Goal: Information Seeking & Learning: Learn about a topic

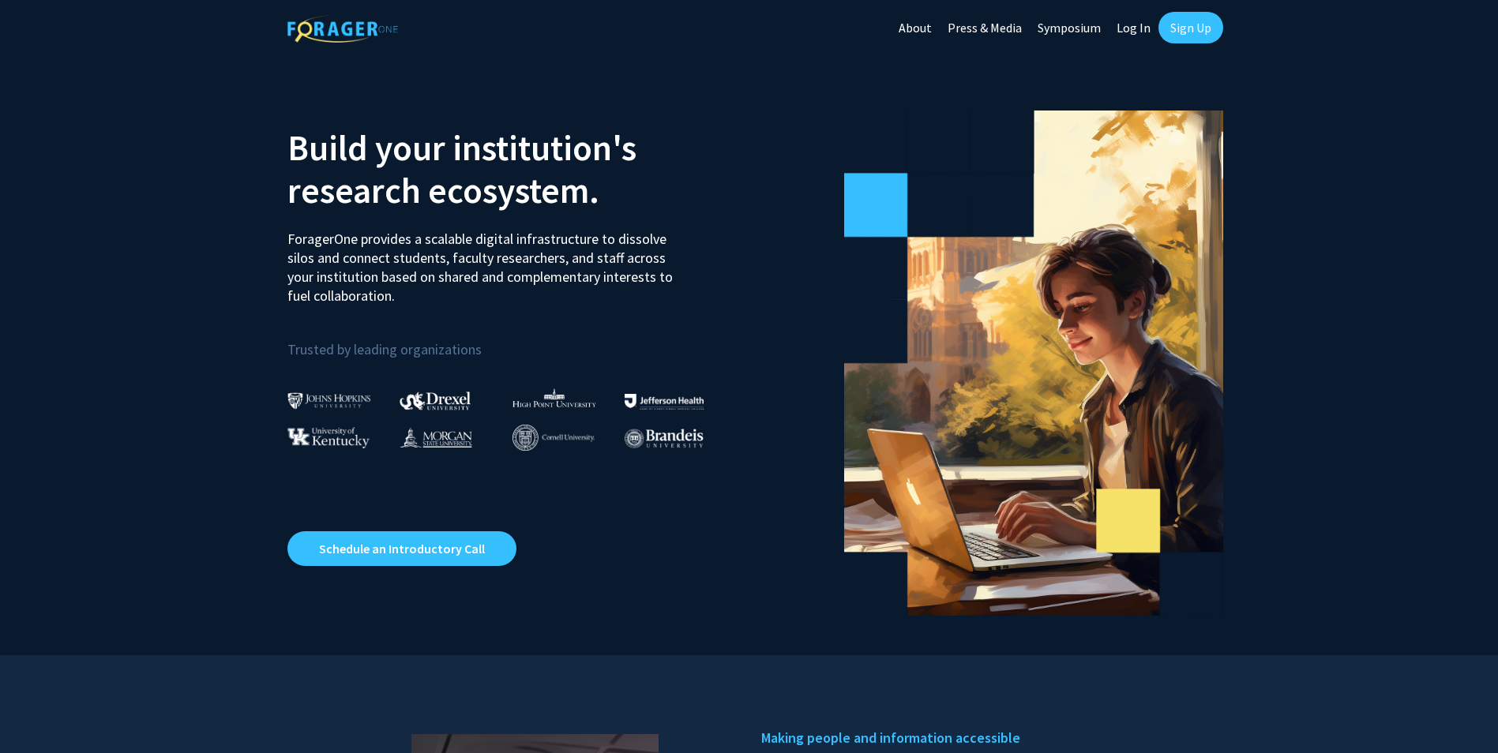
click at [1034, 24] on link "Symposium" at bounding box center [1069, 27] width 79 height 55
click at [1187, 37] on link "Sign Up" at bounding box center [1190, 28] width 65 height 32
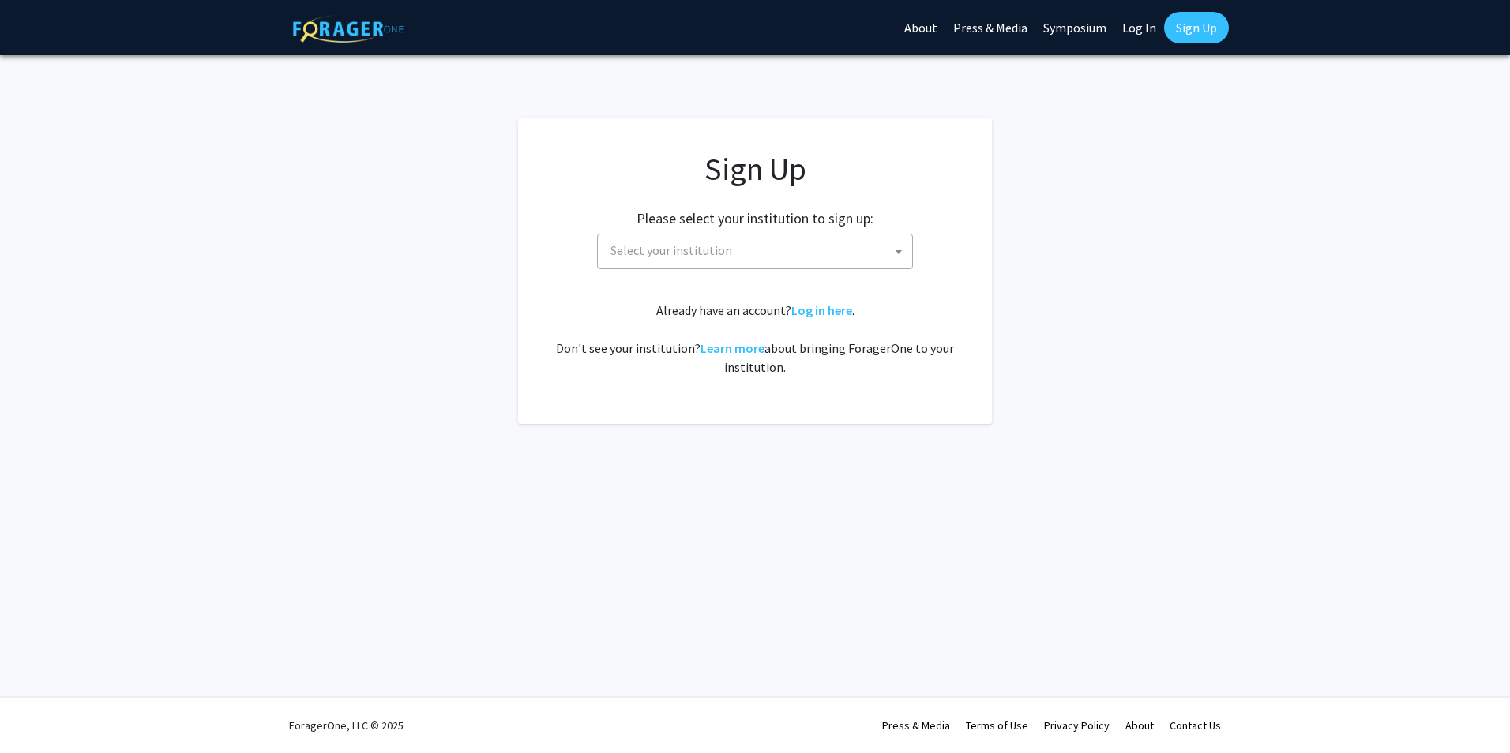
click at [760, 253] on span "Select your institution" at bounding box center [758, 251] width 308 height 32
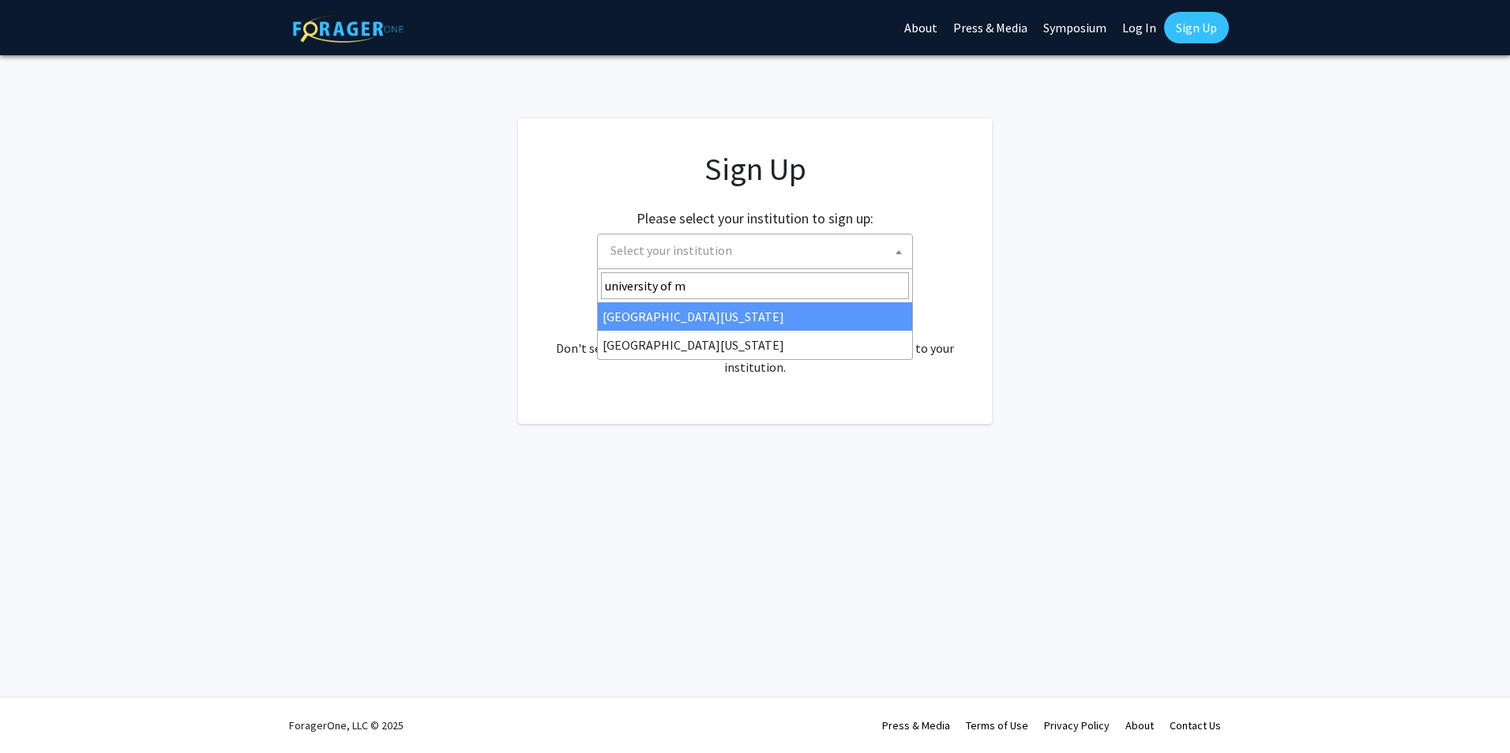
type input "university of mi"
click at [781, 347] on div "Already have an account? Log in here . Don't see your institution? Learn more a…" at bounding box center [755, 339] width 411 height 76
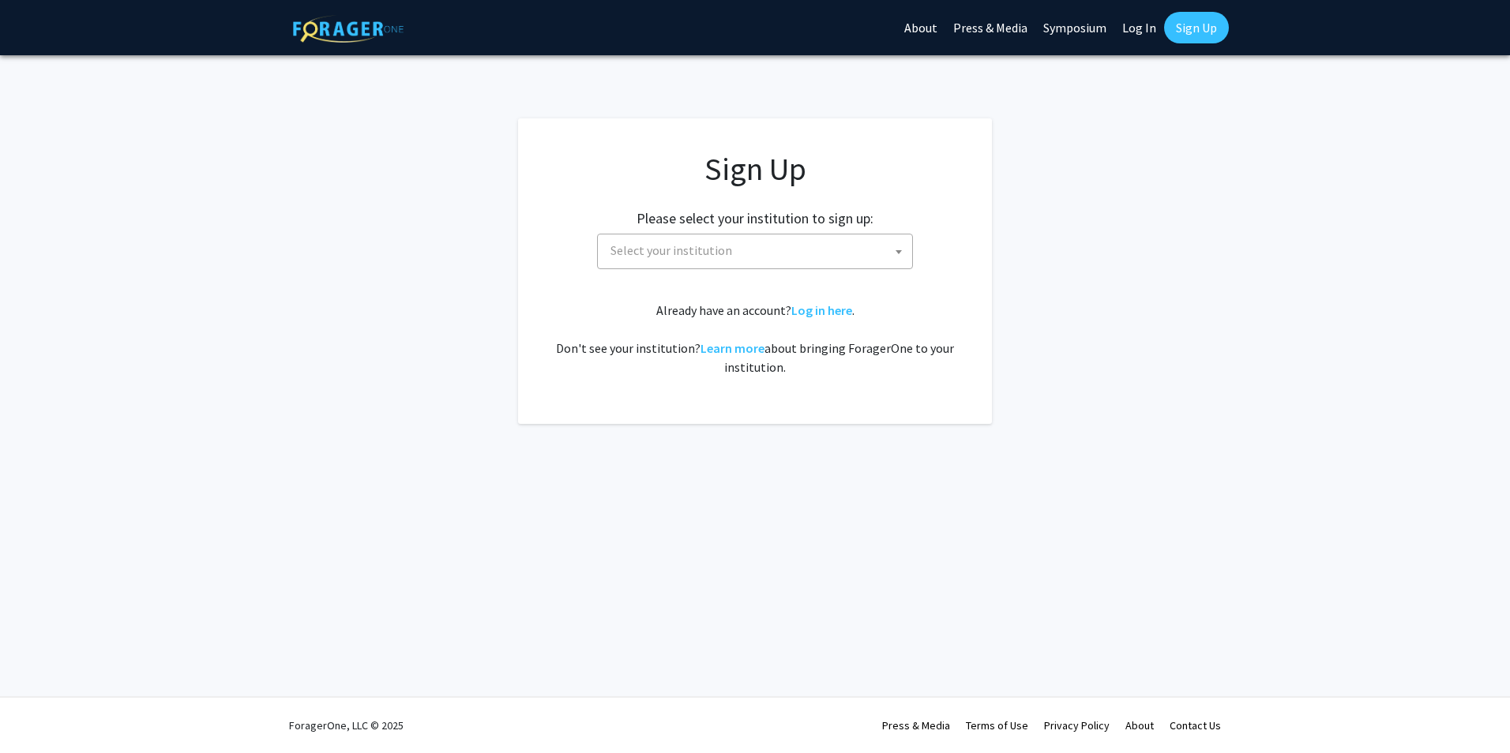
click at [742, 253] on span "Select your institution" at bounding box center [758, 251] width 308 height 32
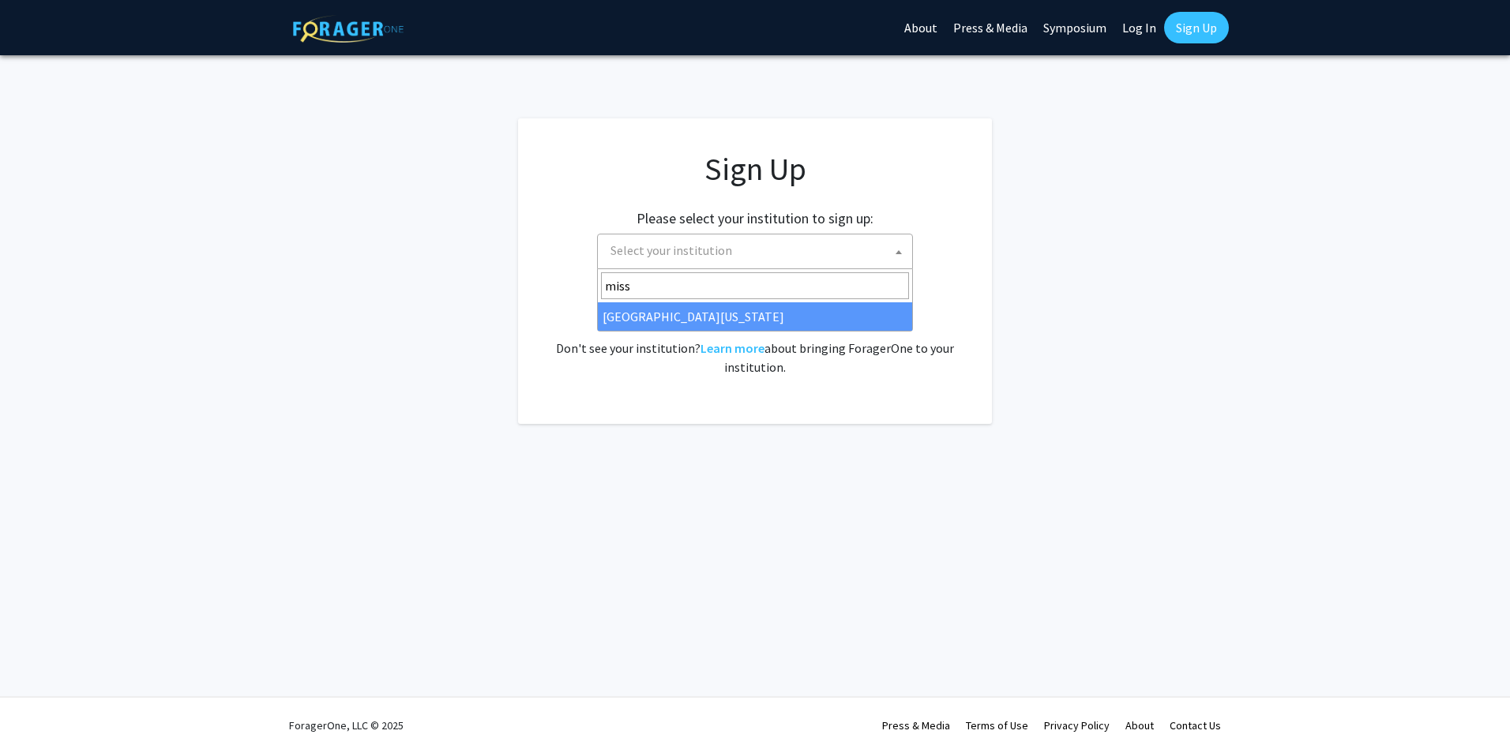
type input "miss"
select select "33"
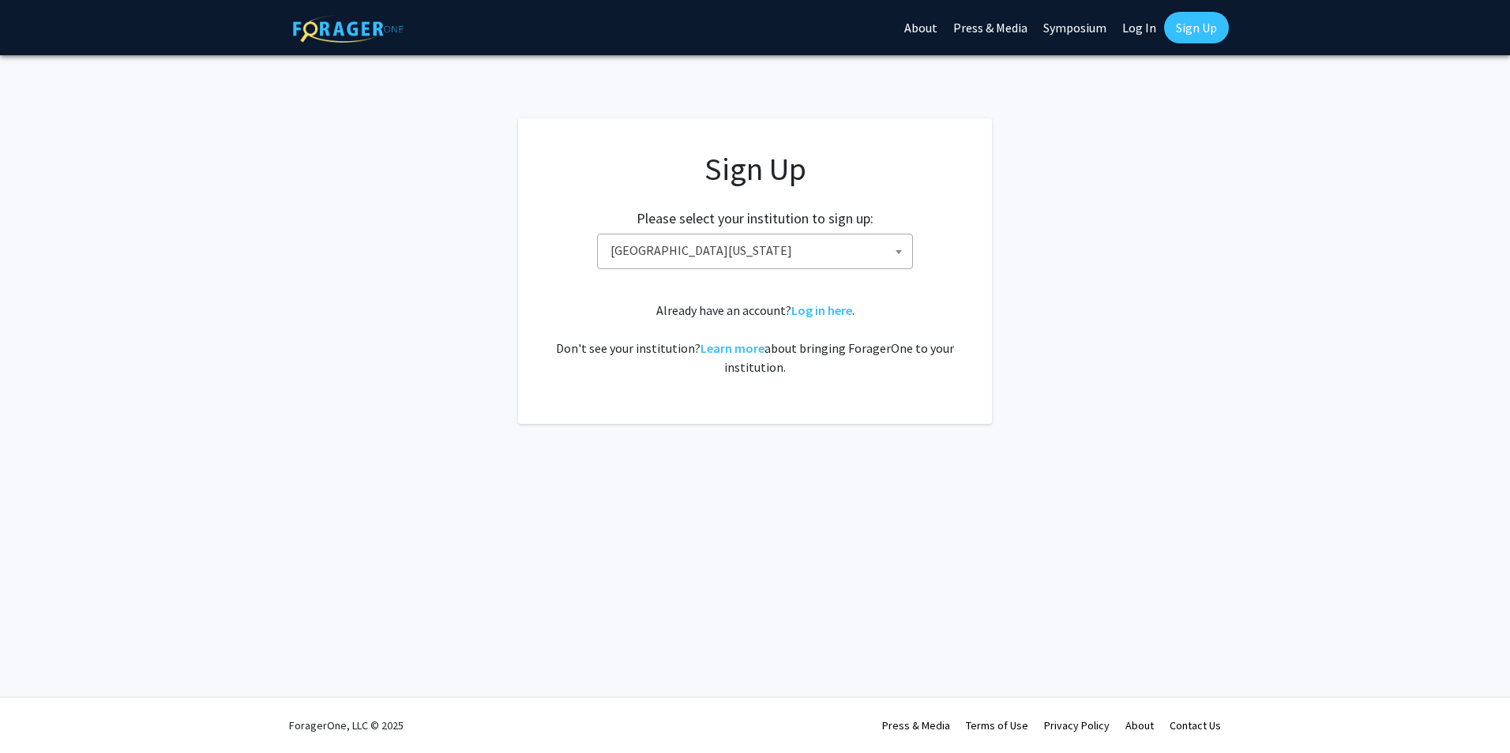
click at [920, 298] on div "Sign Up Please select your institution to sign up: [GEOGRAPHIC_DATA] [GEOGRAPHI…" at bounding box center [755, 263] width 411 height 227
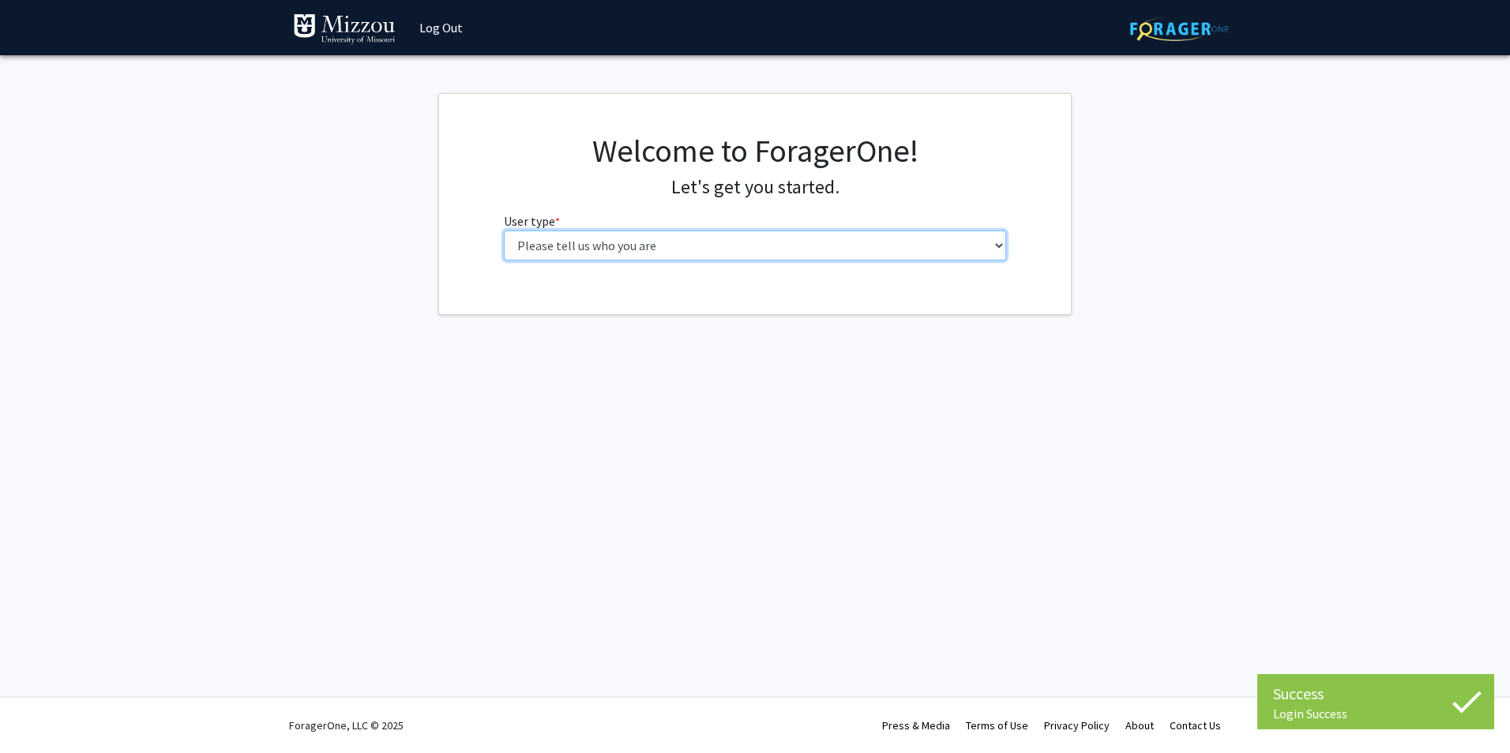
click at [681, 238] on select "Please tell us who you are Undergraduate Student Master's Student Doctoral Cand…" at bounding box center [755, 246] width 503 height 30
select select "1: undergrad"
click at [504, 231] on select "Please tell us who you are Undergraduate Student Master's Student Doctoral Cand…" at bounding box center [755, 246] width 503 height 30
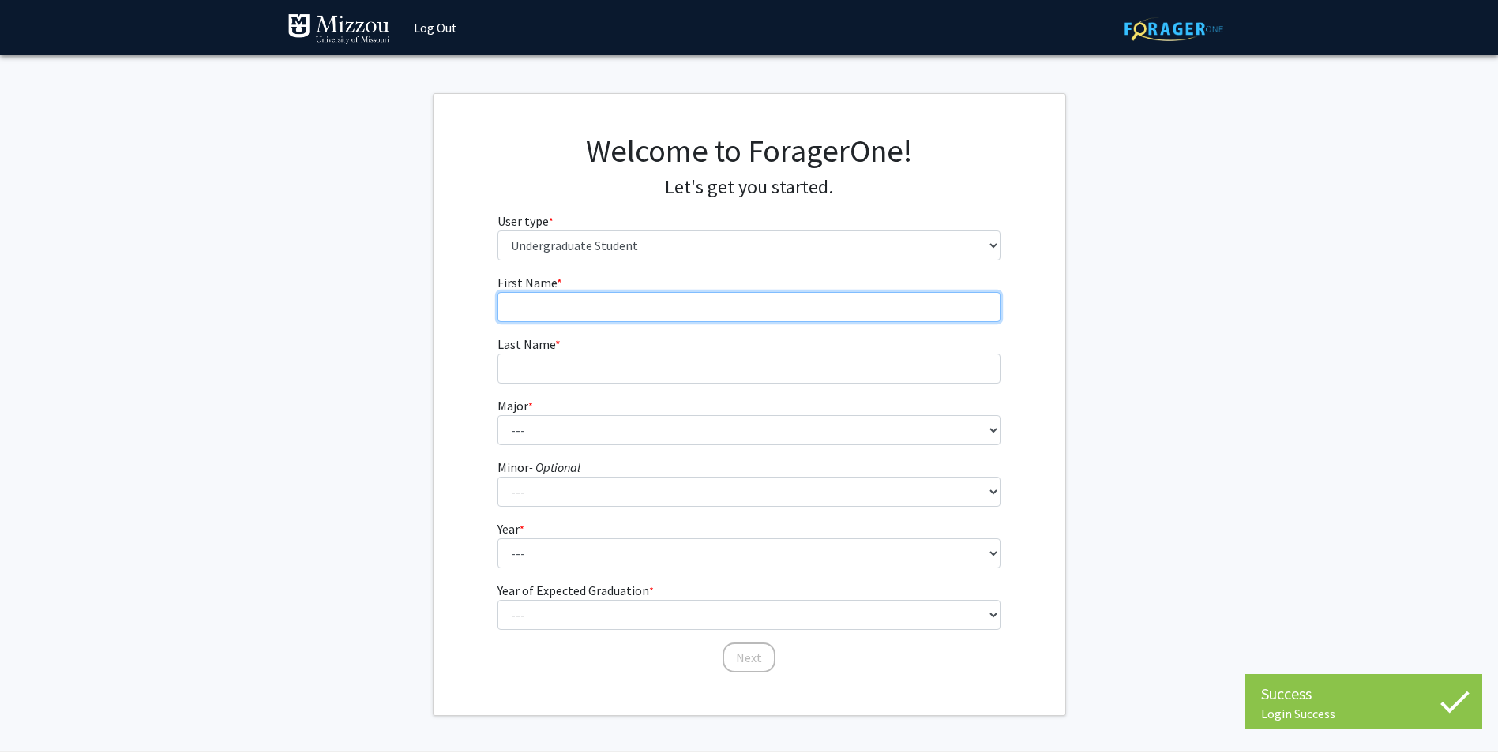
click at [576, 298] on input "First Name * required" at bounding box center [748, 307] width 503 height 30
type input "John"
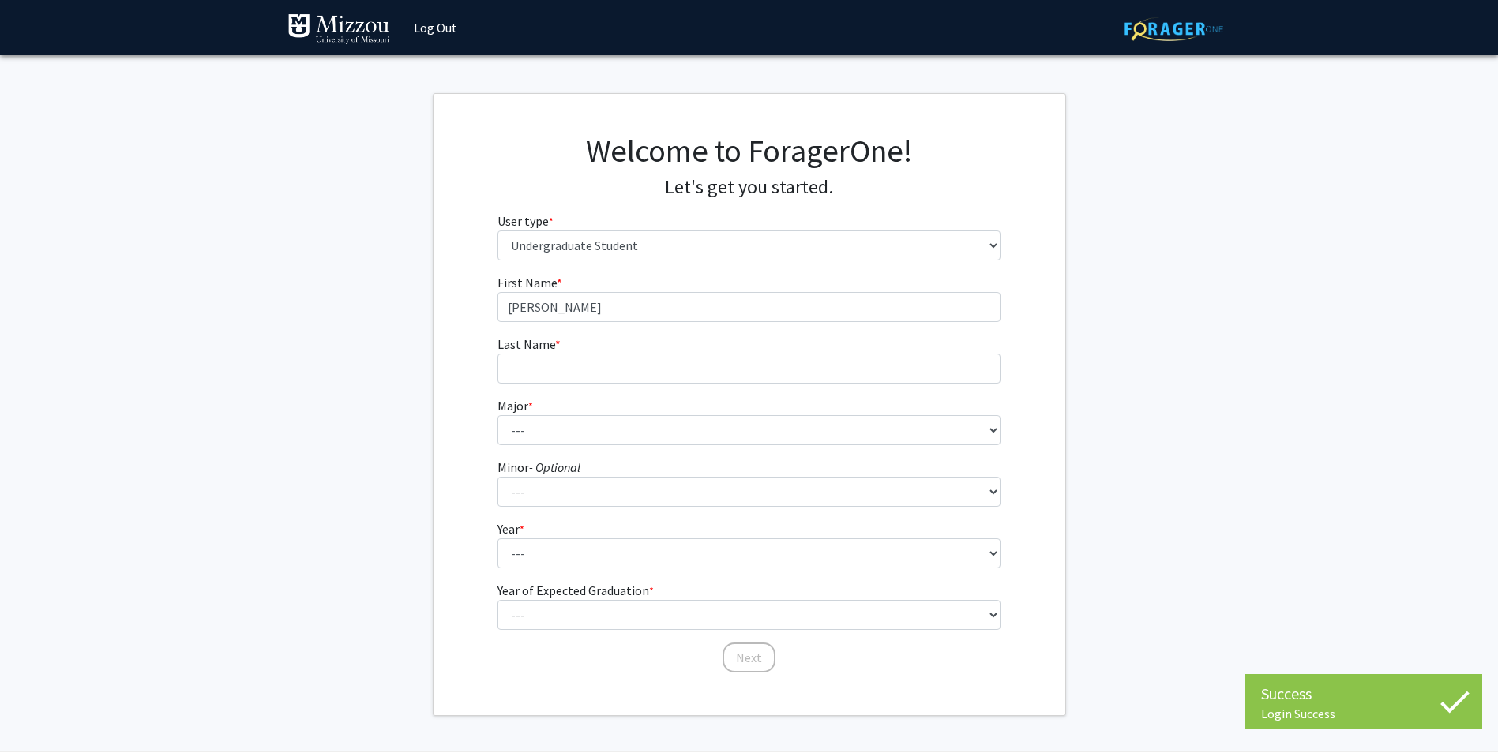
type input "Chambers"
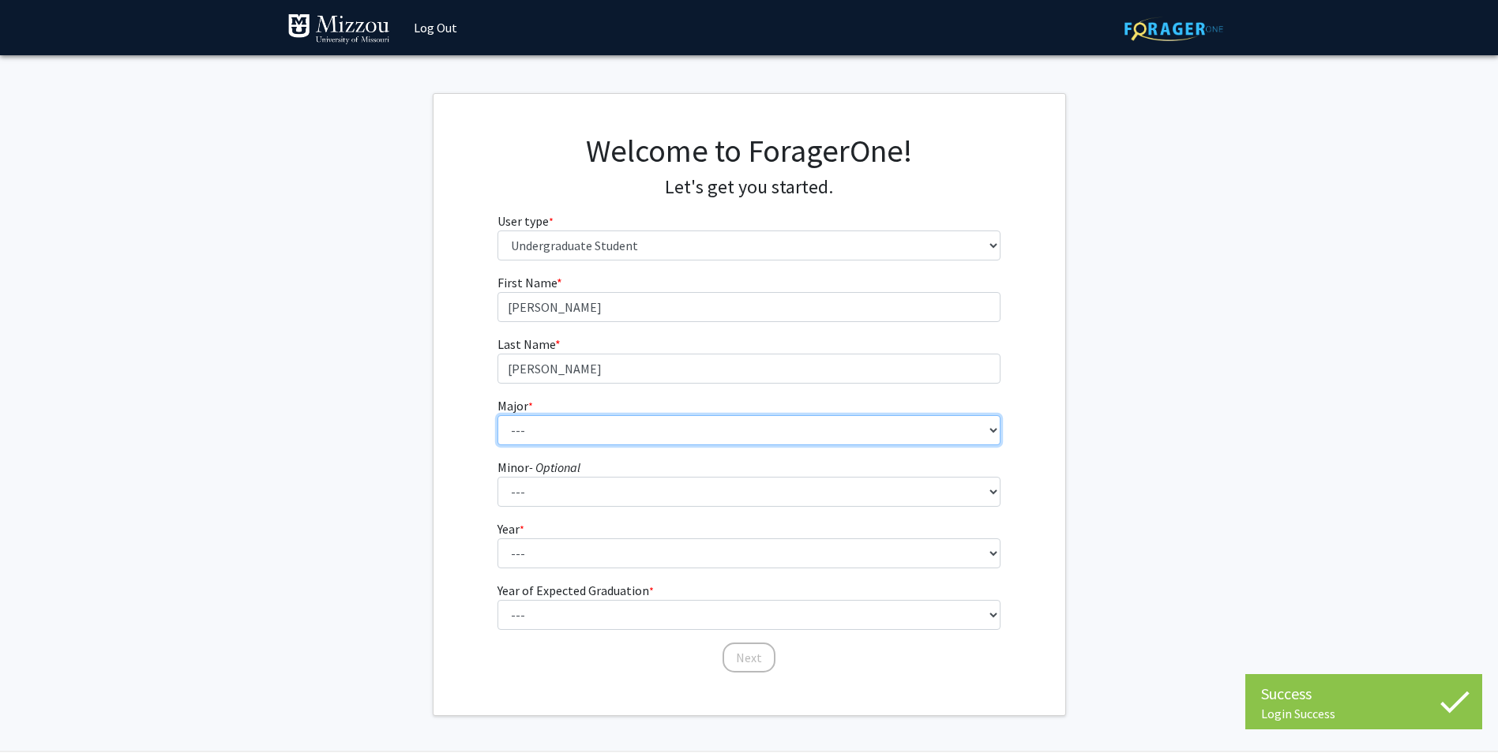
click at [532, 421] on select "--- Agribusiness Management Agricultural Education Agricultural Education: Comm…" at bounding box center [748, 430] width 503 height 30
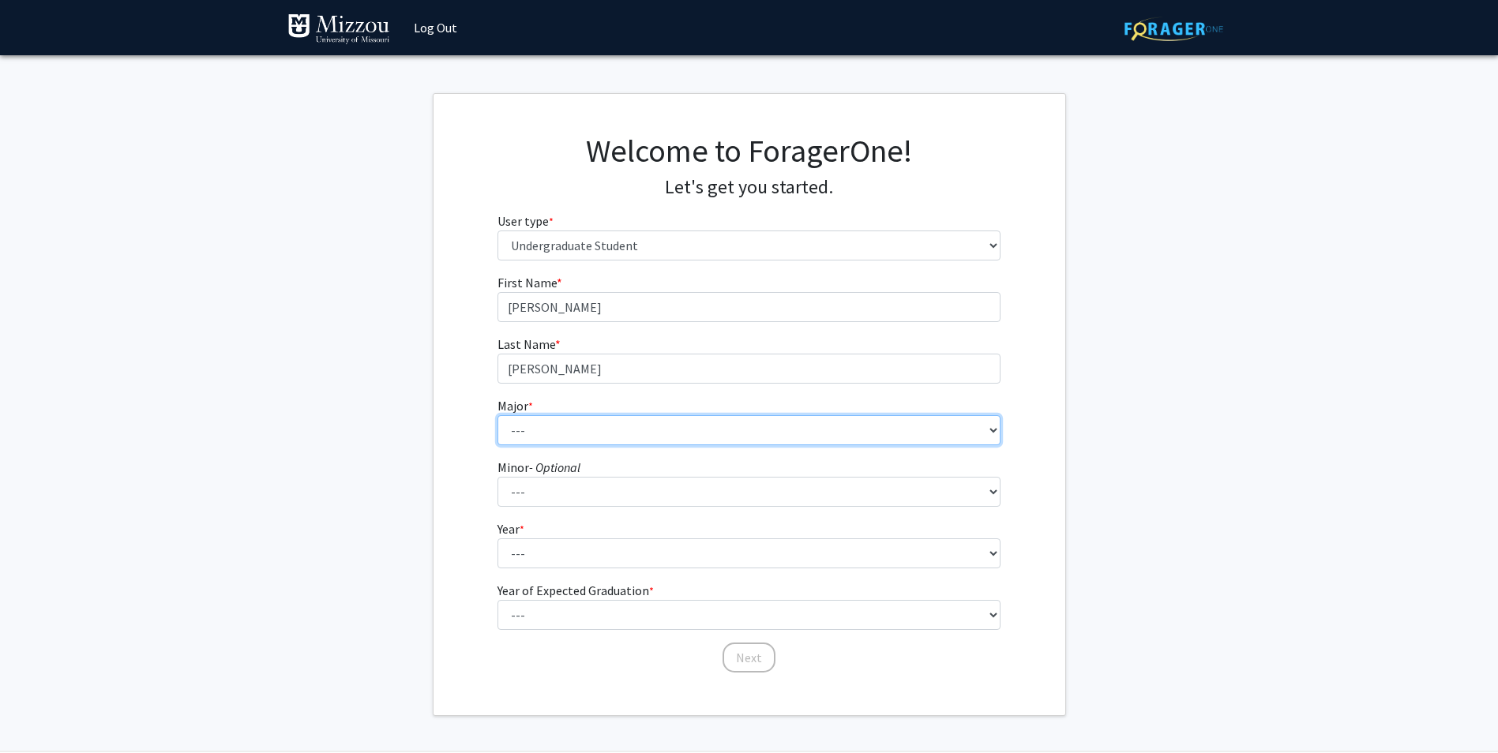
select select "42: 2538"
click at [497, 415] on select "--- Agribusiness Management Agricultural Education Agricultural Education: Comm…" at bounding box center [748, 430] width 503 height 30
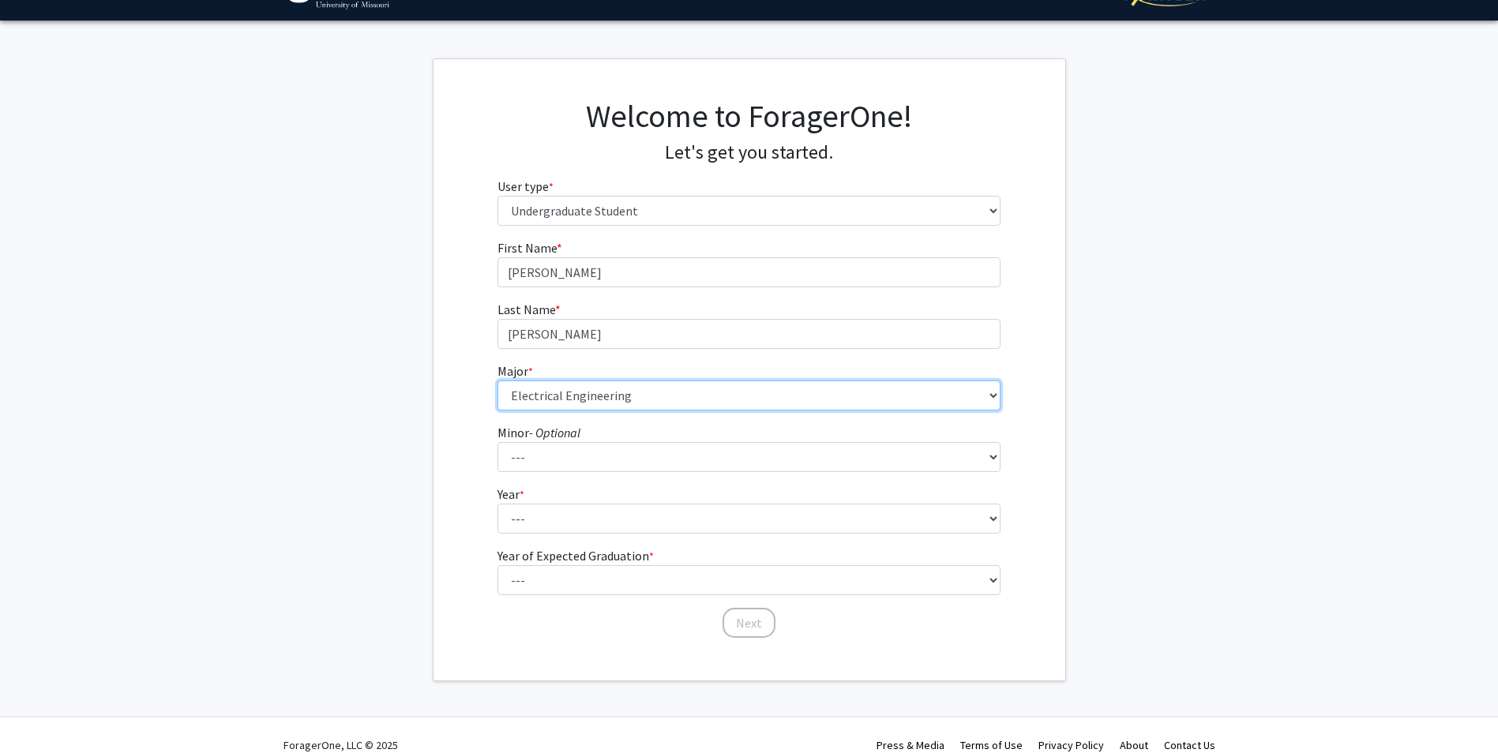
scroll to position [54, 0]
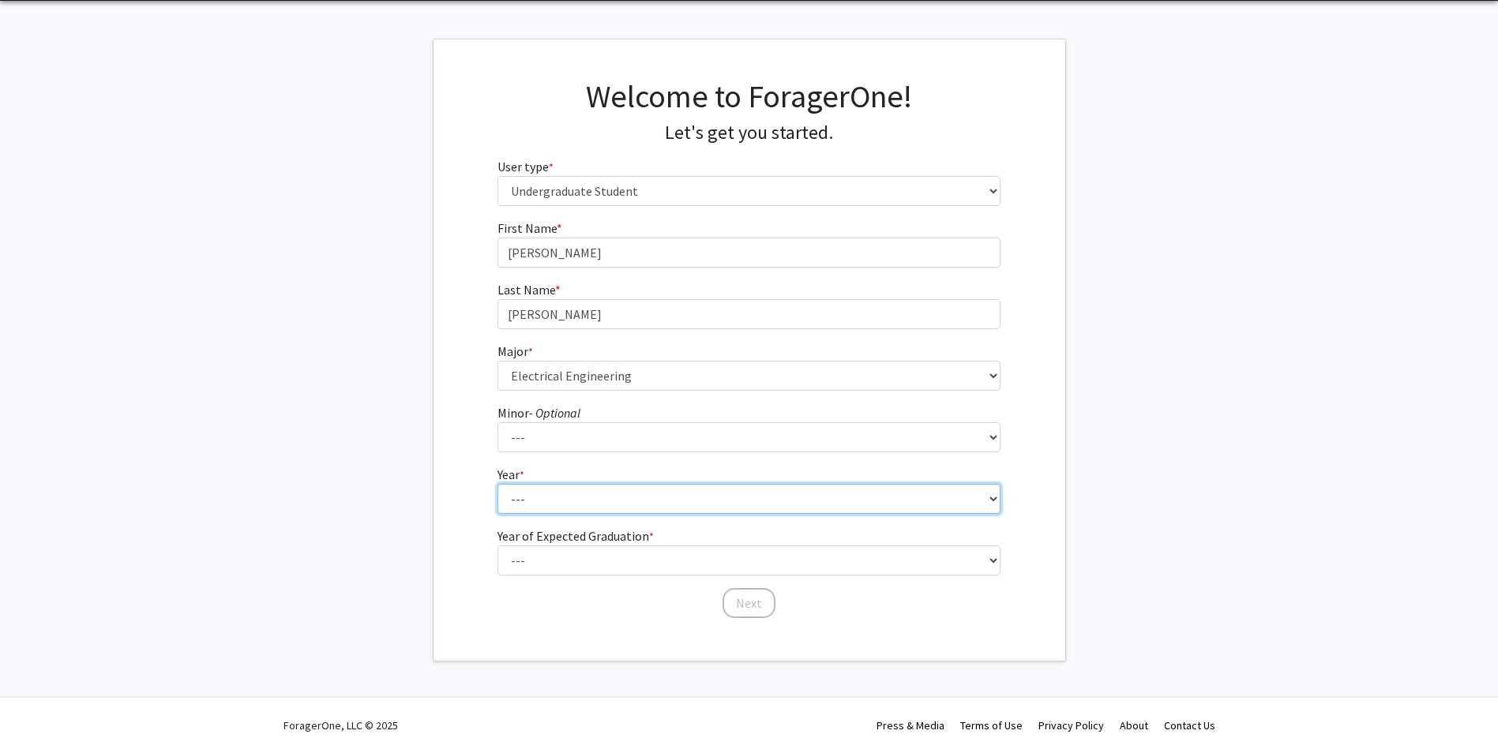
click at [562, 493] on select "--- First-year Sophomore Junior Senior Postbaccalaureate Certificate" at bounding box center [748, 499] width 503 height 30
click at [561, 497] on select "--- First-year Sophomore Junior Senior Postbaccalaureate Certificate" at bounding box center [748, 499] width 503 height 30
select select "3: junior"
click at [497, 484] on select "--- First-year Sophomore Junior Senior Postbaccalaureate Certificate" at bounding box center [748, 499] width 503 height 30
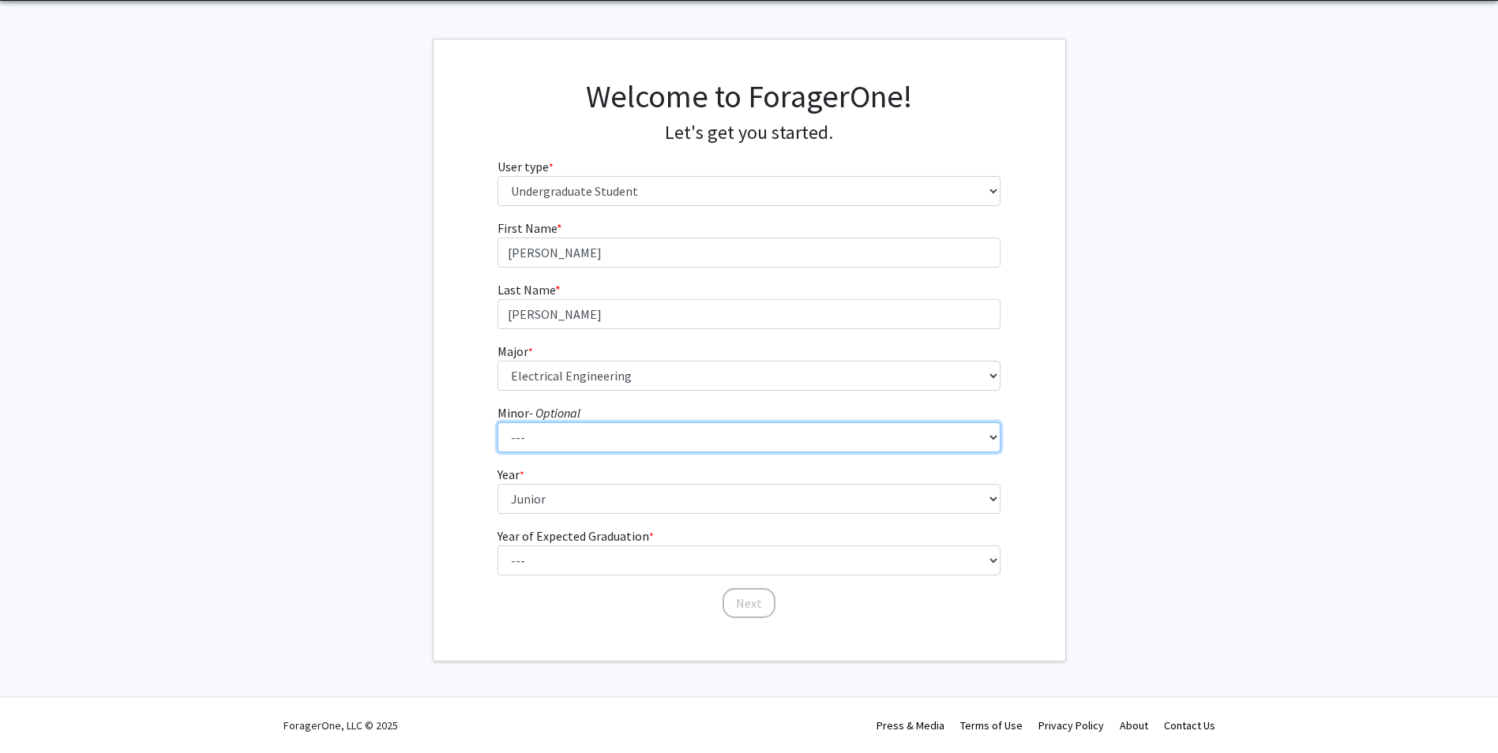
click at [552, 443] on select "--- Accountancy Aerospace Engineering Aerospace Studies Agribusiness Management…" at bounding box center [748, 437] width 503 height 30
click at [409, 452] on fg-get-started "Welcome to ForagerOne! Let's get you started. User type * required Please tell …" at bounding box center [749, 350] width 1498 height 623
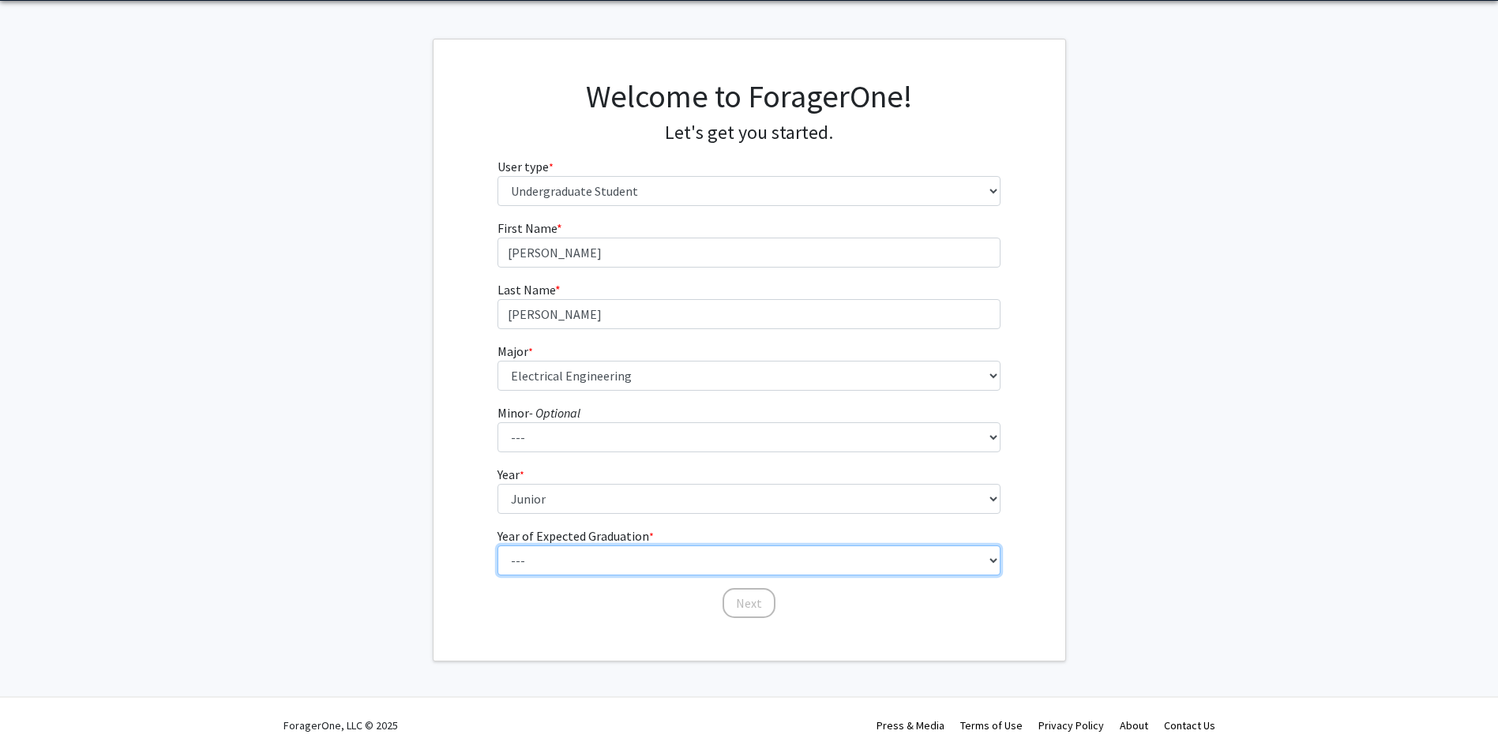
click at [527, 557] on select "--- 2025 2026 2027 2028 2029 2030 2031 2032 2033 2034" at bounding box center [748, 561] width 503 height 30
select select "3: 2027"
click at [497, 546] on select "--- 2025 2026 2027 2028 2029 2030 2031 2032 2033 2034" at bounding box center [748, 561] width 503 height 30
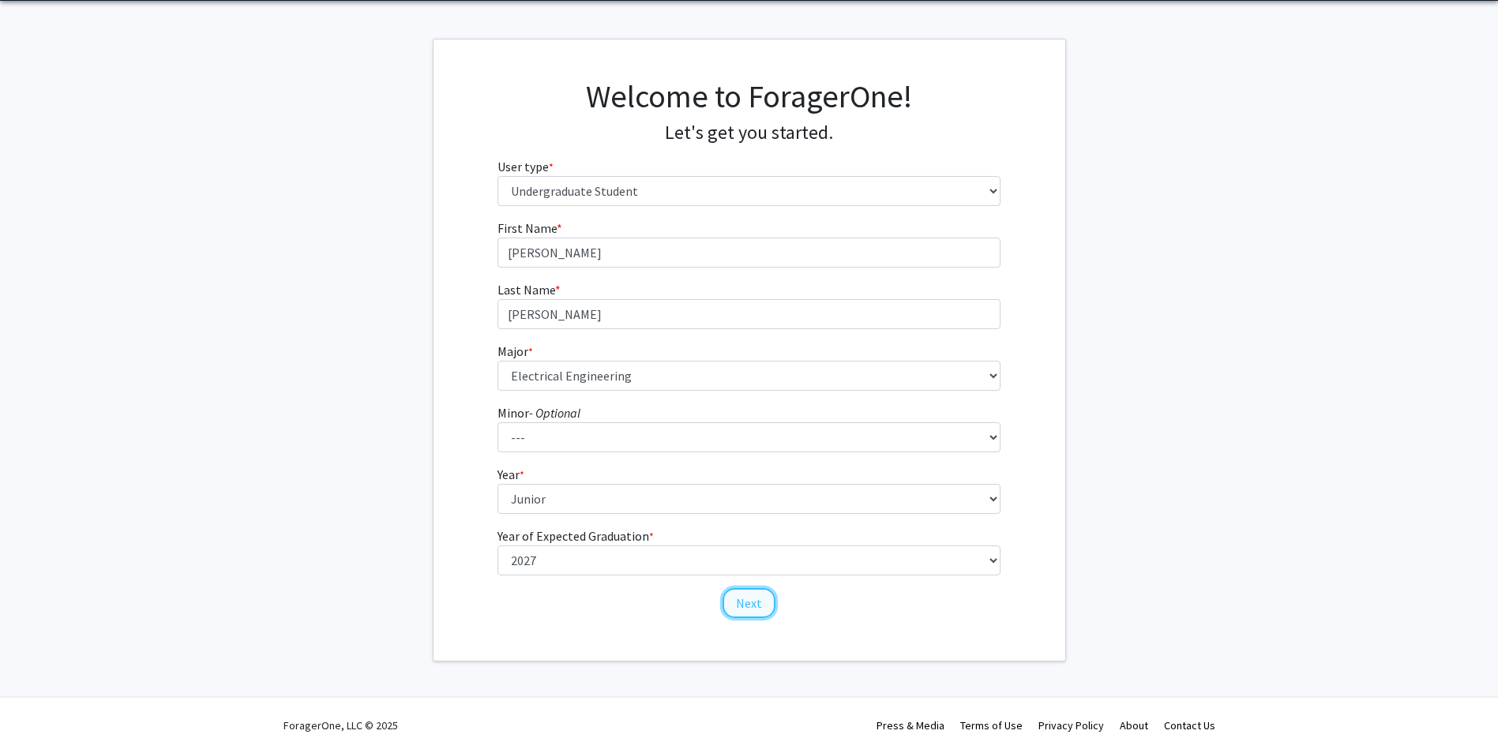
click at [738, 613] on button "Next" at bounding box center [748, 603] width 53 height 30
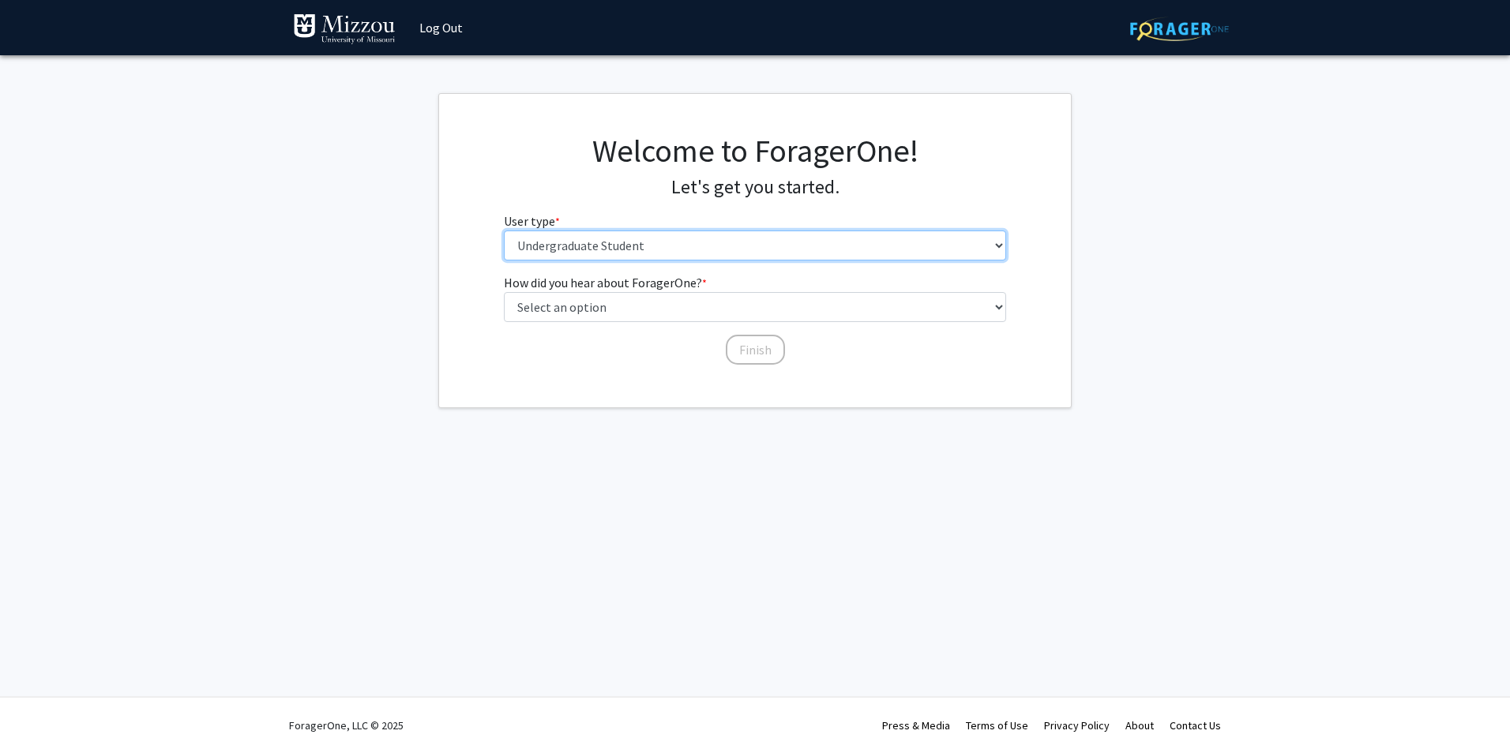
click at [577, 260] on select "Please tell us who you are Undergraduate Student Master's Student Doctoral Cand…" at bounding box center [755, 246] width 503 height 30
drag, startPoint x: 1210, startPoint y: 304, endPoint x: 1194, endPoint y: 309, distance: 16.5
click at [1214, 305] on fg-get-started "Welcome to ForagerOne! Let's get you started. User type * required Please tell …" at bounding box center [755, 250] width 1510 height 315
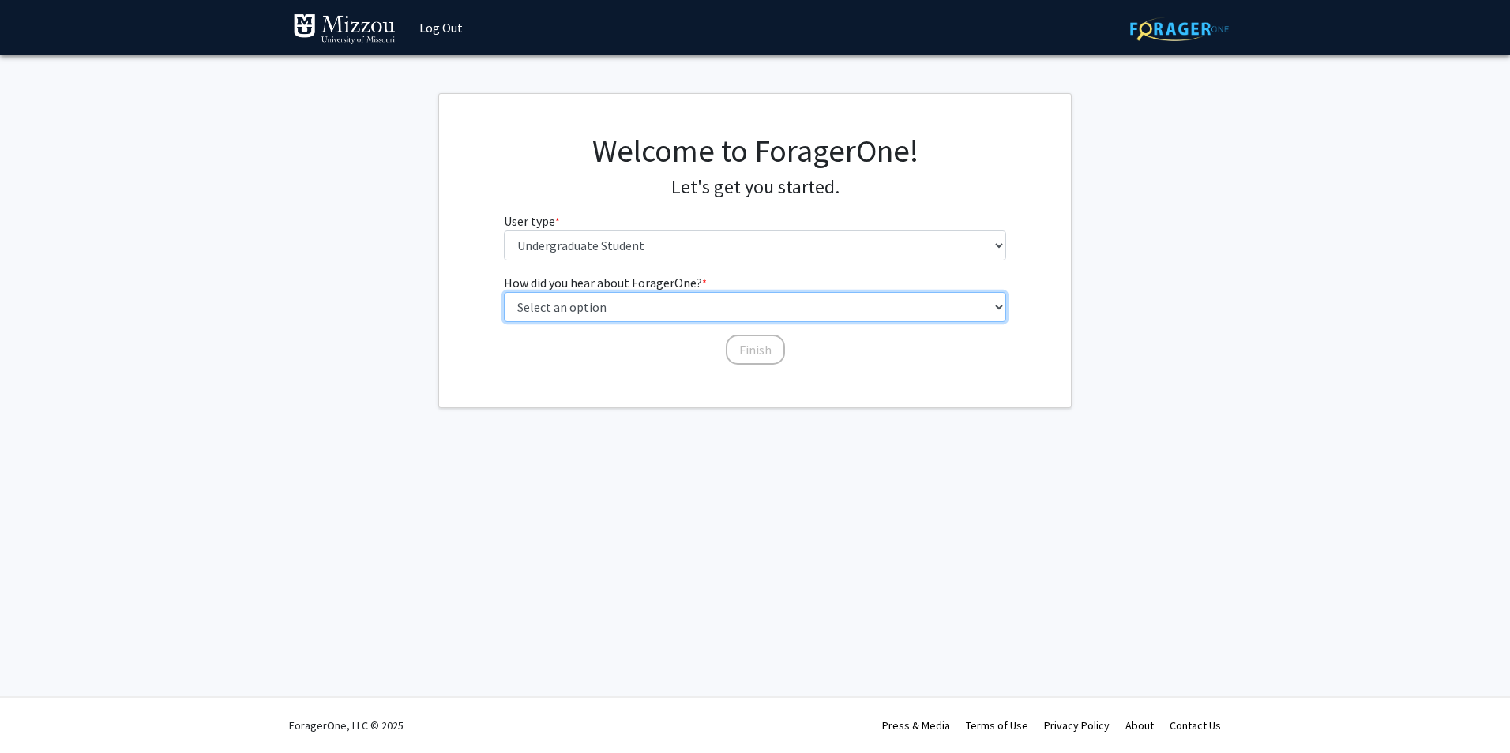
click at [796, 313] on select "Select an option Peer/student recommendation Faculty/staff recommendation Unive…" at bounding box center [755, 307] width 503 height 30
select select "1: peer_recommendation"
click at [504, 292] on select "Select an option Peer/student recommendation Faculty/staff recommendation Unive…" at bounding box center [755, 307] width 503 height 30
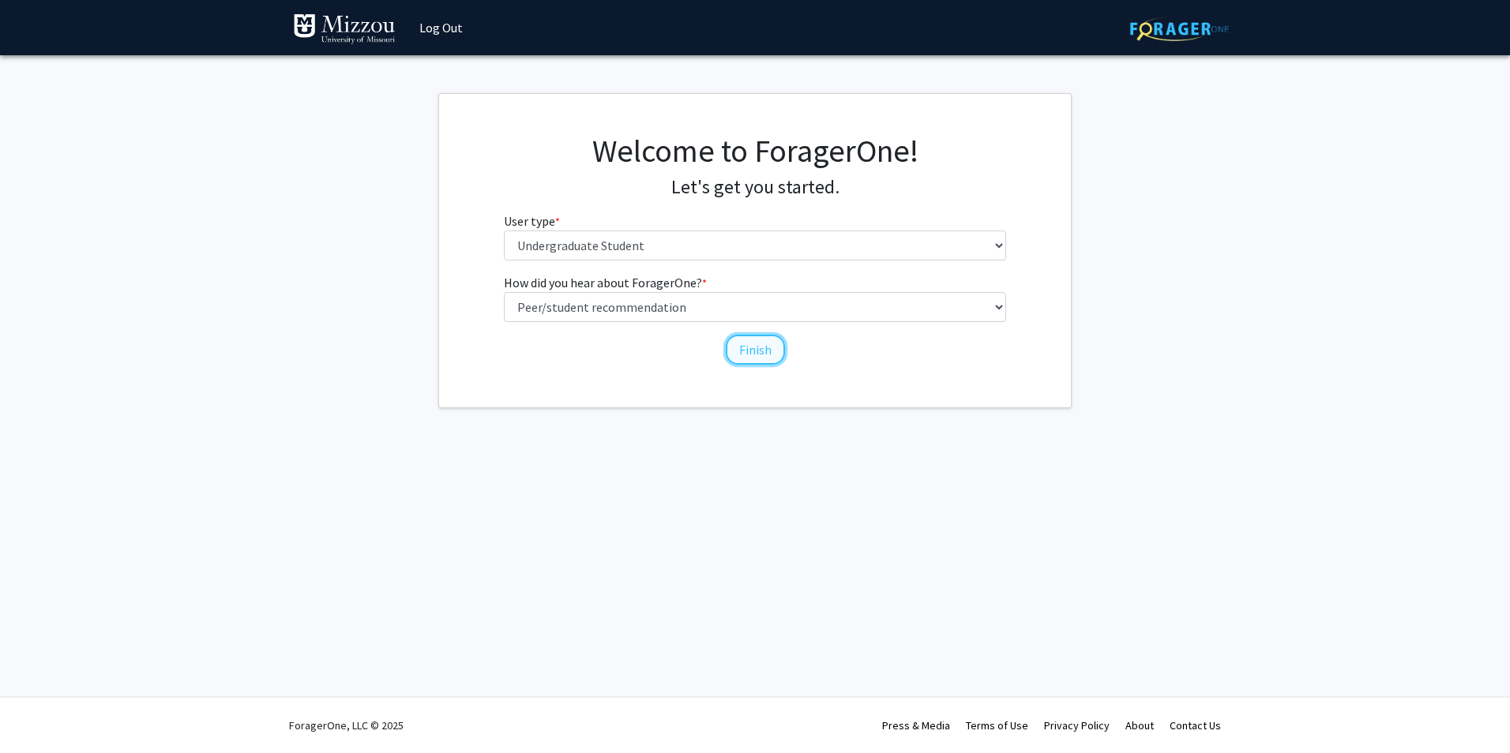
click at [740, 351] on button "Finish" at bounding box center [755, 350] width 59 height 30
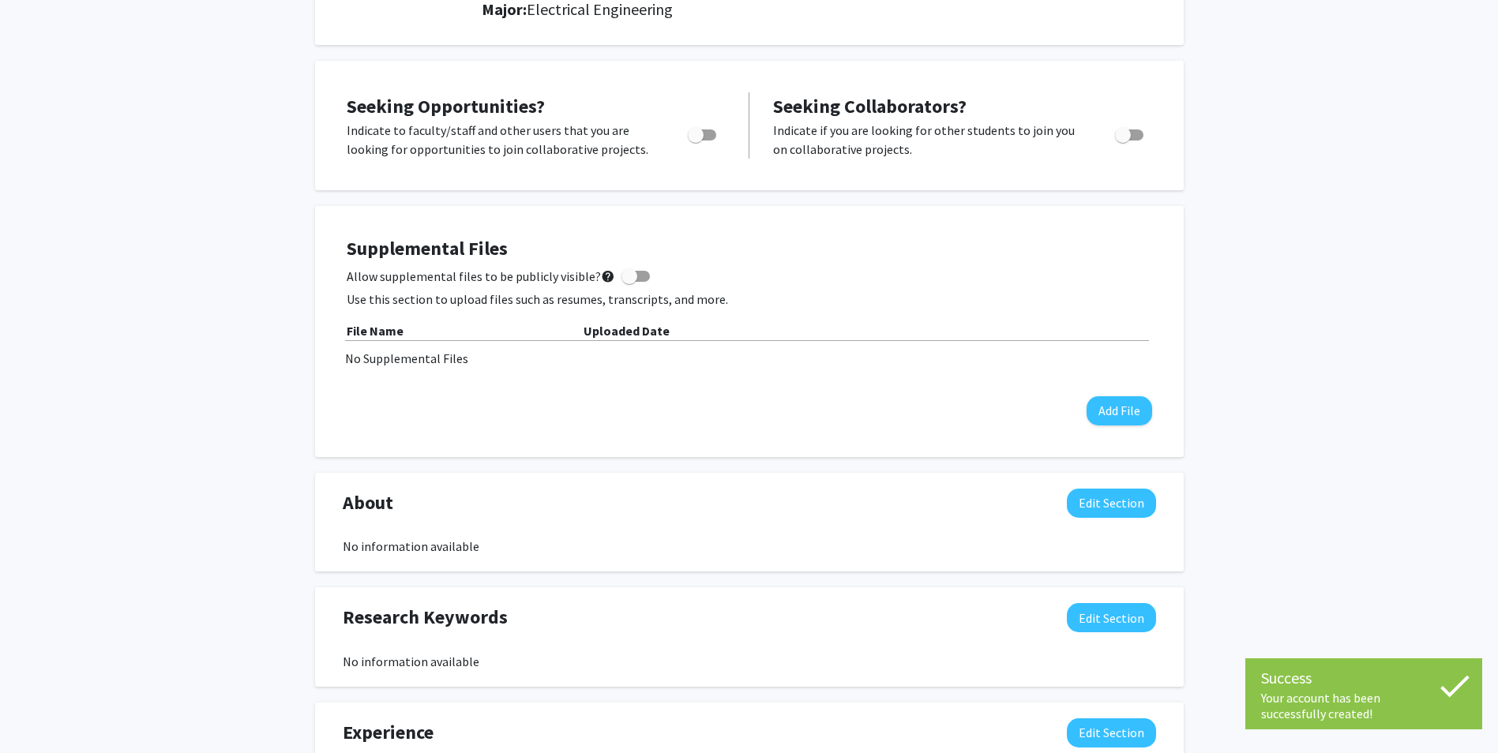
scroll to position [237, 0]
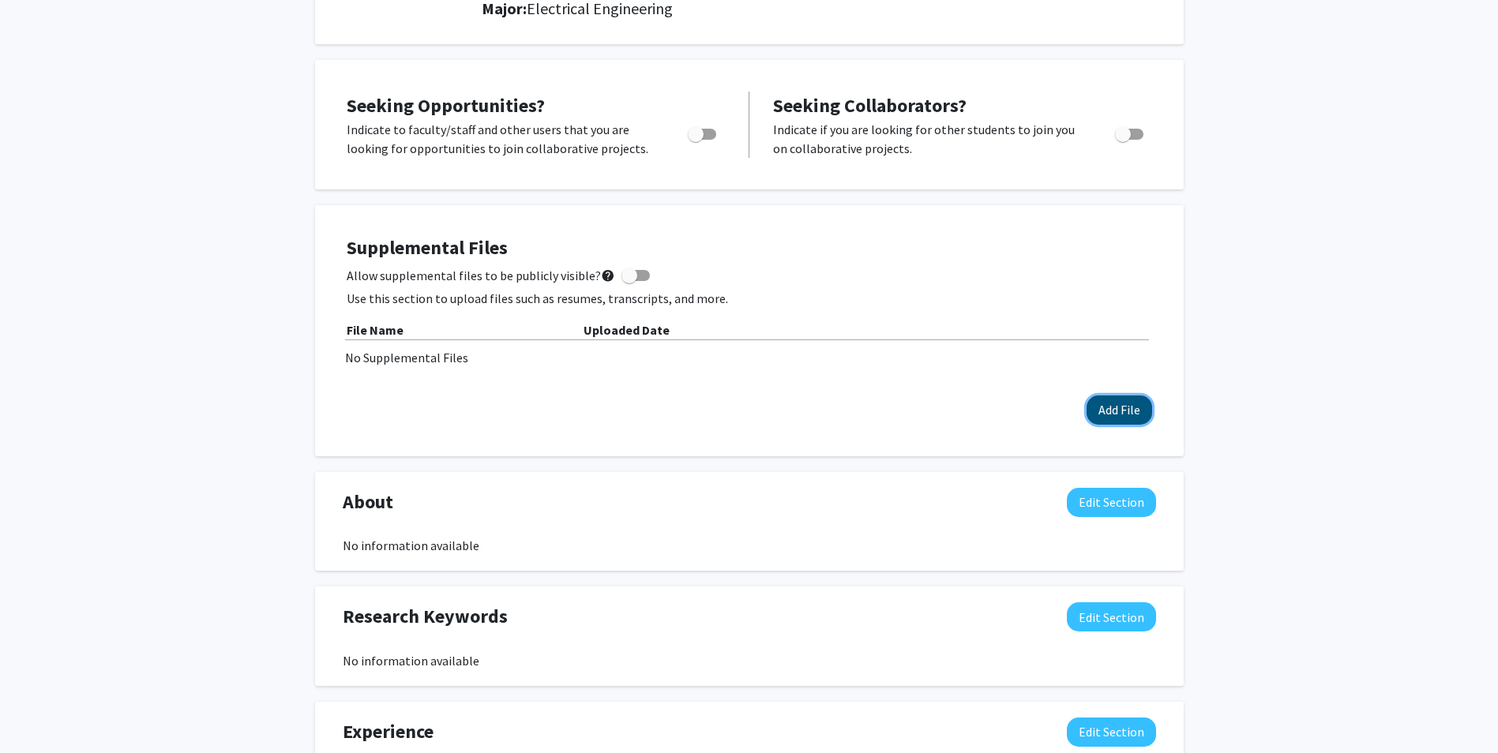
click at [1093, 416] on button "Add File" at bounding box center [1119, 410] width 66 height 29
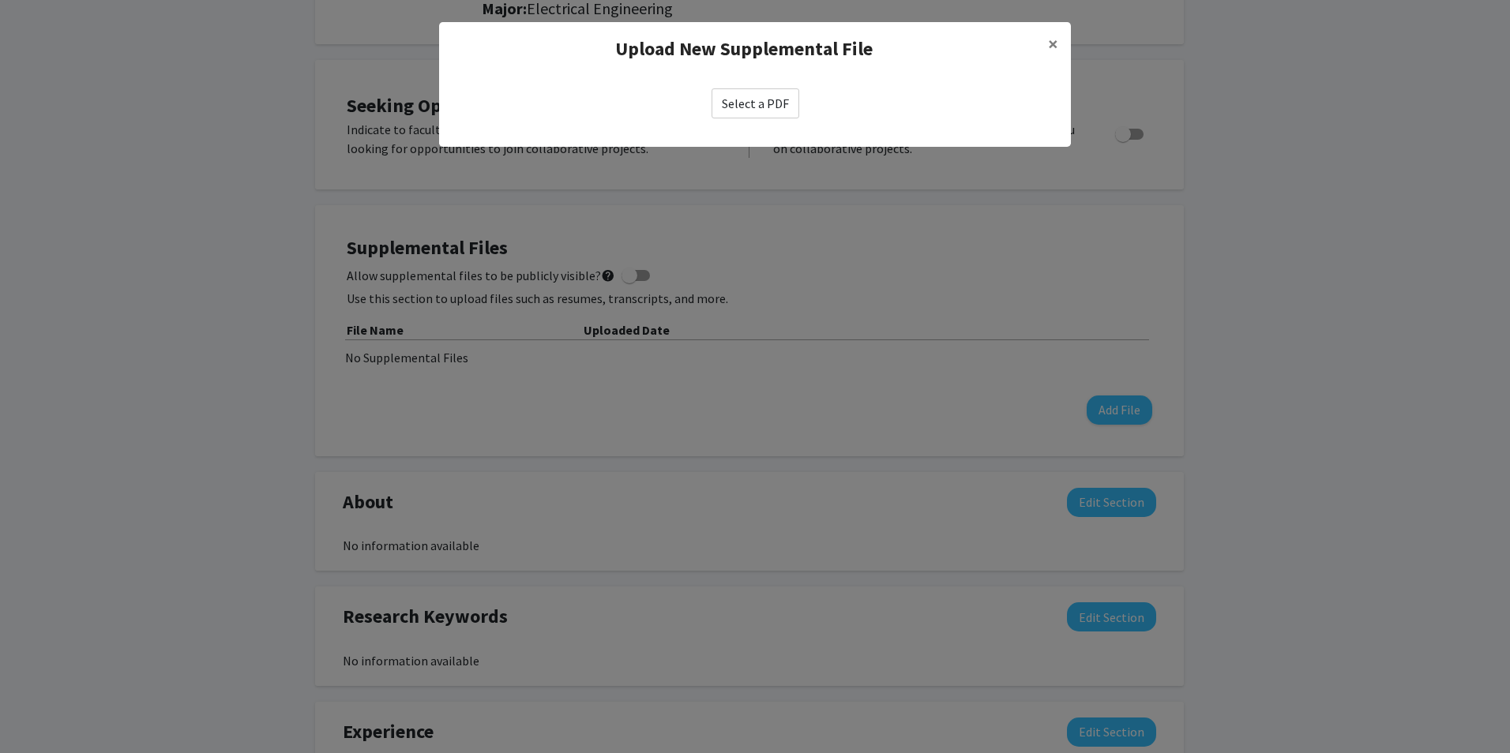
click at [754, 121] on div "Select a PDF" at bounding box center [755, 103] width 632 height 55
click at [739, 101] on label "Select a PDF" at bounding box center [755, 103] width 88 height 30
click at [0, 0] on input "Select a PDF" at bounding box center [0, 0] width 0 height 0
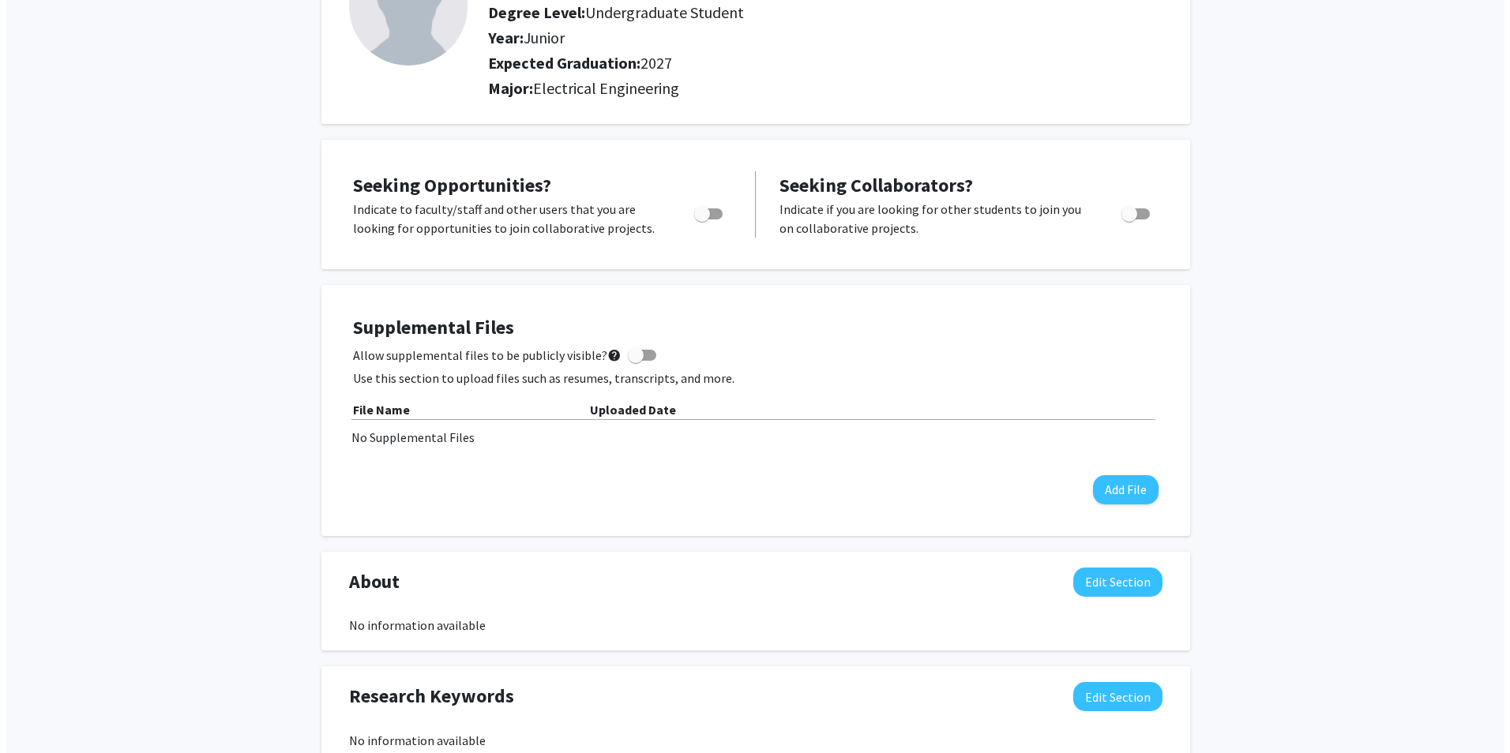
scroll to position [158, 0]
click at [1107, 496] on button "Add File" at bounding box center [1119, 489] width 66 height 29
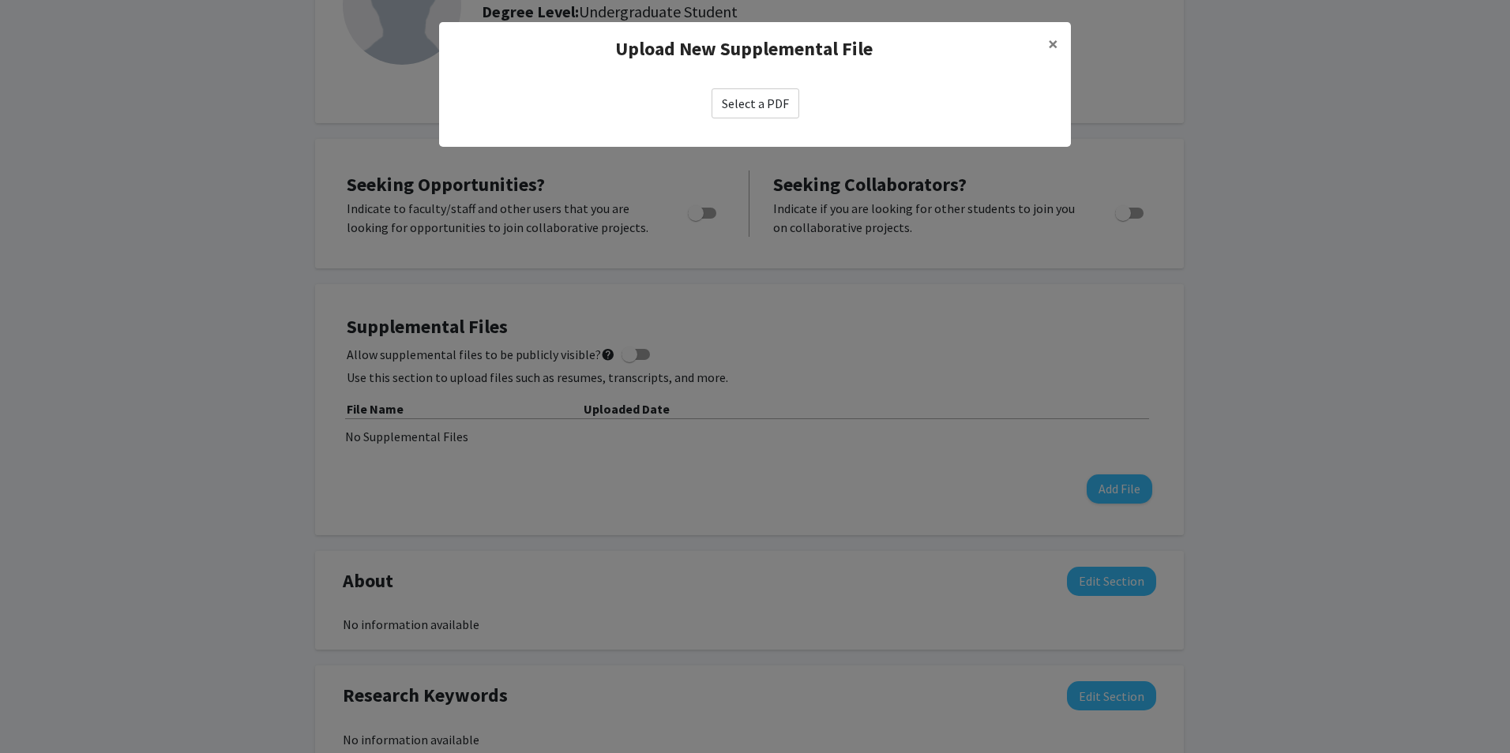
click at [723, 107] on label "Select a PDF" at bounding box center [755, 103] width 88 height 30
click at [0, 0] on input "Select a PDF" at bounding box center [0, 0] width 0 height 0
select select "custom"
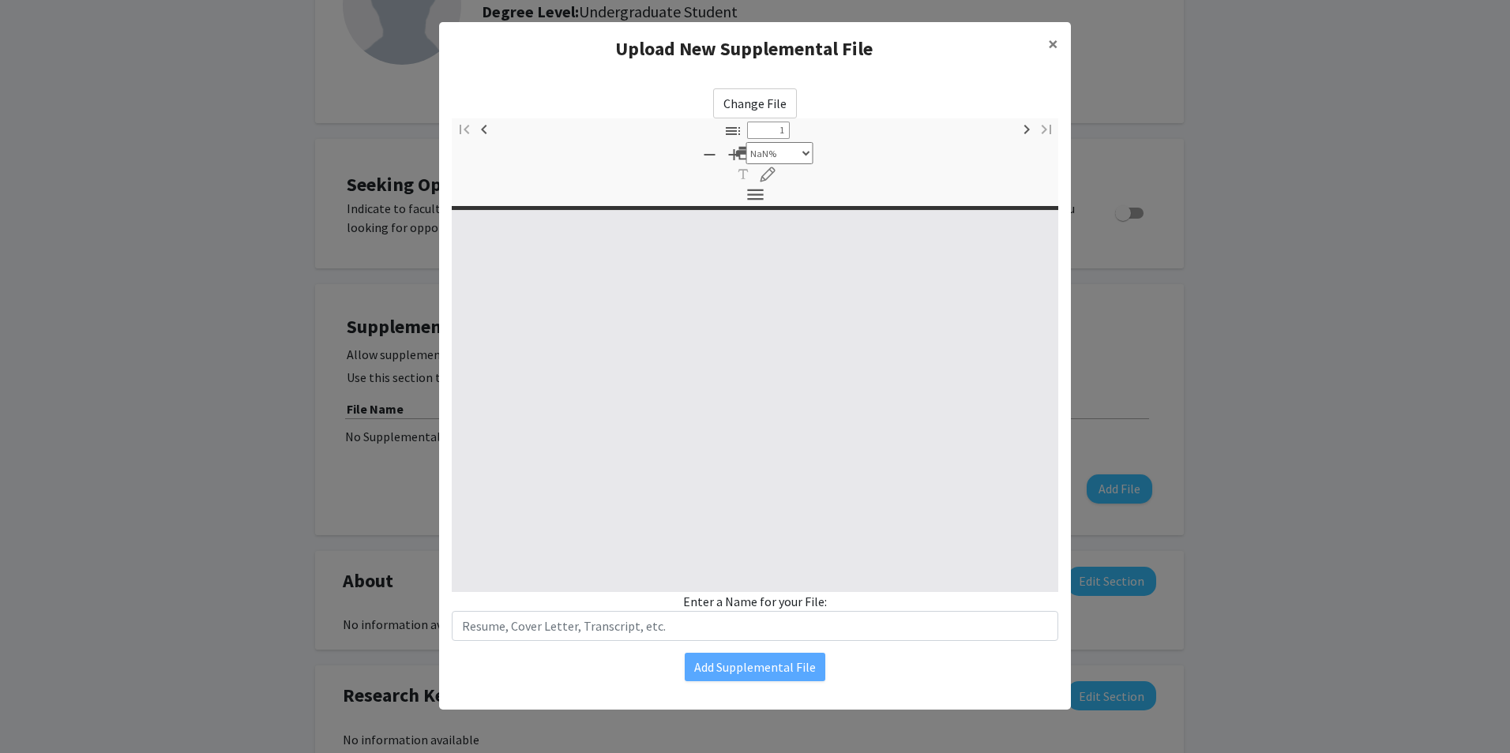
type input "0"
select select "custom"
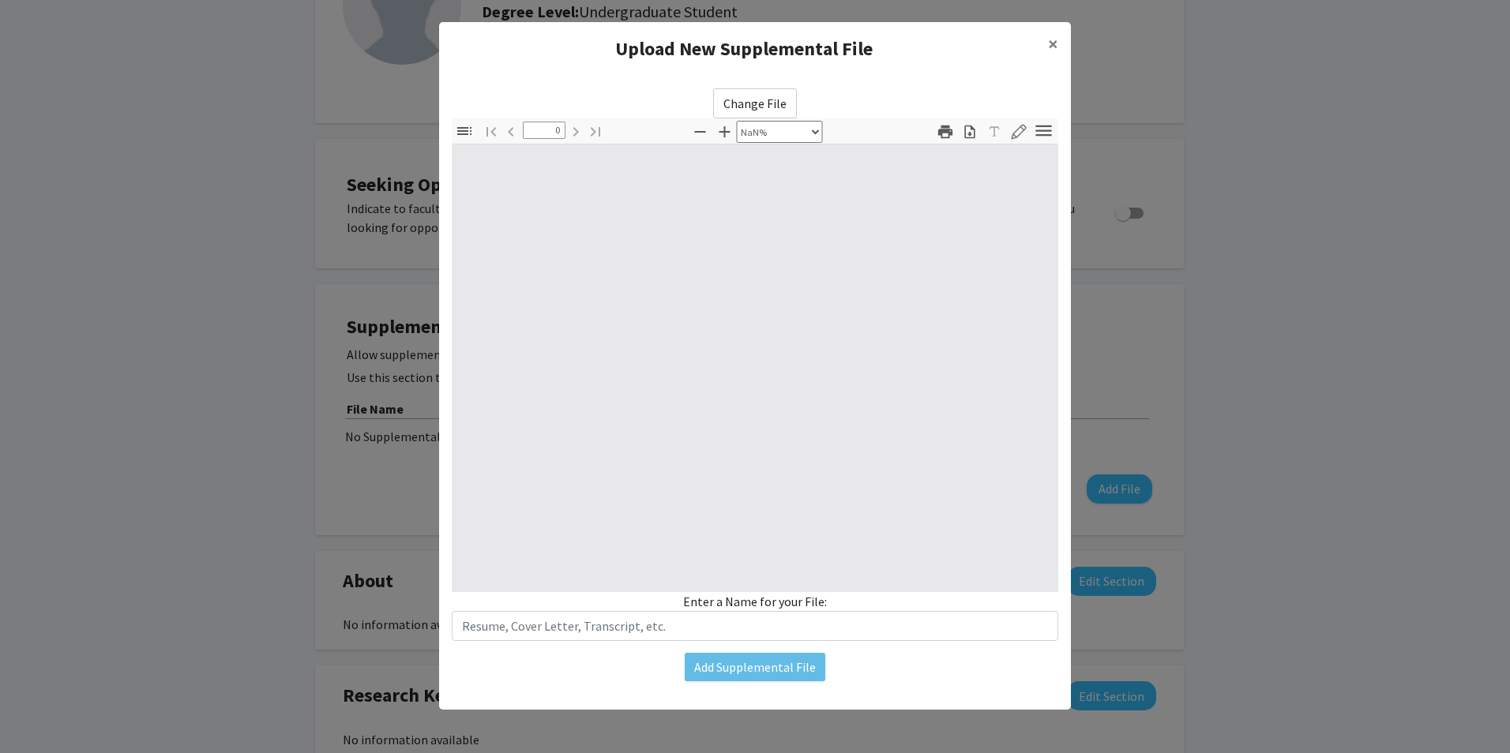
type input "1"
select select "auto"
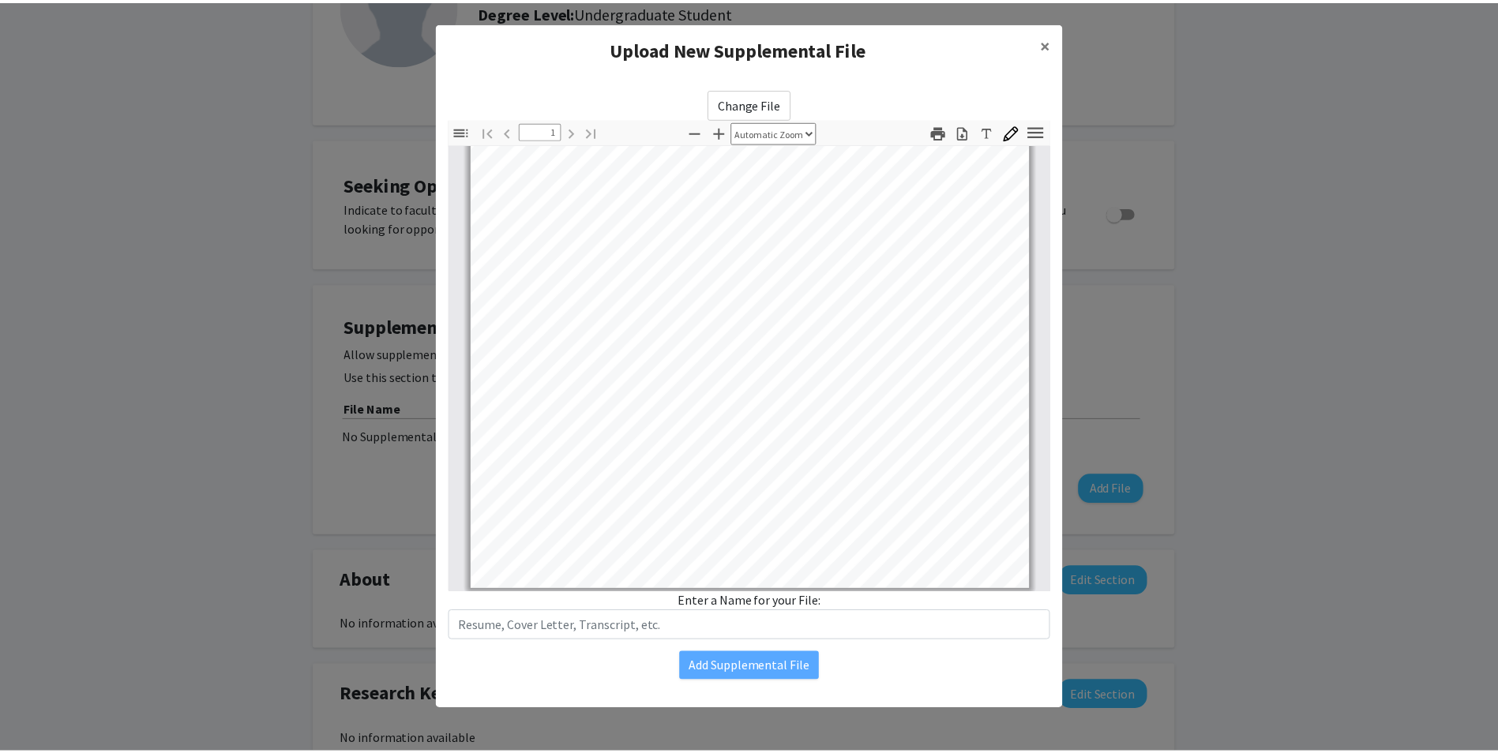
scroll to position [296, 0]
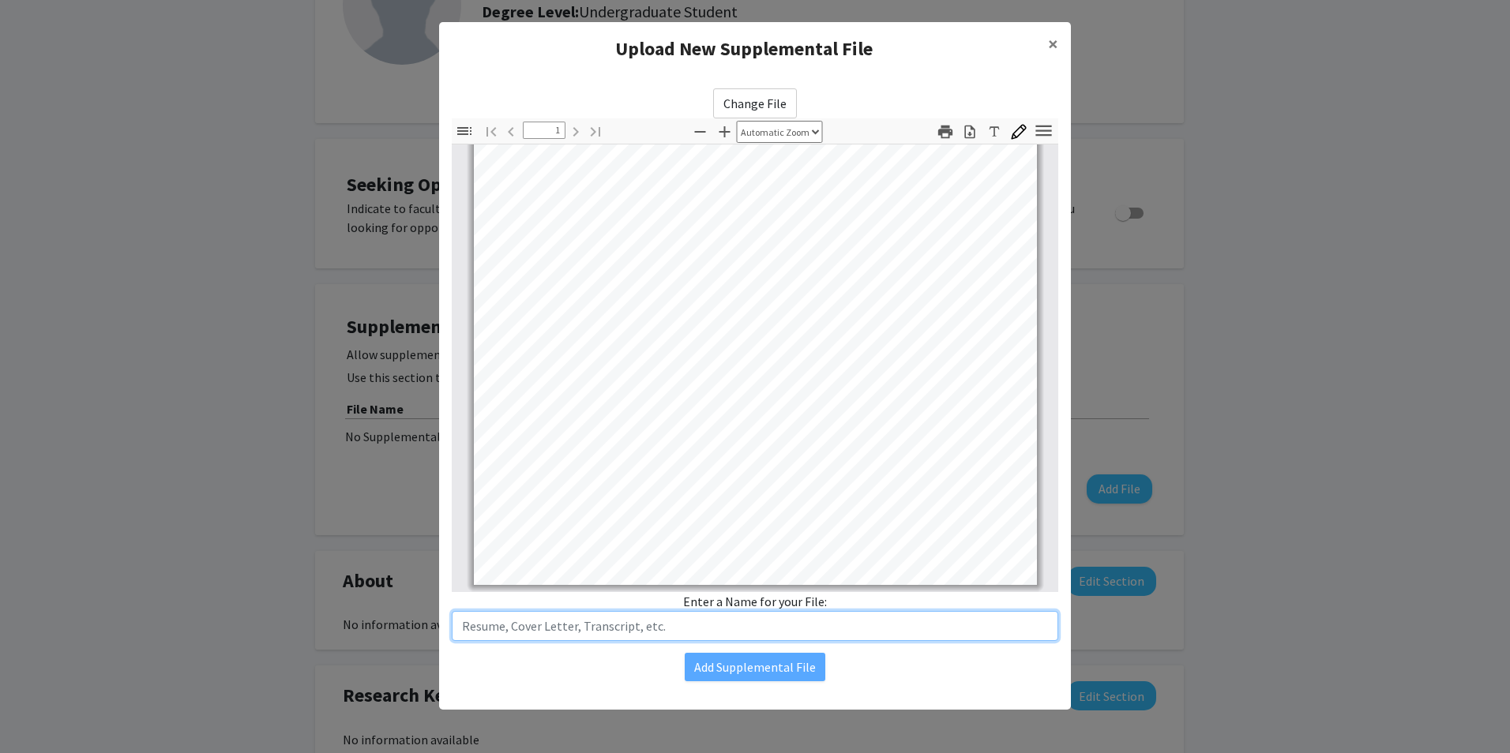
click at [658, 612] on input "text" at bounding box center [755, 626] width 606 height 30
type input "Resume John Chambers"
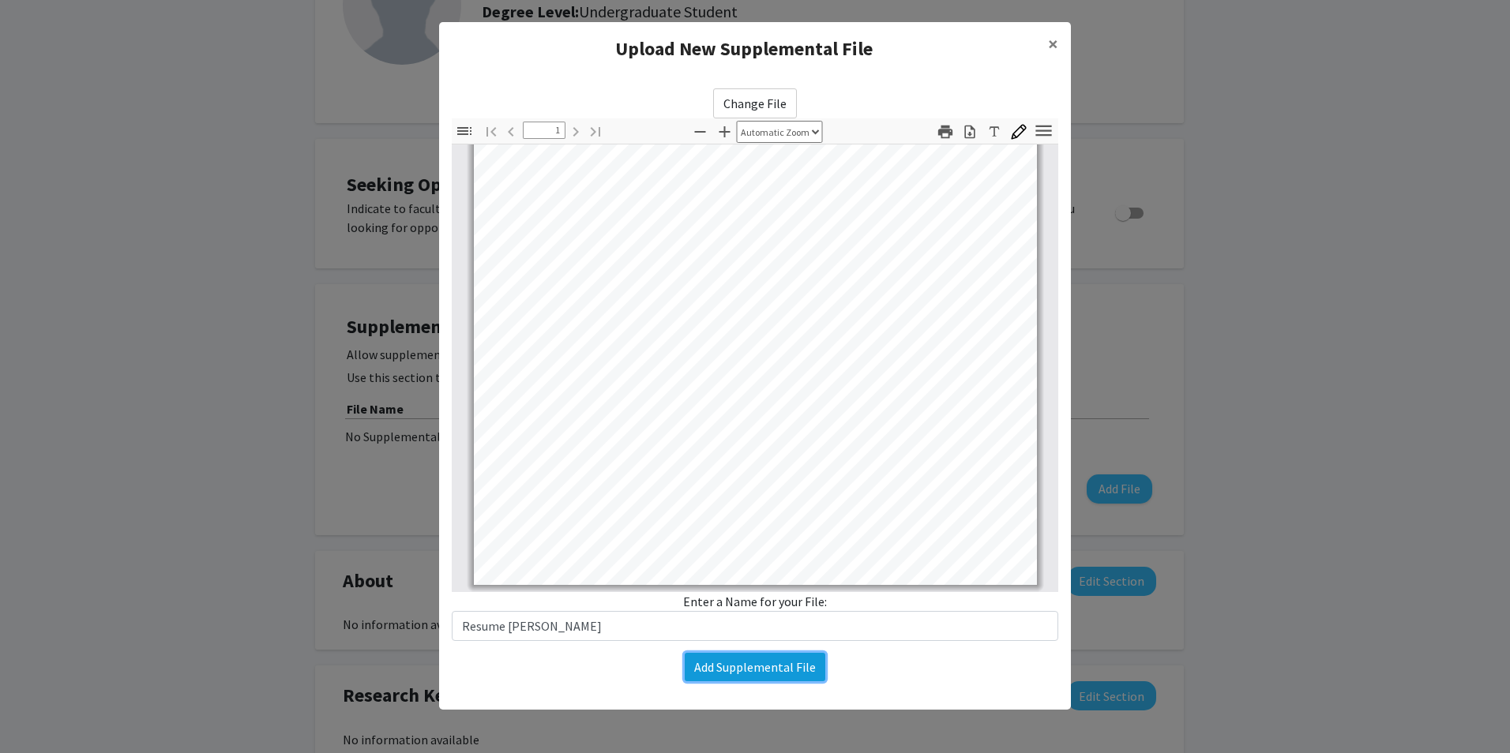
click at [754, 659] on button "Add Supplemental File" at bounding box center [755, 667] width 141 height 28
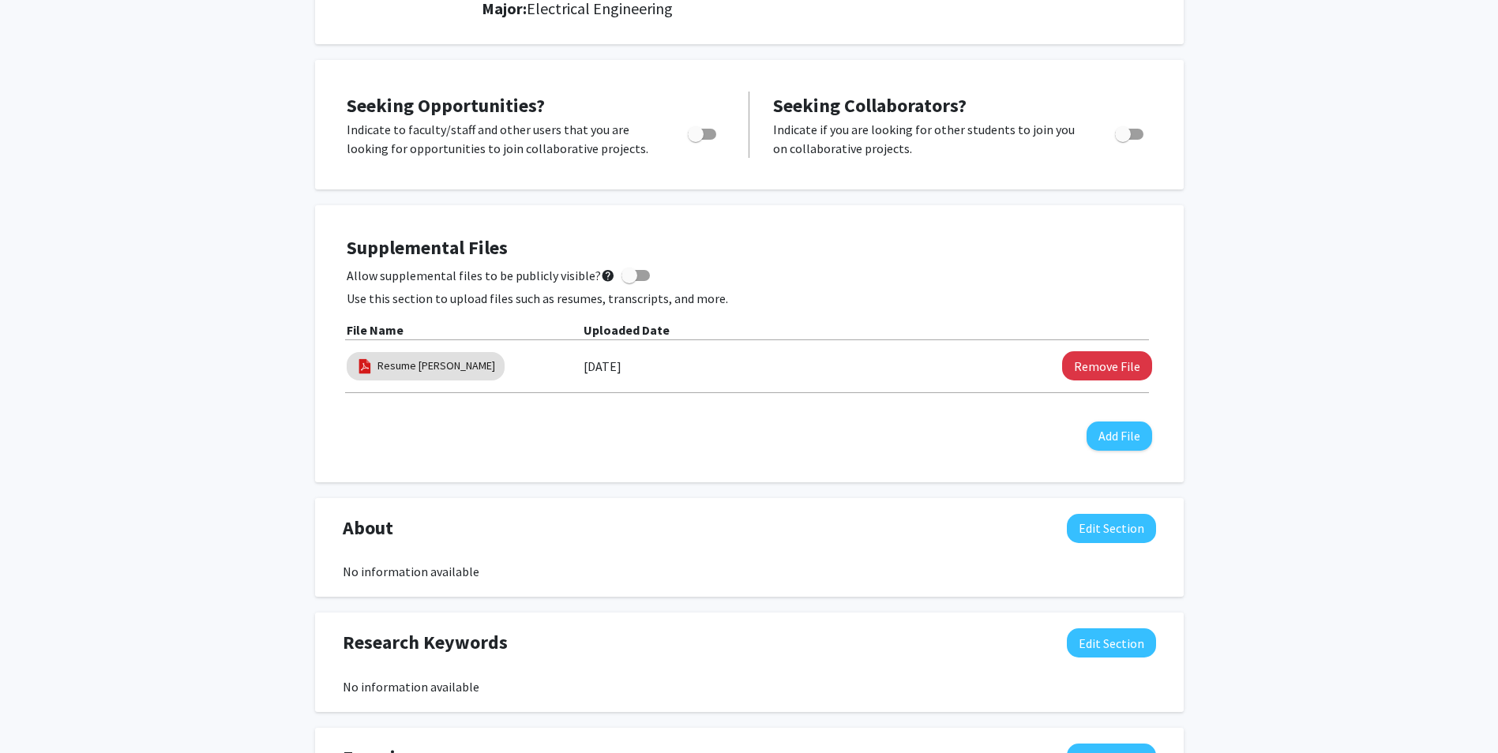
scroll to position [0, 0]
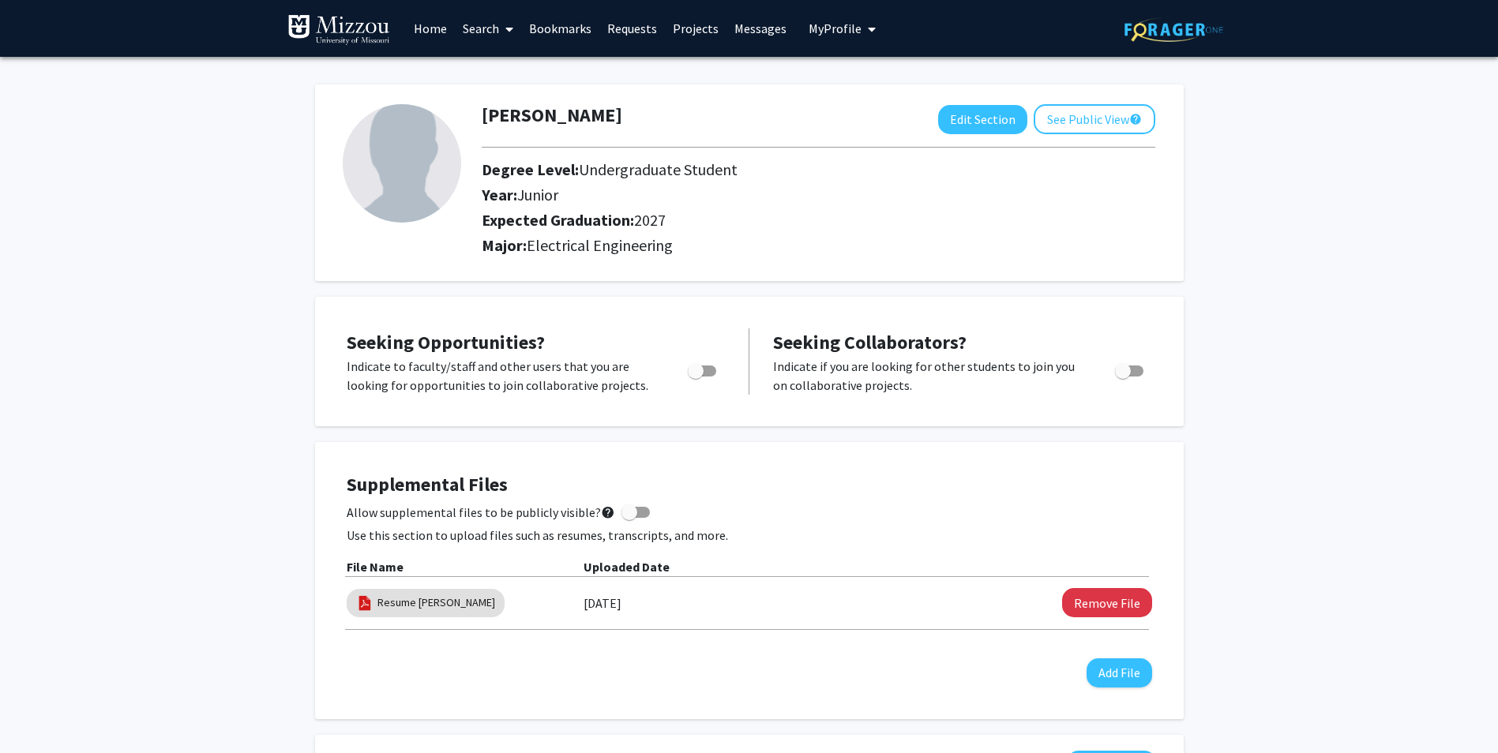
click at [481, 28] on link "Search" at bounding box center [488, 28] width 66 height 55
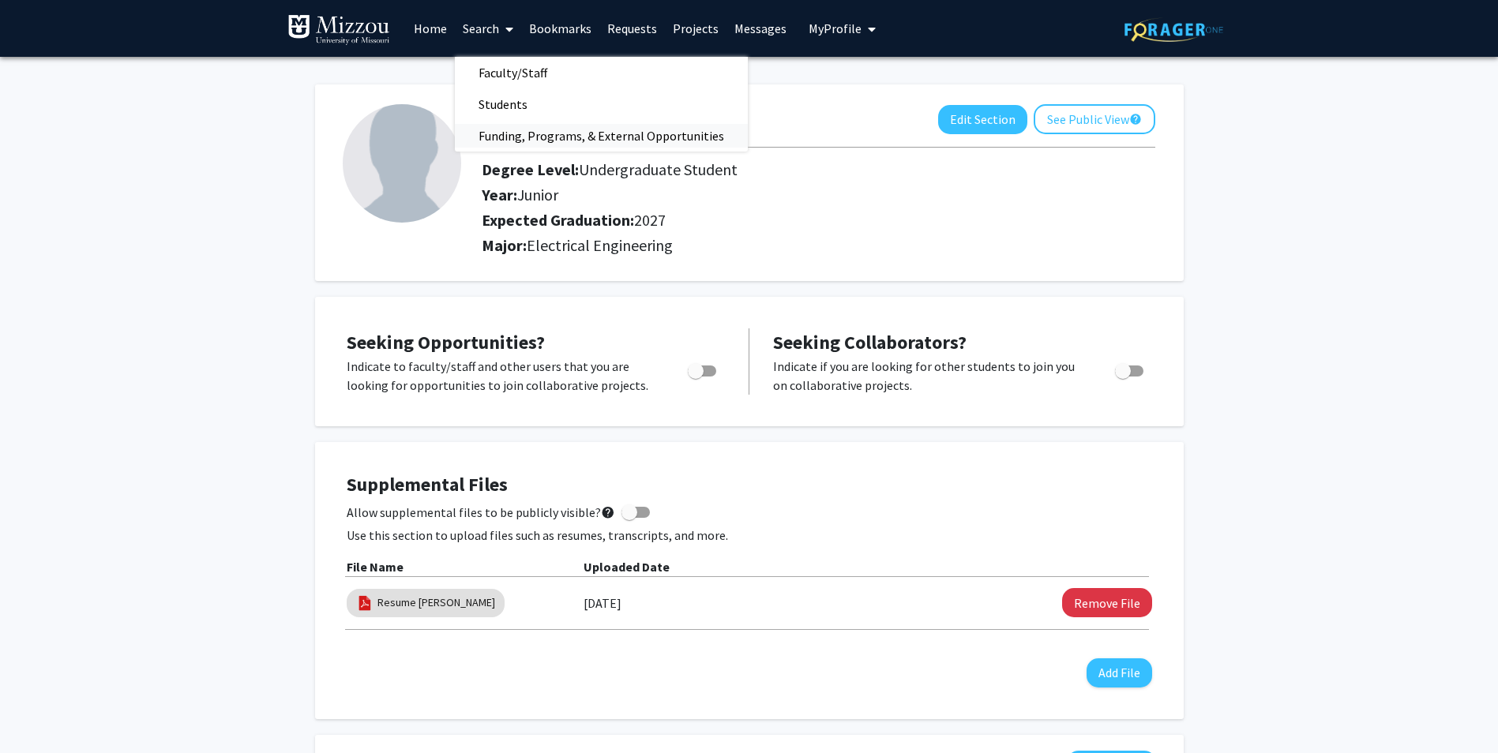
click at [549, 132] on span "Funding, Programs, & External Opportunities" at bounding box center [601, 136] width 293 height 32
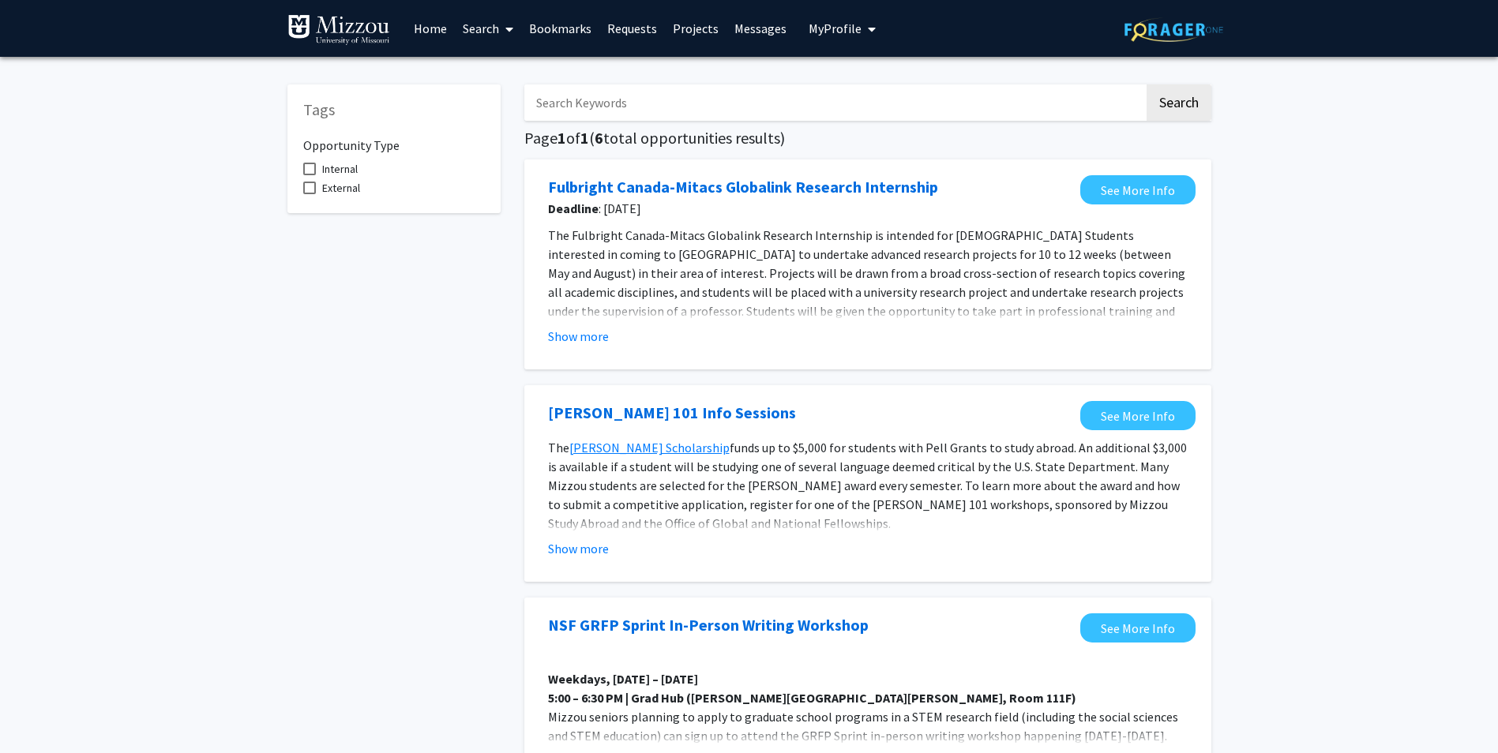
click at [337, 182] on span "External" at bounding box center [341, 187] width 38 height 19
click at [310, 194] on input "External" at bounding box center [309, 194] width 1 height 1
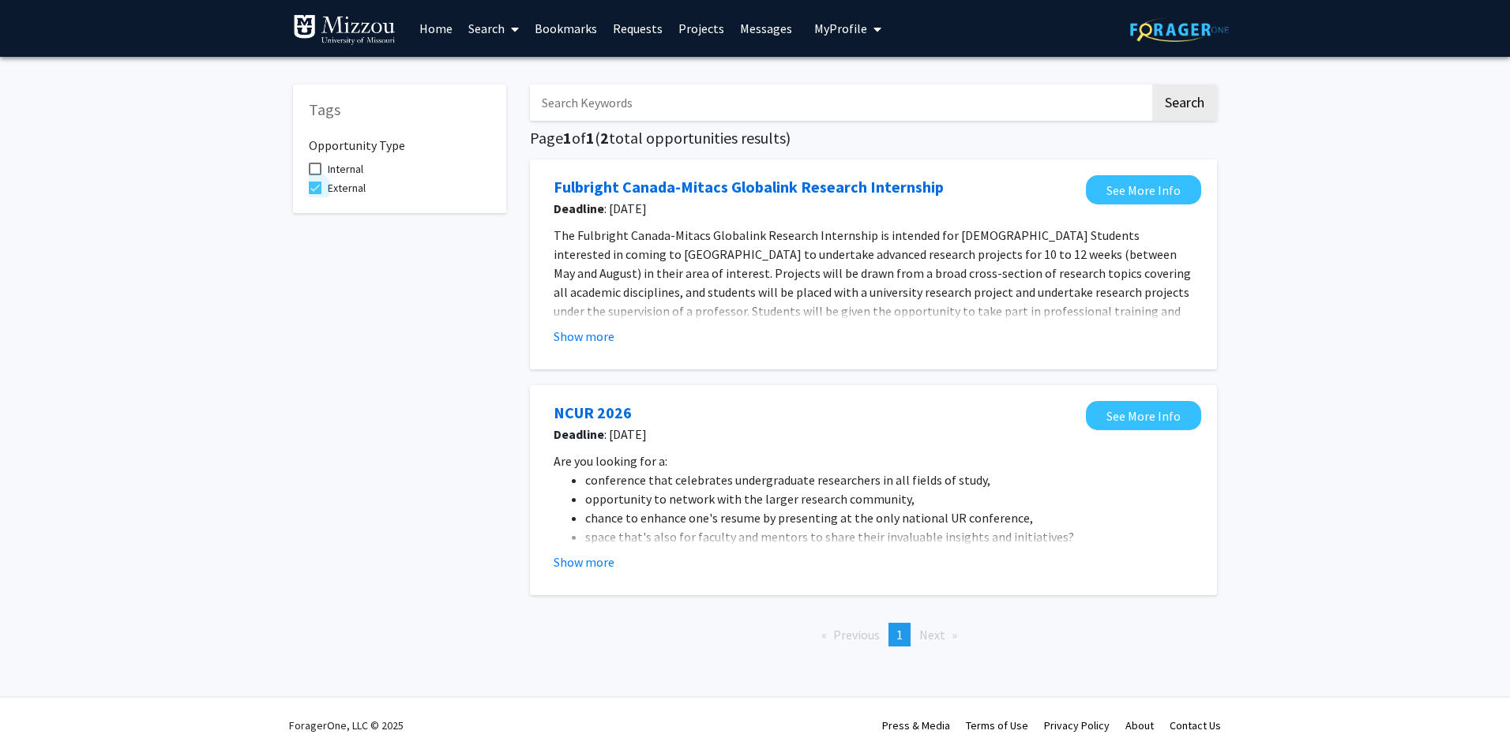
click at [339, 190] on span "External" at bounding box center [347, 187] width 38 height 19
click at [315, 194] on input "External" at bounding box center [314, 194] width 1 height 1
checkbox input "false"
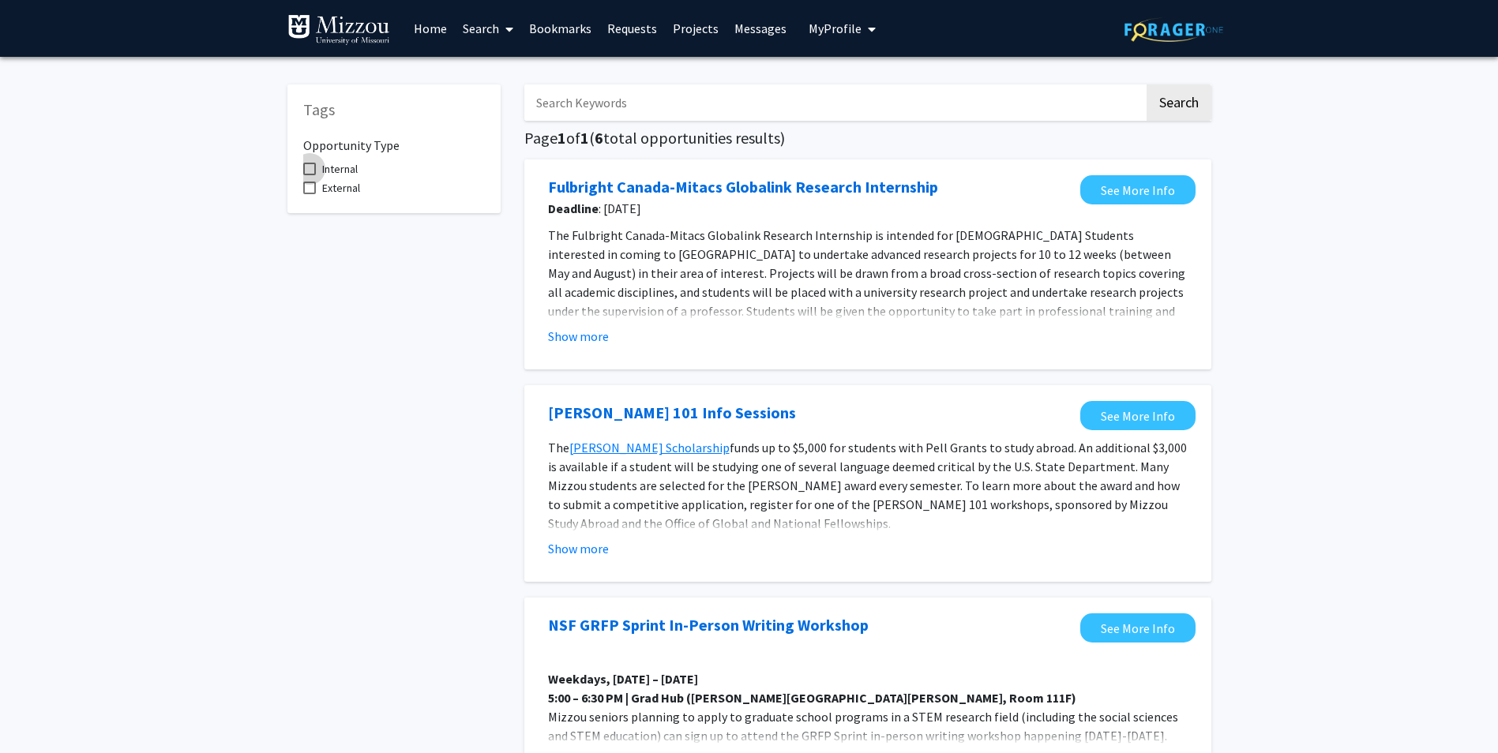
click at [337, 174] on span "Internal" at bounding box center [340, 168] width 36 height 19
click at [310, 175] on input "Internal" at bounding box center [309, 175] width 1 height 1
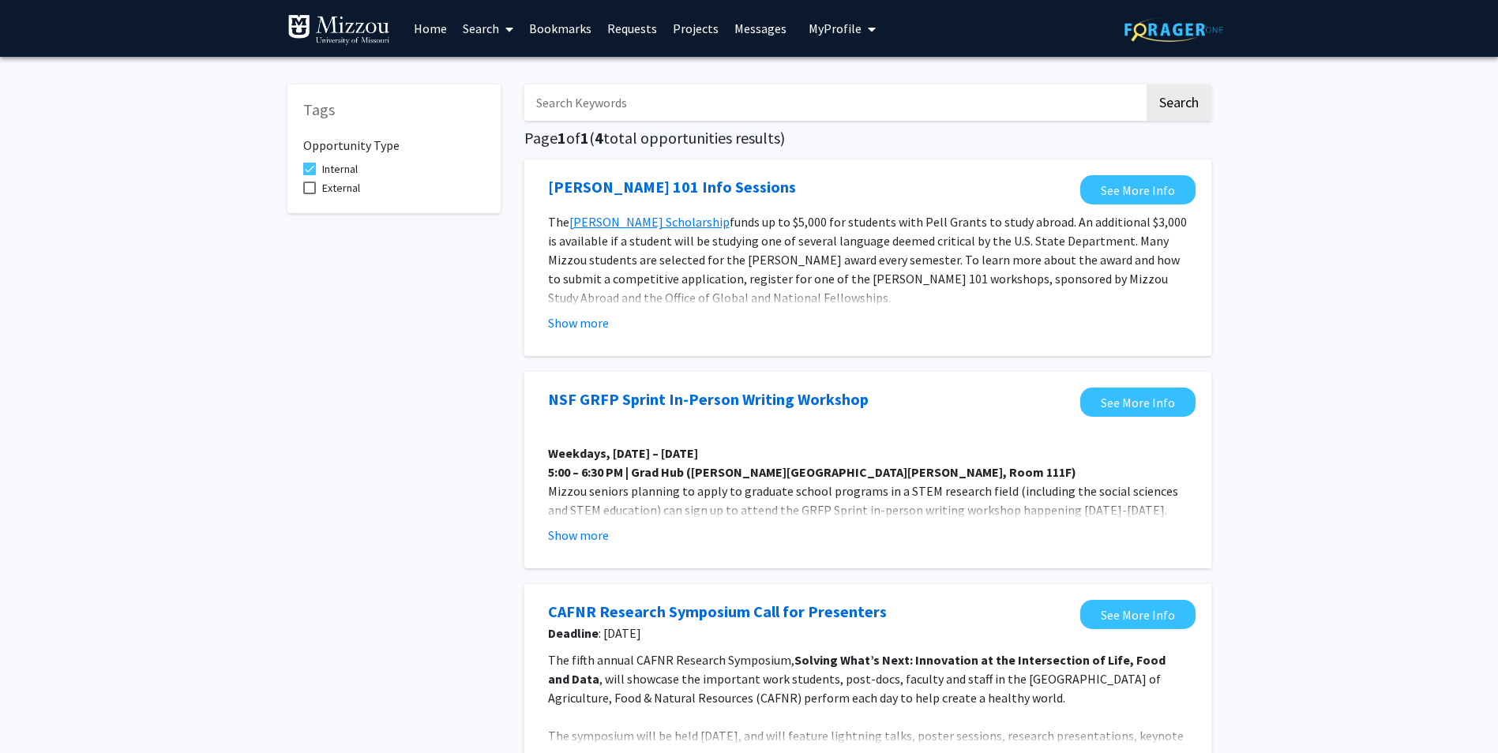
click at [347, 163] on span "Internal" at bounding box center [340, 168] width 36 height 19
click at [310, 175] on input "Internal" at bounding box center [309, 175] width 1 height 1
checkbox input "false"
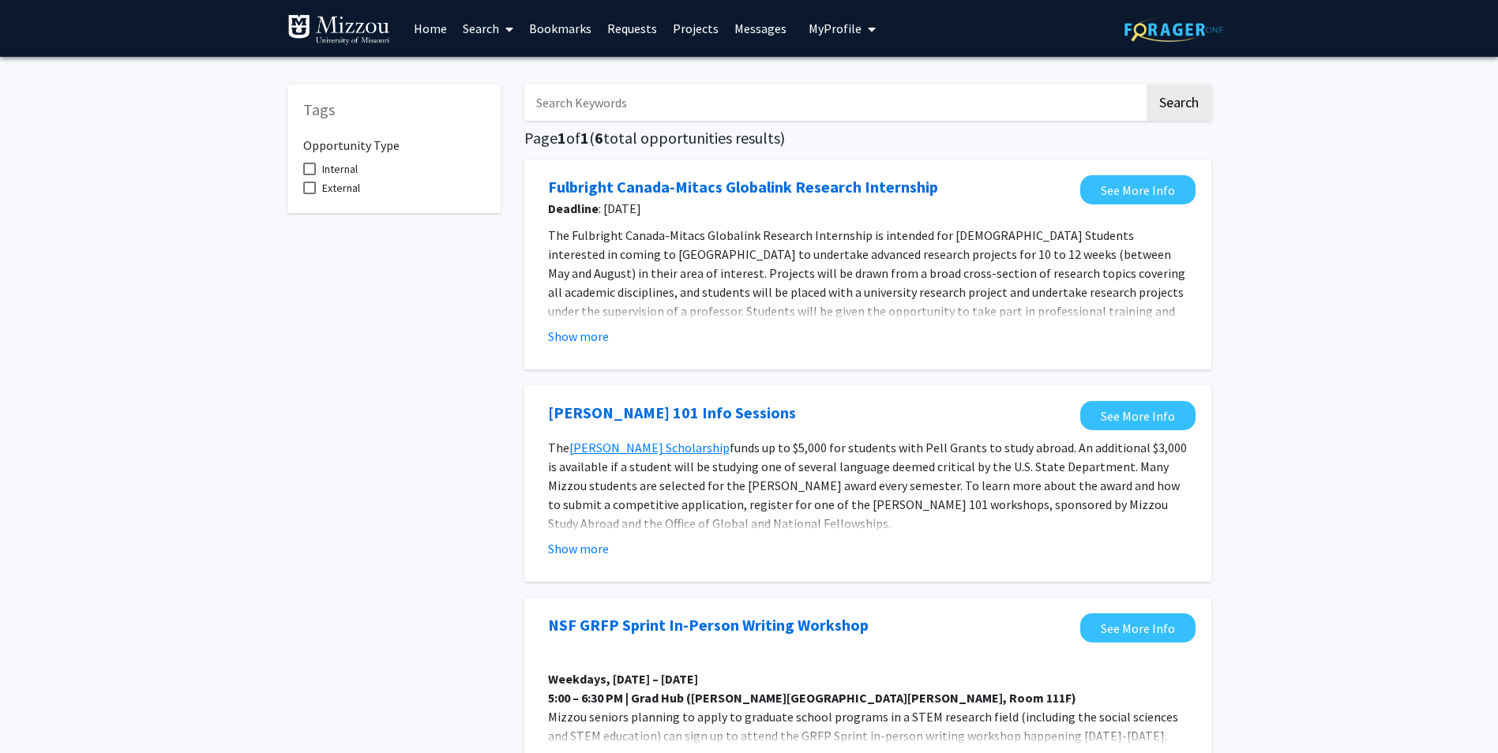
click at [495, 33] on link "Search" at bounding box center [488, 28] width 66 height 55
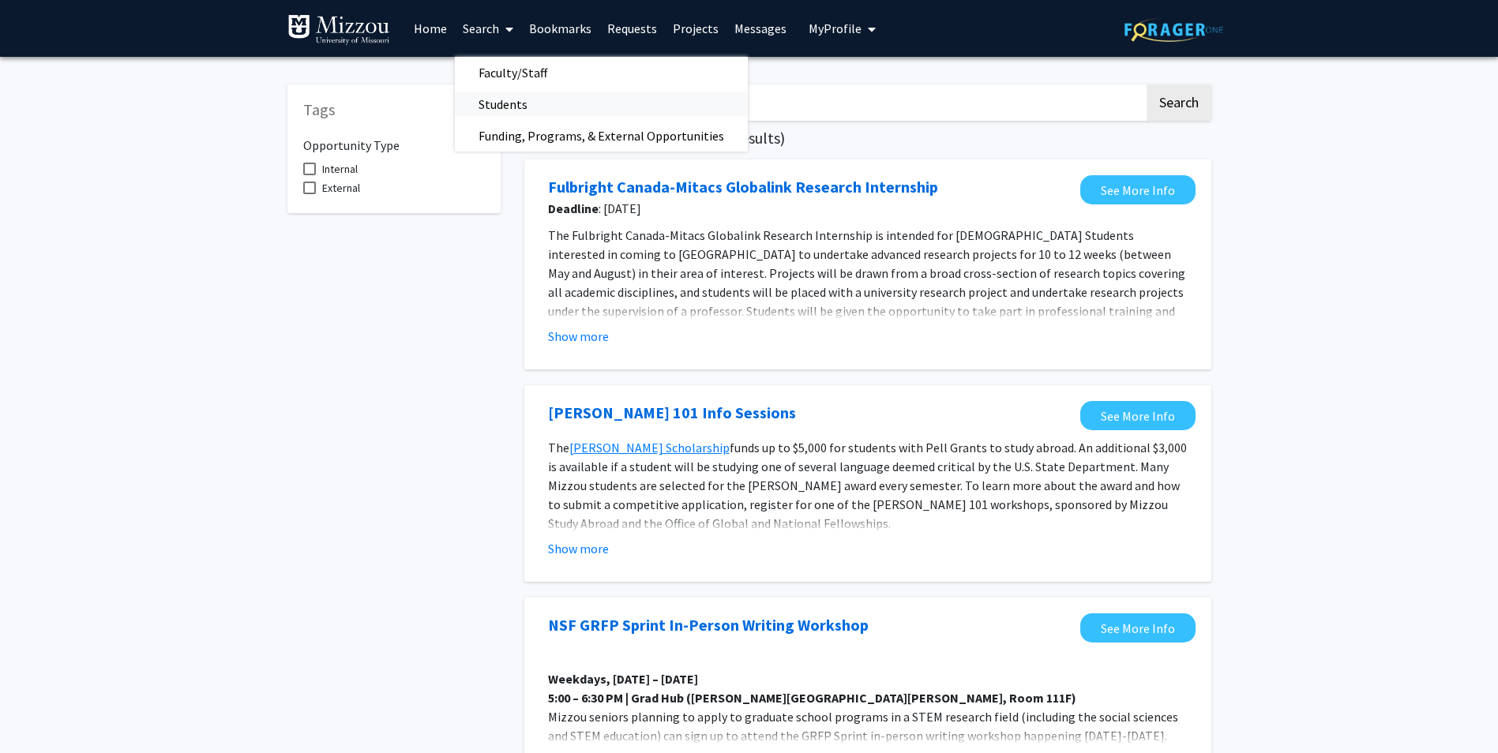
click at [548, 114] on link "Students" at bounding box center [601, 104] width 293 height 24
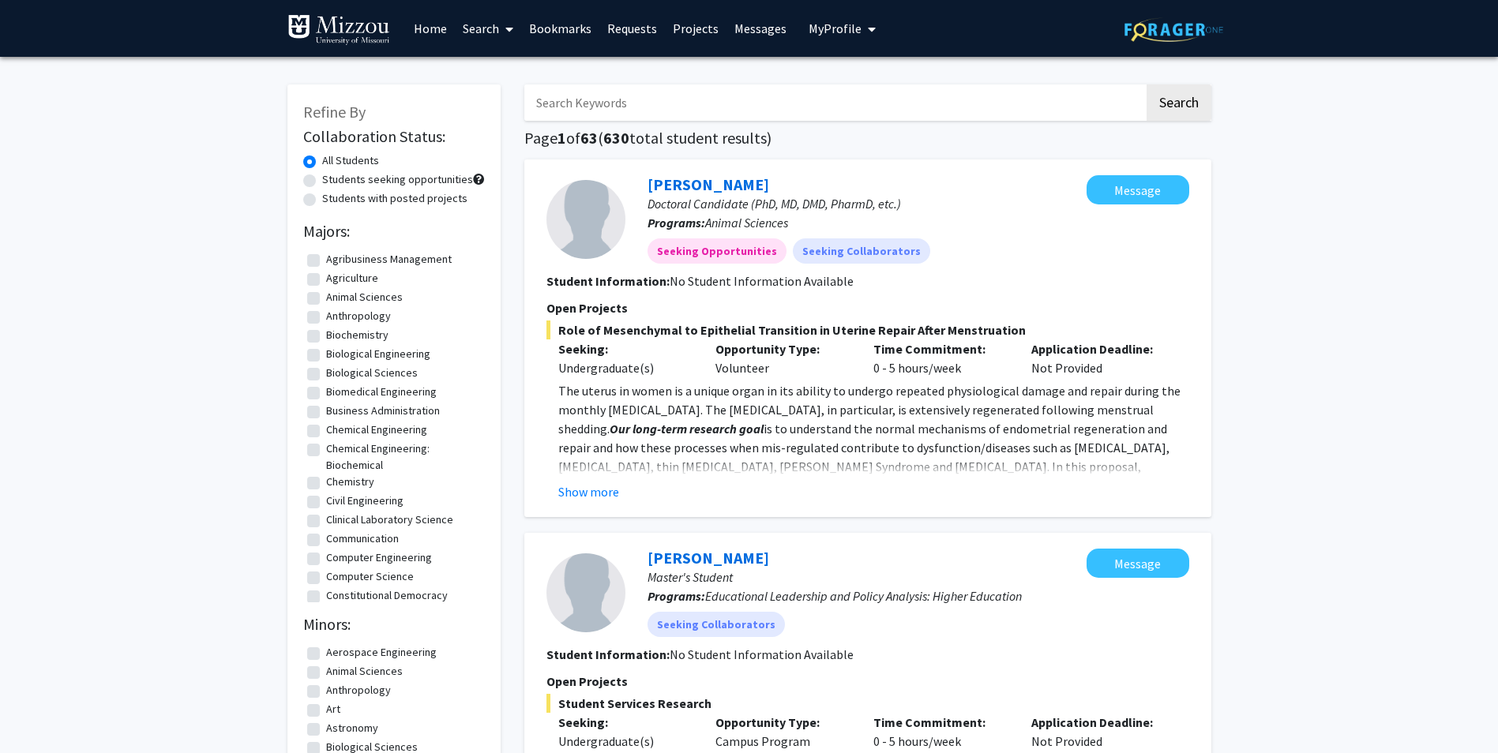
click at [488, 41] on link "Search" at bounding box center [488, 28] width 66 height 55
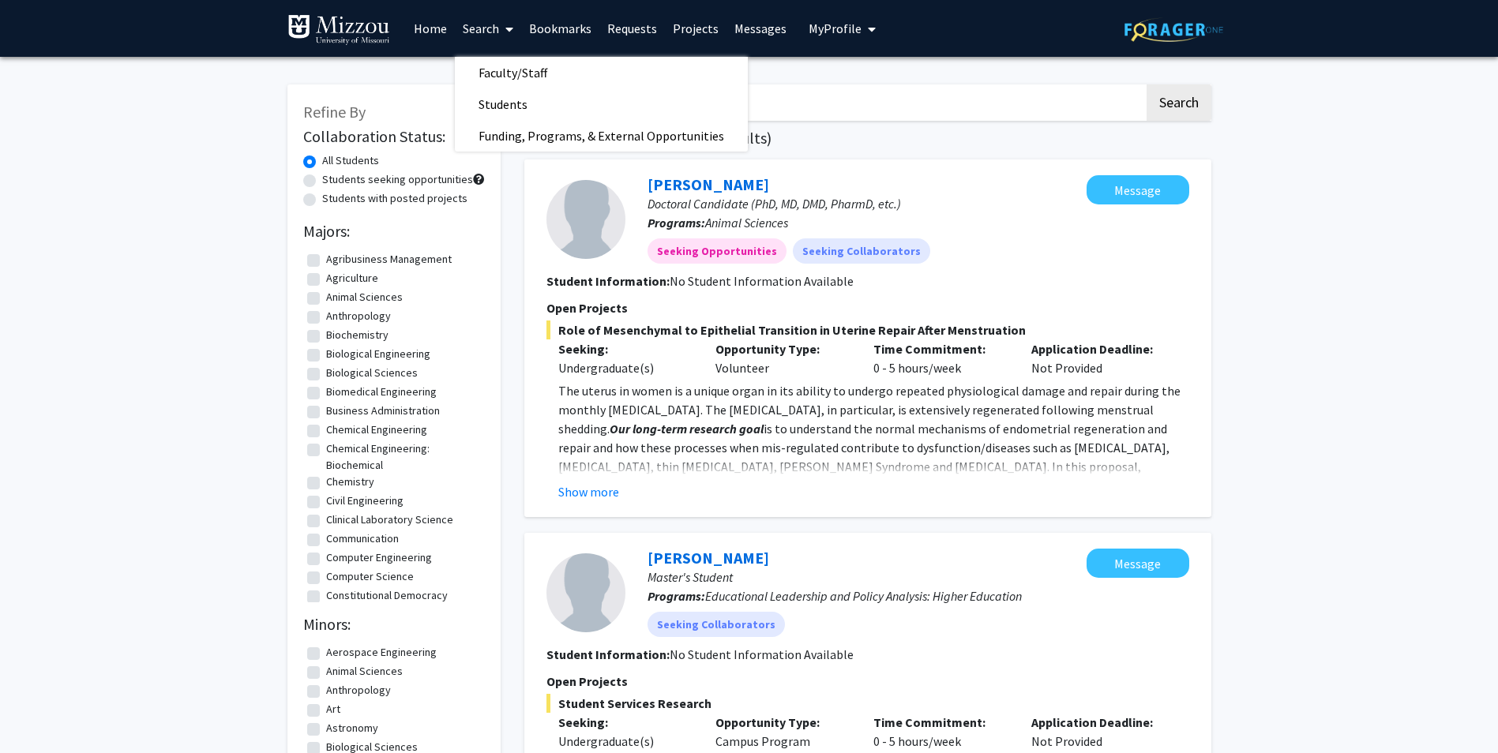
click at [689, 29] on link "Projects" at bounding box center [696, 28] width 62 height 55
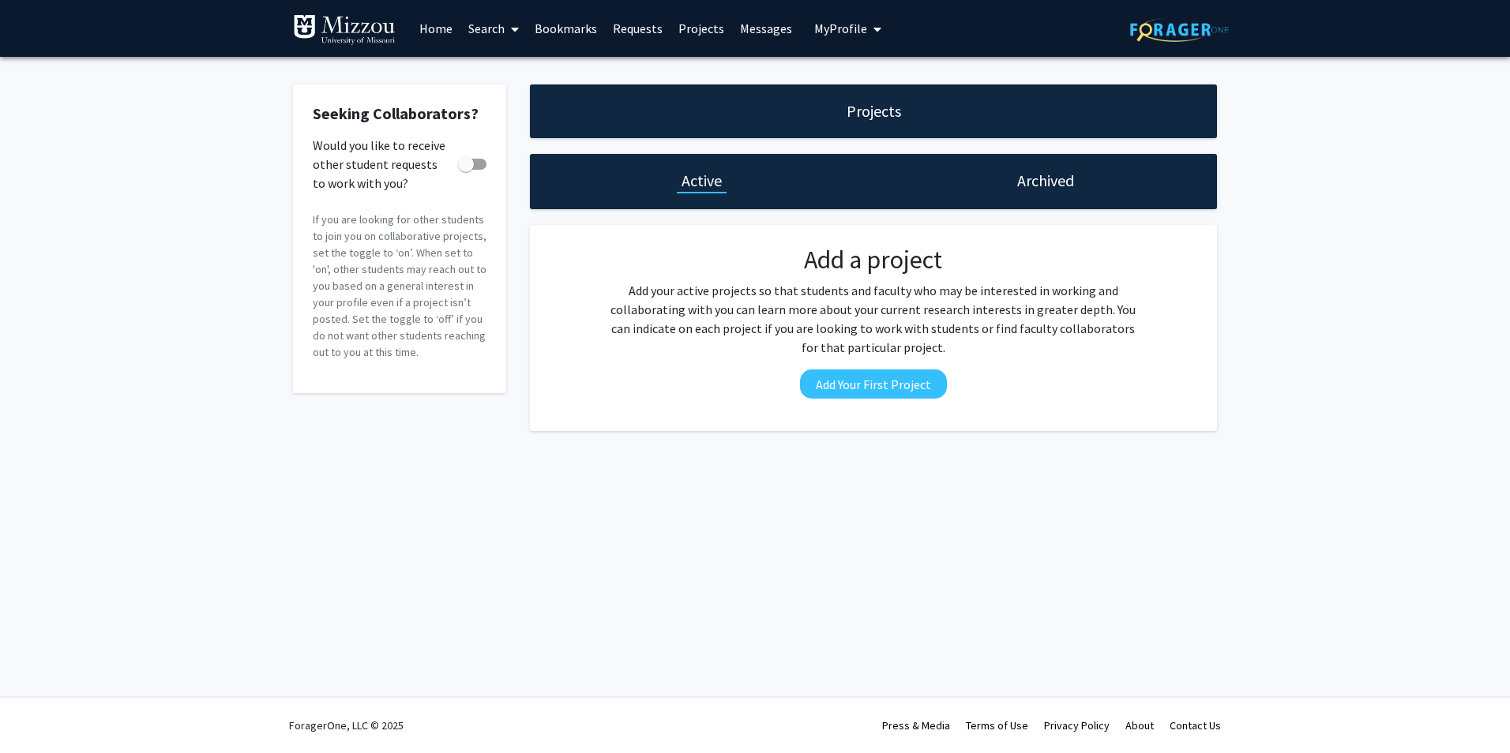
click at [854, 36] on span "My Profile" at bounding box center [840, 29] width 53 height 16
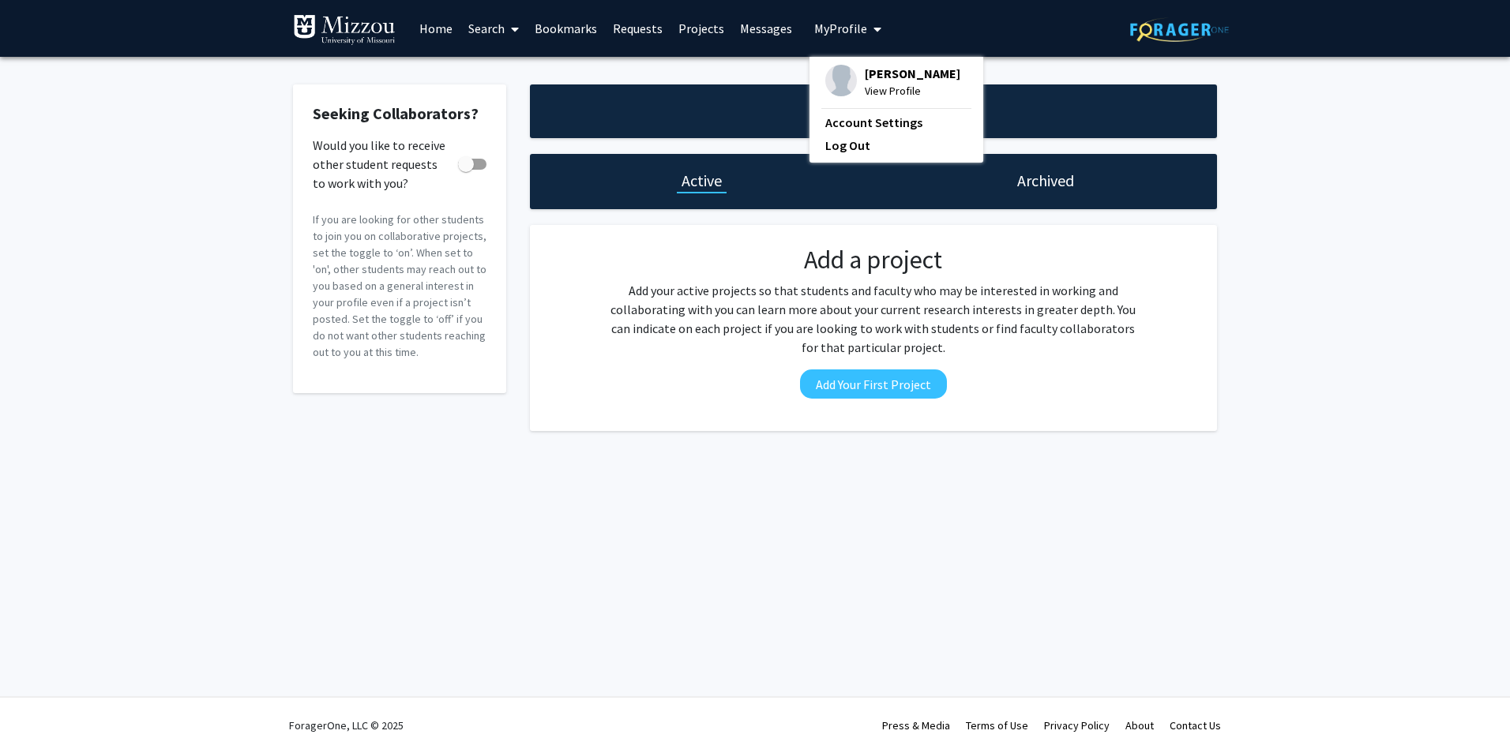
click at [854, 36] on span "My Profile" at bounding box center [840, 29] width 53 height 16
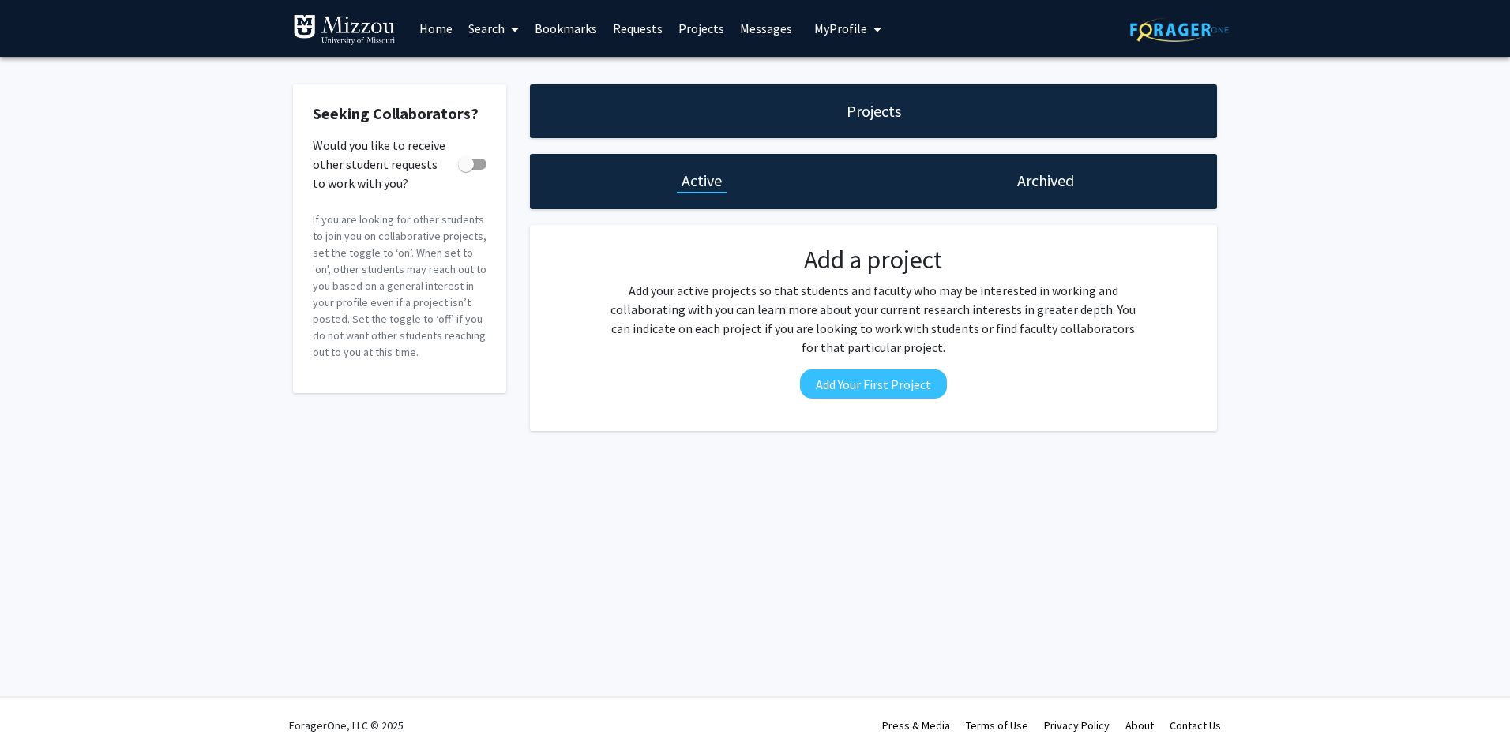
click at [655, 26] on link "Requests" at bounding box center [638, 28] width 66 height 55
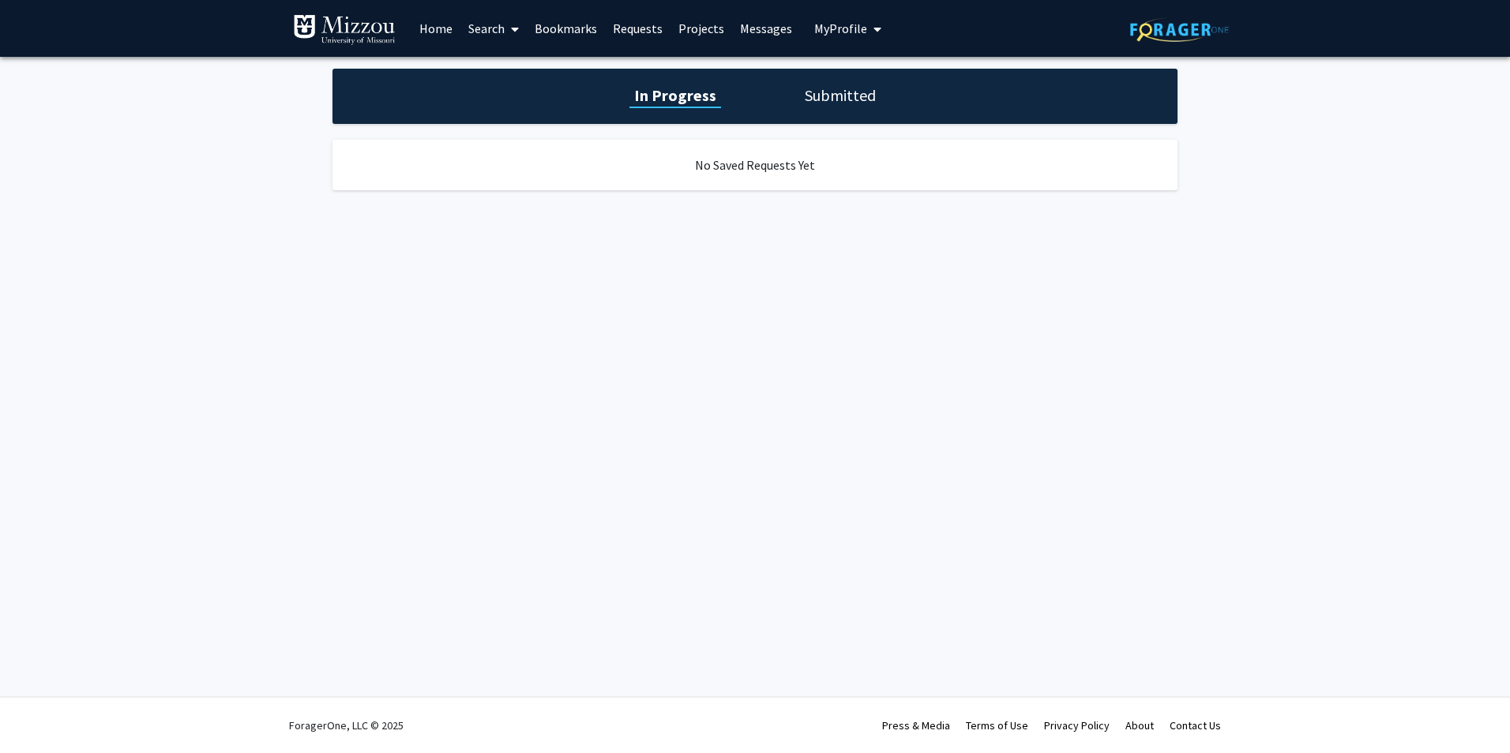
click at [558, 23] on link "Bookmarks" at bounding box center [566, 28] width 78 height 55
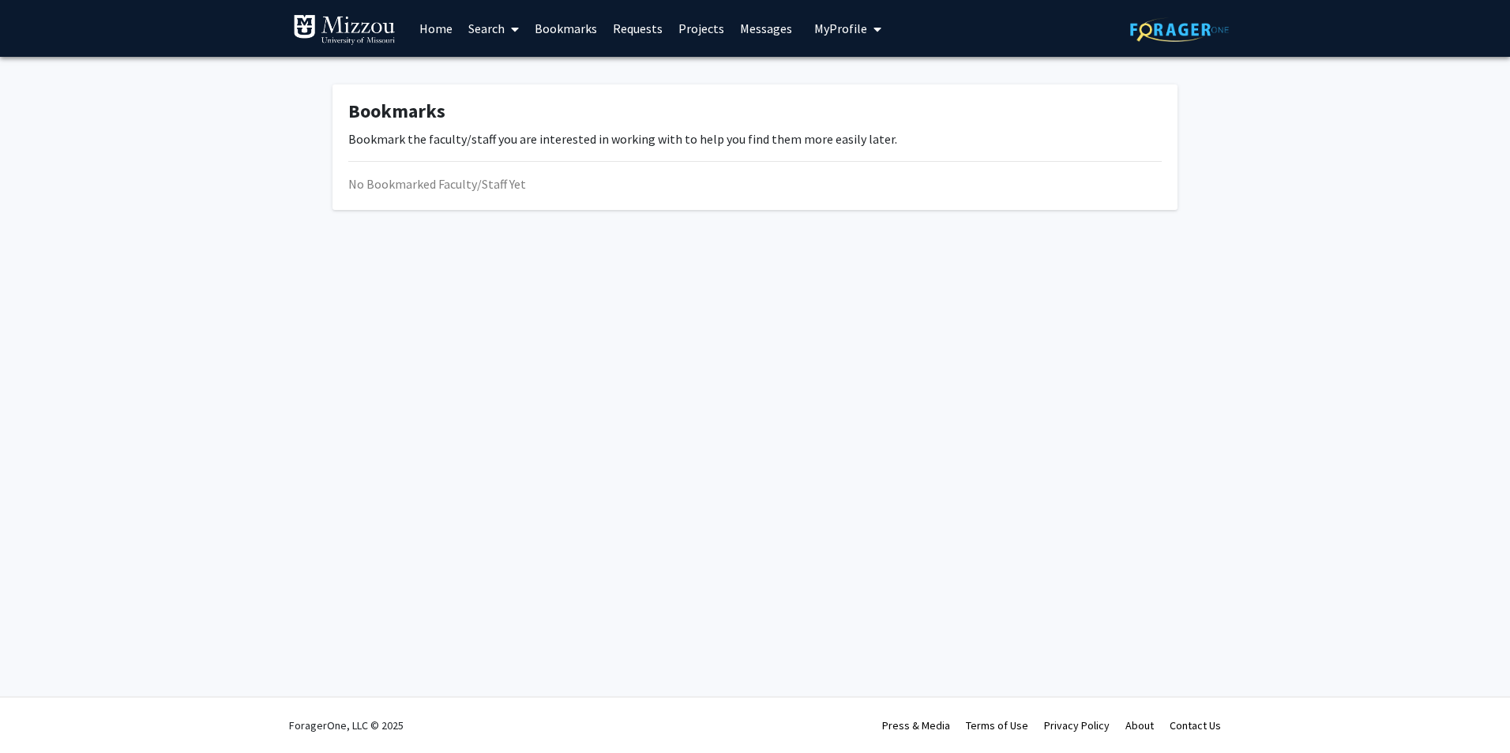
click at [503, 24] on link "Search" at bounding box center [493, 28] width 66 height 55
click at [571, 143] on span "Funding, Programs, & External Opportunities" at bounding box center [606, 136] width 293 height 32
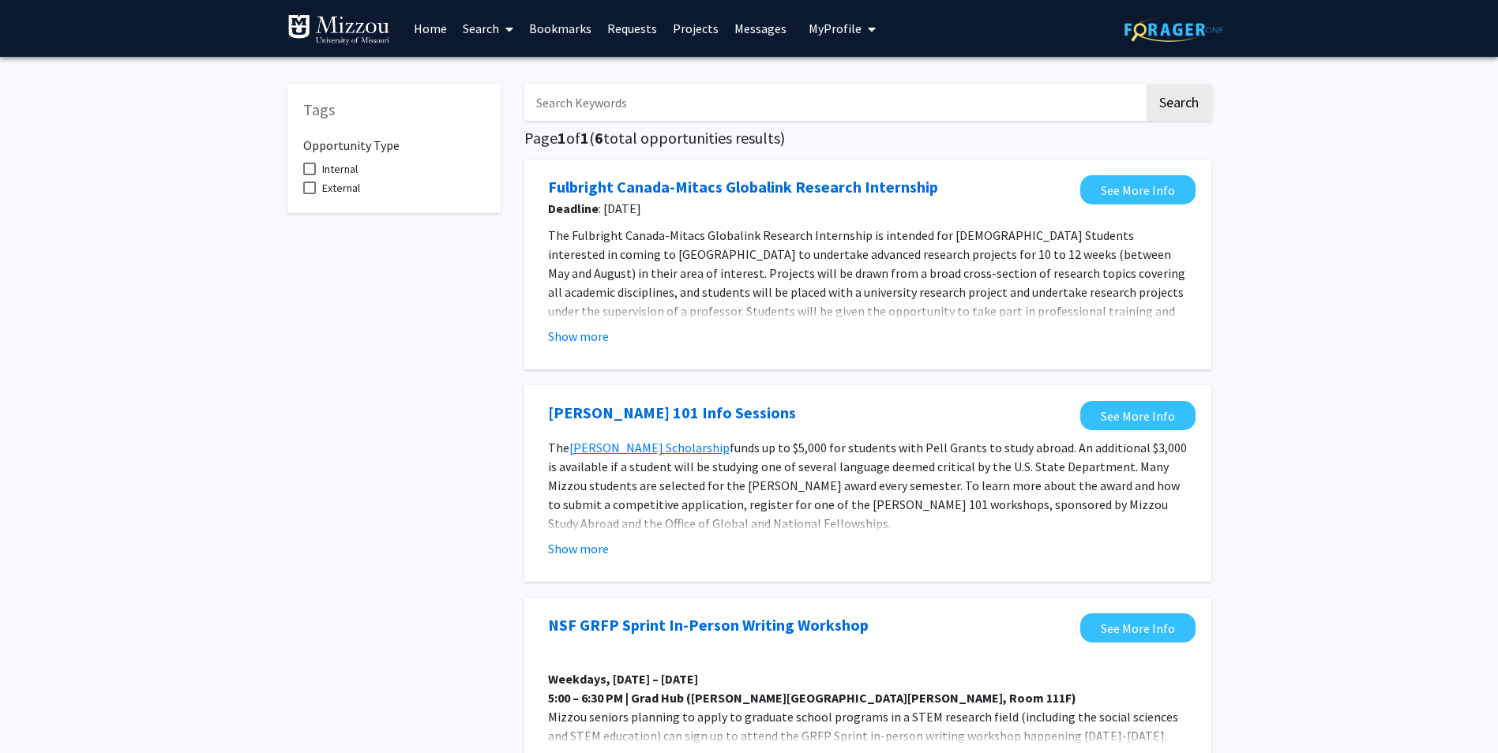
click at [431, 23] on link "Home" at bounding box center [430, 28] width 49 height 55
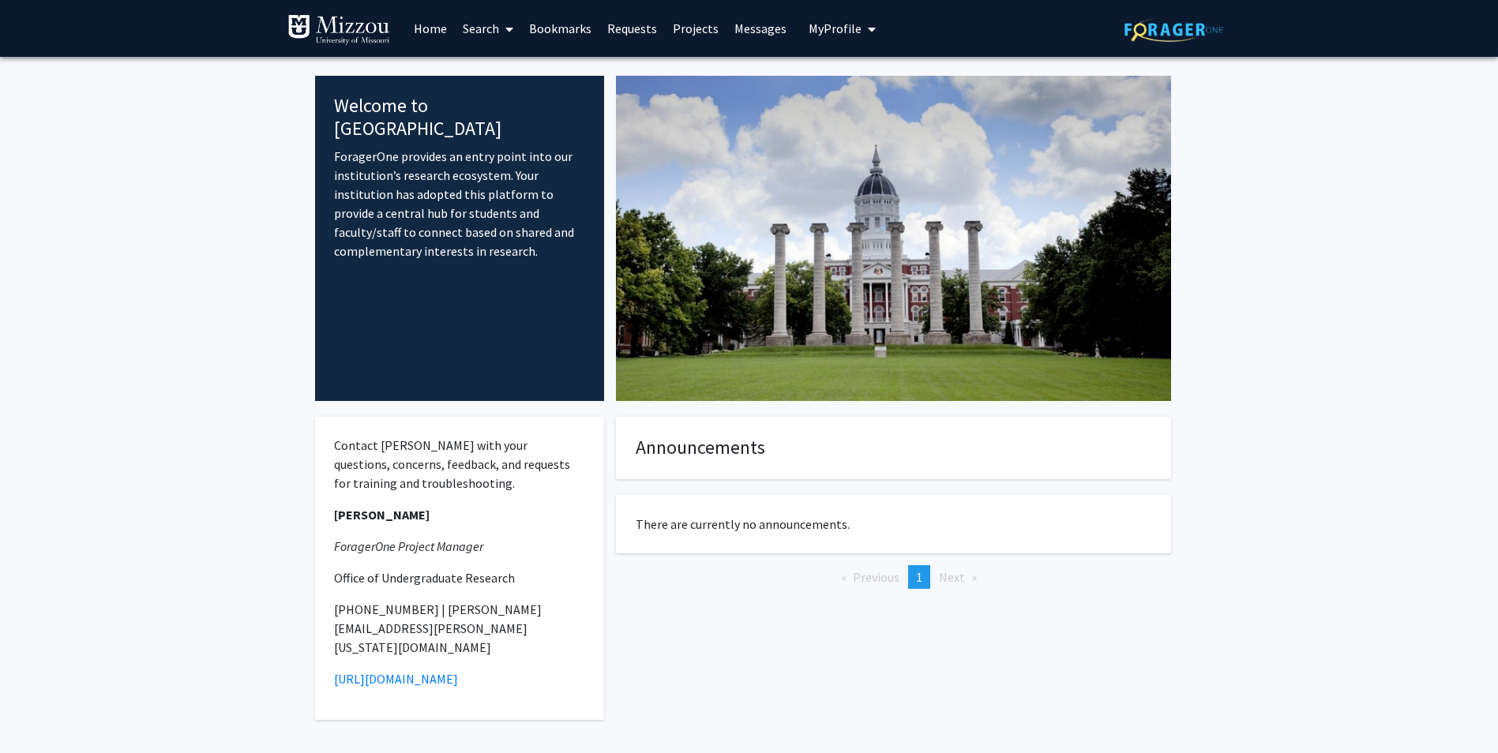
click at [505, 24] on span at bounding box center [506, 29] width 14 height 55
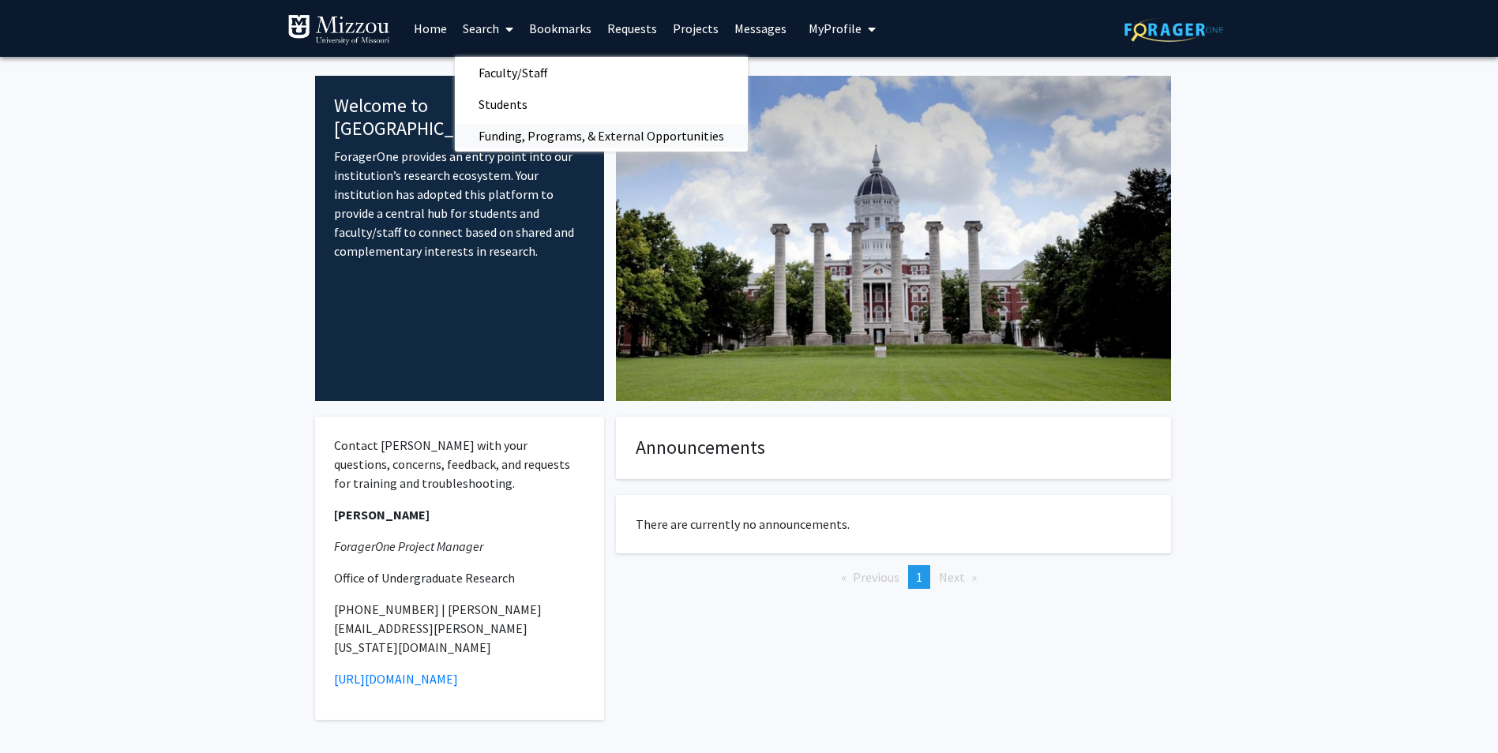
click at [528, 140] on span "Funding, Programs, & External Opportunities" at bounding box center [601, 136] width 293 height 32
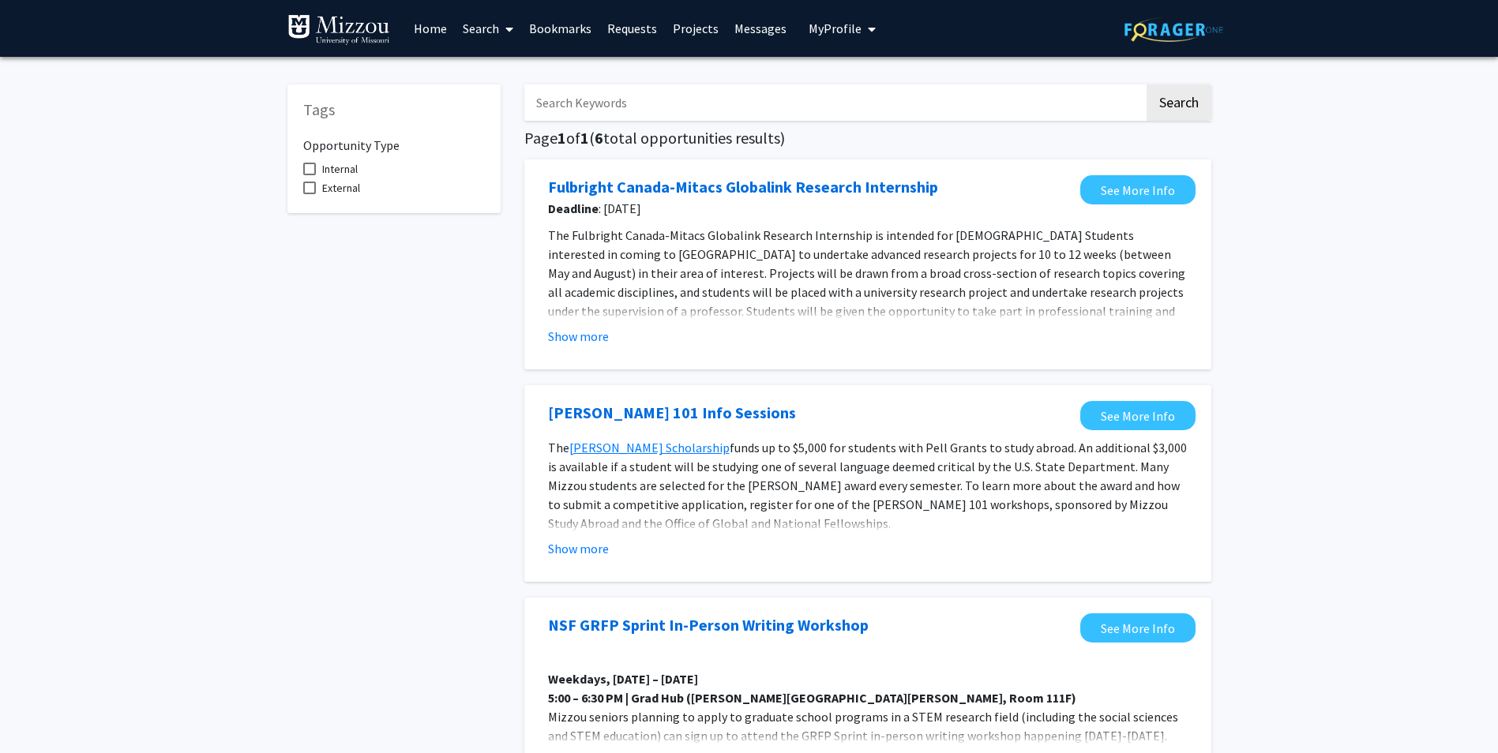
click at [598, 109] on input "Search Keywords" at bounding box center [834, 102] width 620 height 36
type input "intern"
click at [1182, 107] on button "Search" at bounding box center [1178, 102] width 65 height 36
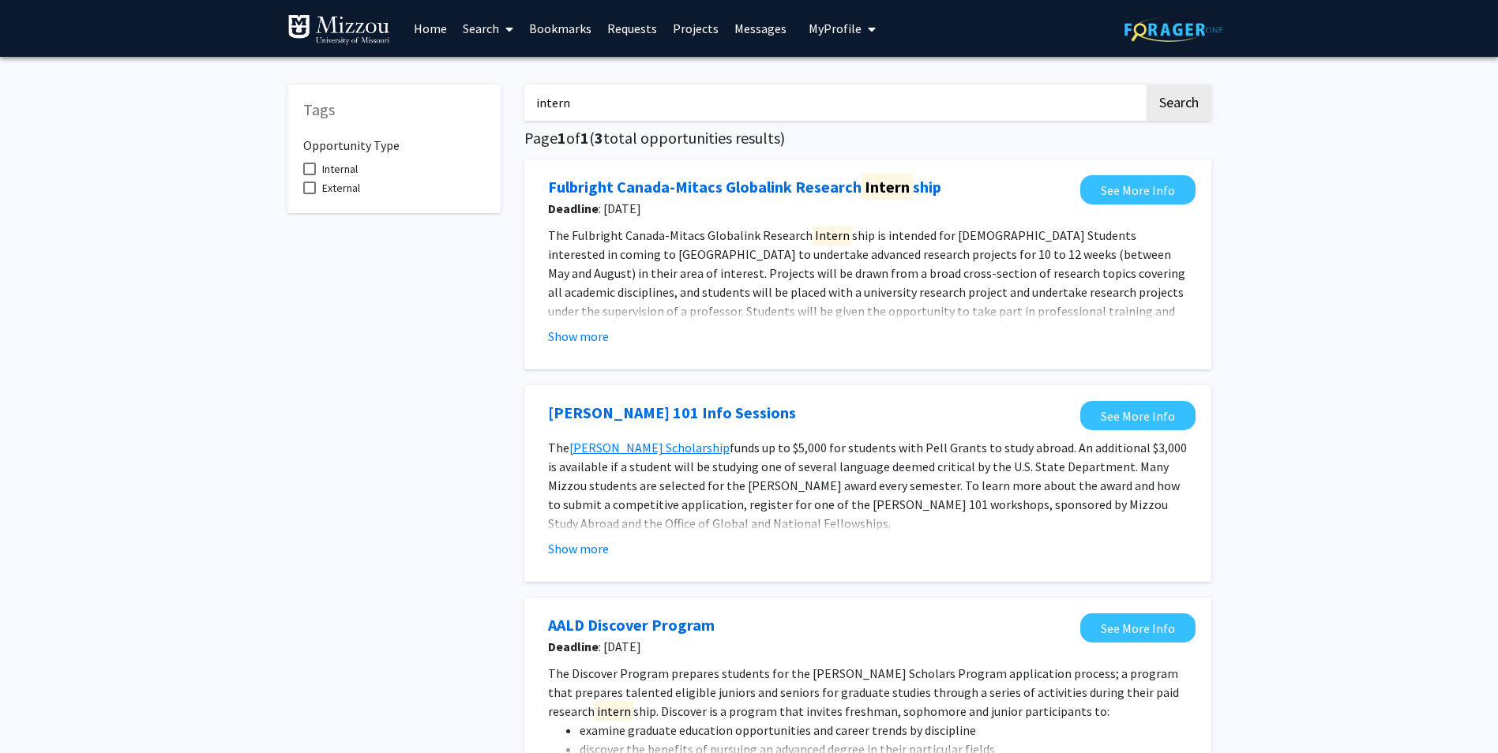
click at [1289, 392] on div "Tags Opportunity Type Internal External intern Search Page 1 of 1 ( 3 total opp…" at bounding box center [749, 482] width 1498 height 850
drag, startPoint x: 618, startPoint y: 98, endPoint x: 464, endPoint y: 92, distance: 154.1
click at [464, 92] on div "Tags Opportunity Type Internal External intern Search Page 1 of 1 ( 3 total opp…" at bounding box center [750, 470] width 948 height 803
click at [293, 518] on div "Tags Opportunity Type Internal External" at bounding box center [394, 470] width 237 height 803
click at [1160, 34] on img at bounding box center [1173, 29] width 99 height 24
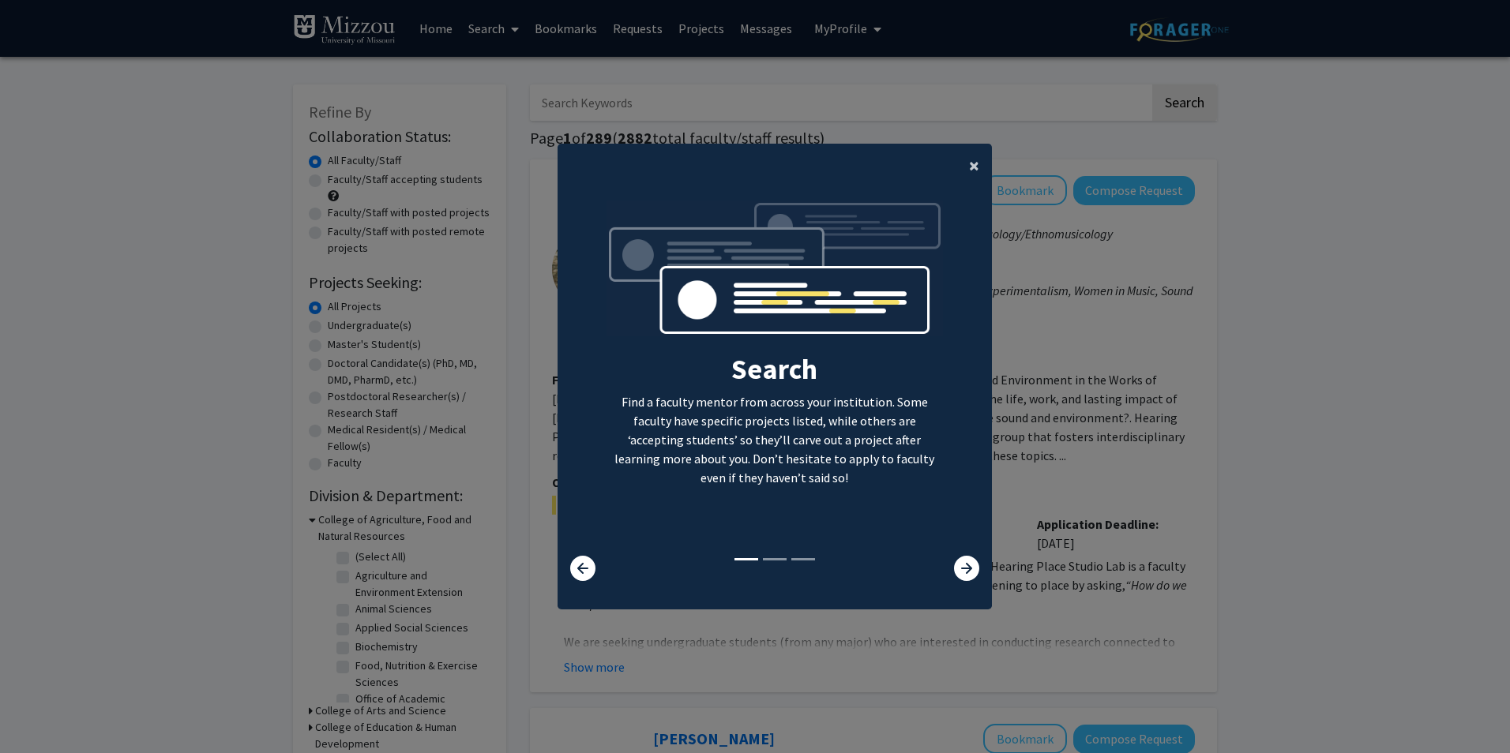
click at [959, 160] on button "×" at bounding box center [974, 166] width 36 height 44
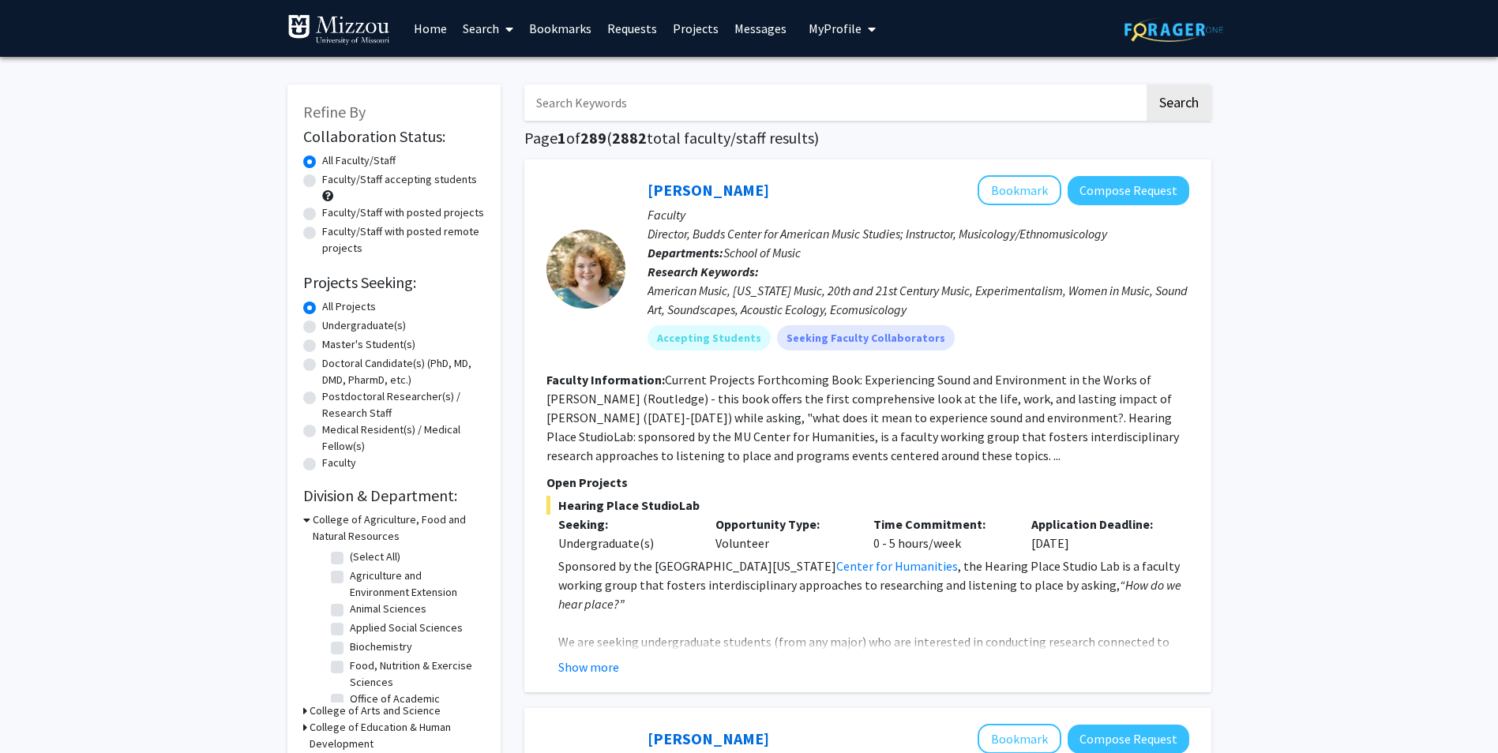
click at [595, 95] on input "Search Keywords" at bounding box center [834, 102] width 620 height 36
click at [393, 183] on label "Faculty/Staff accepting students" at bounding box center [399, 179] width 155 height 17
click at [332, 182] on input "Faculty/Staff accepting students" at bounding box center [327, 176] width 10 height 10
radio input "true"
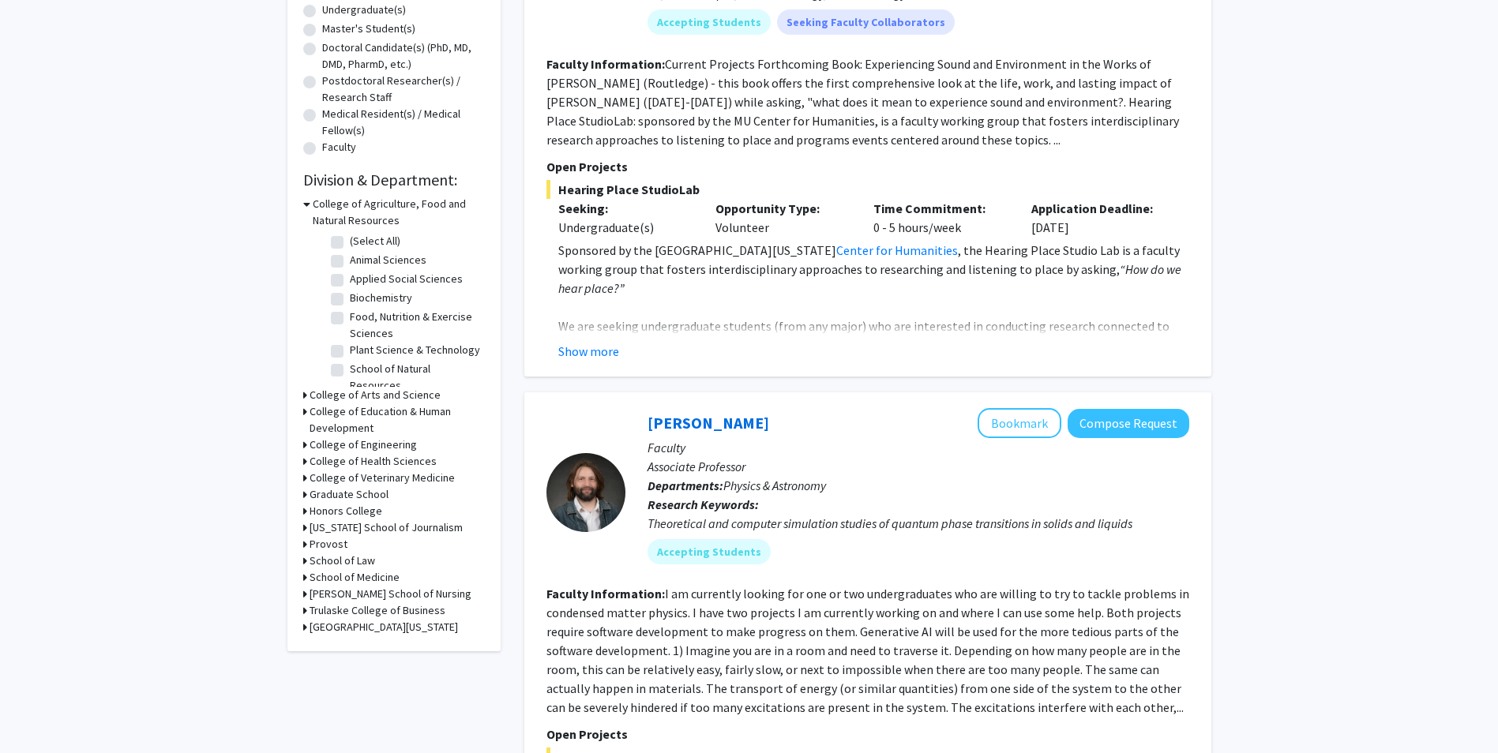
scroll to position [237, 0]
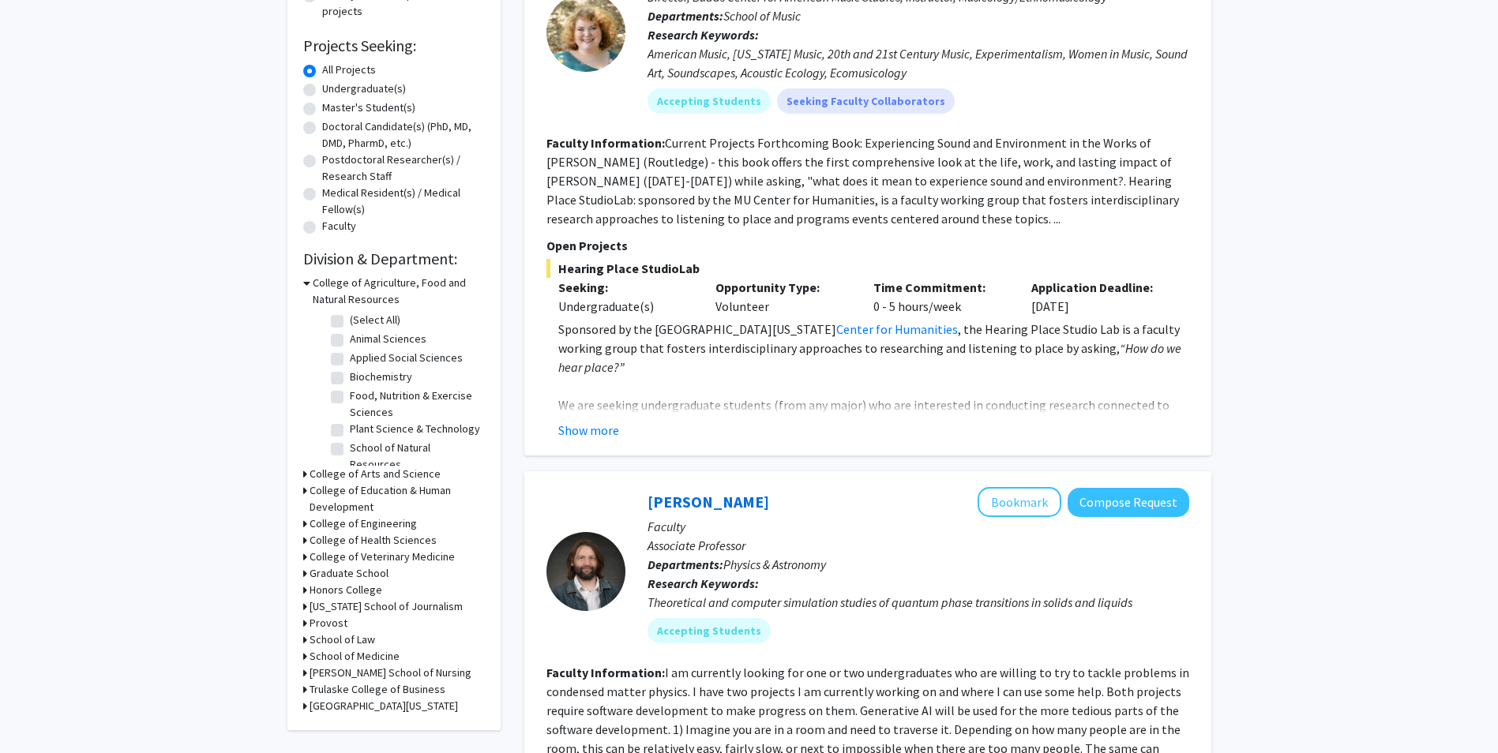
click at [342, 524] on h3 "College of Engineering" at bounding box center [363, 524] width 107 height 17
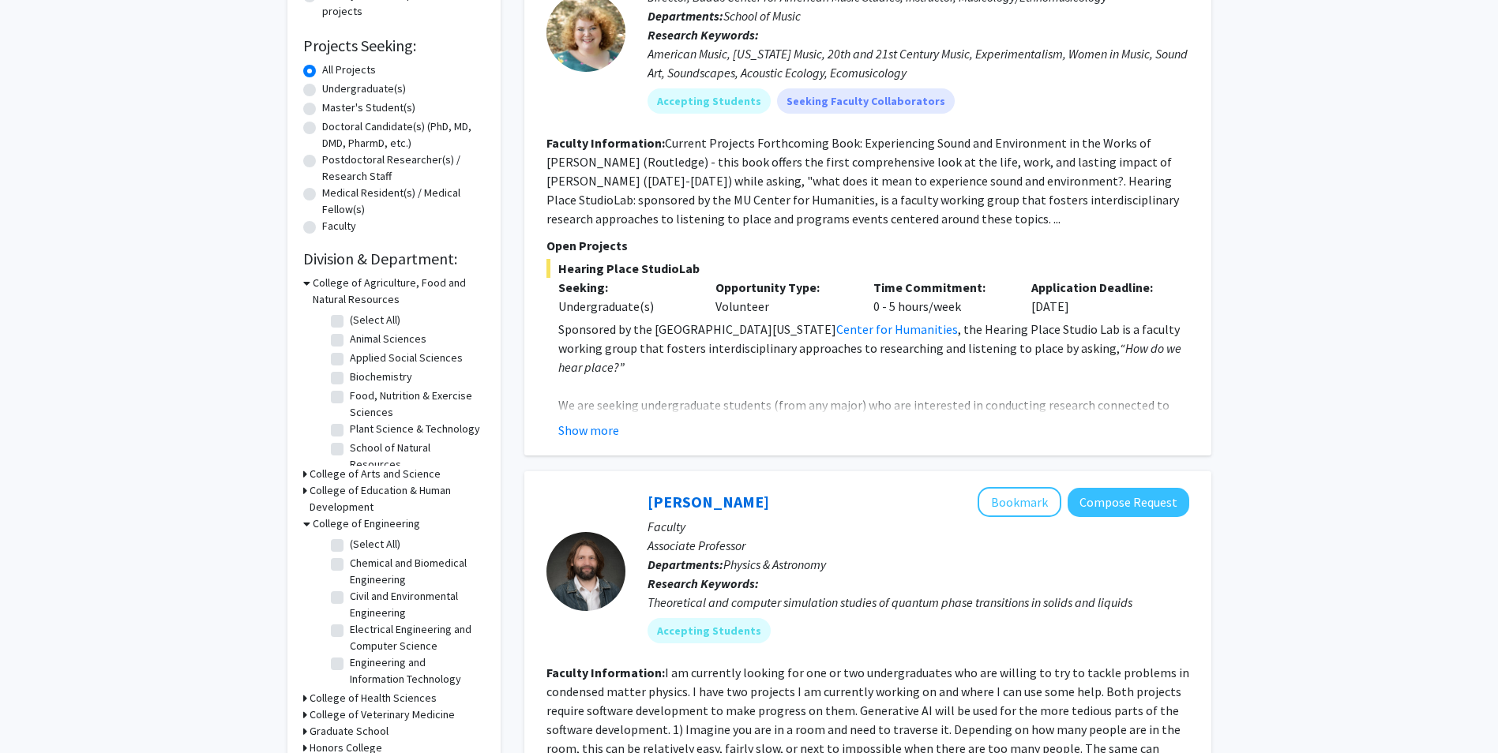
click at [350, 539] on label "(Select All)" at bounding box center [375, 544] width 51 height 17
click at [350, 539] on input "(Select All)" at bounding box center [355, 541] width 10 height 10
checkbox input "true"
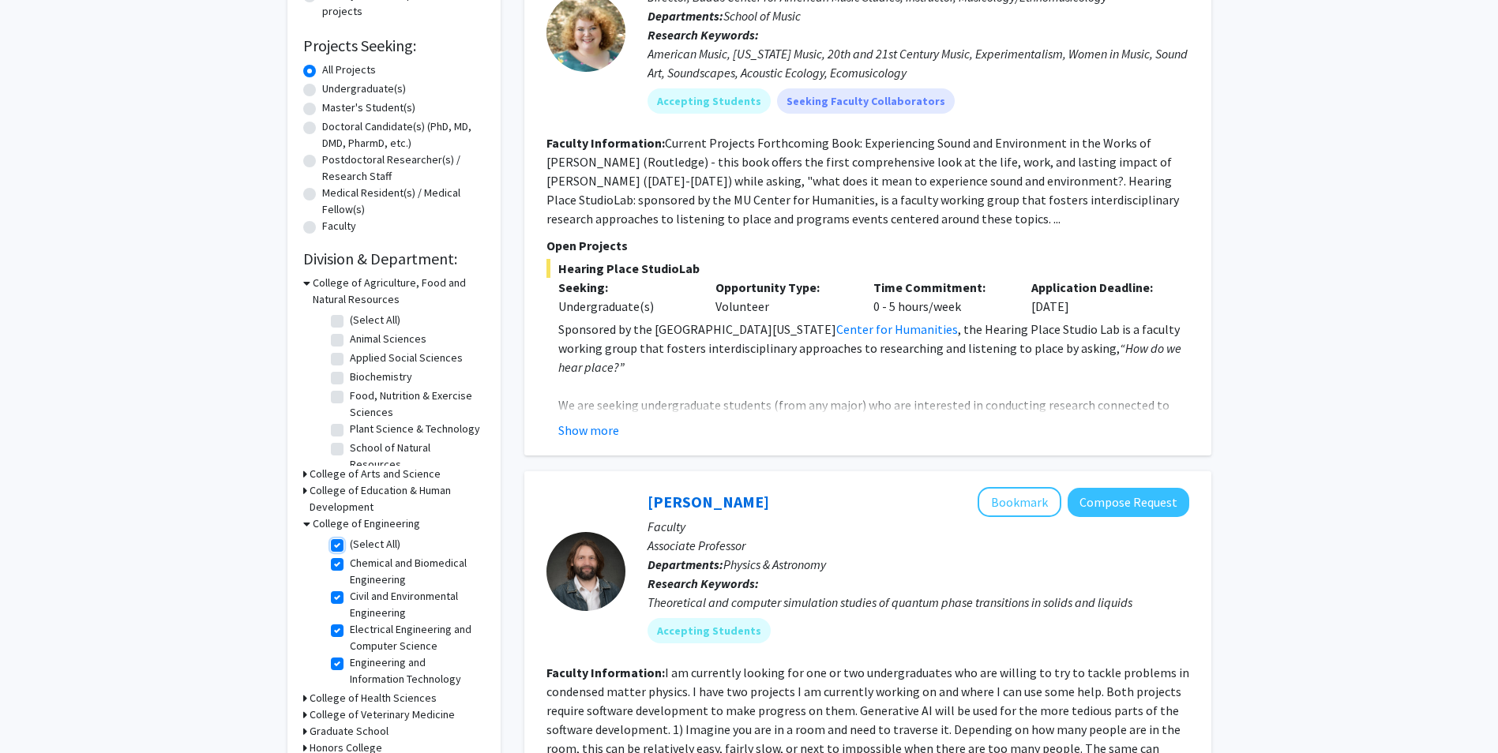
checkbox input "true"
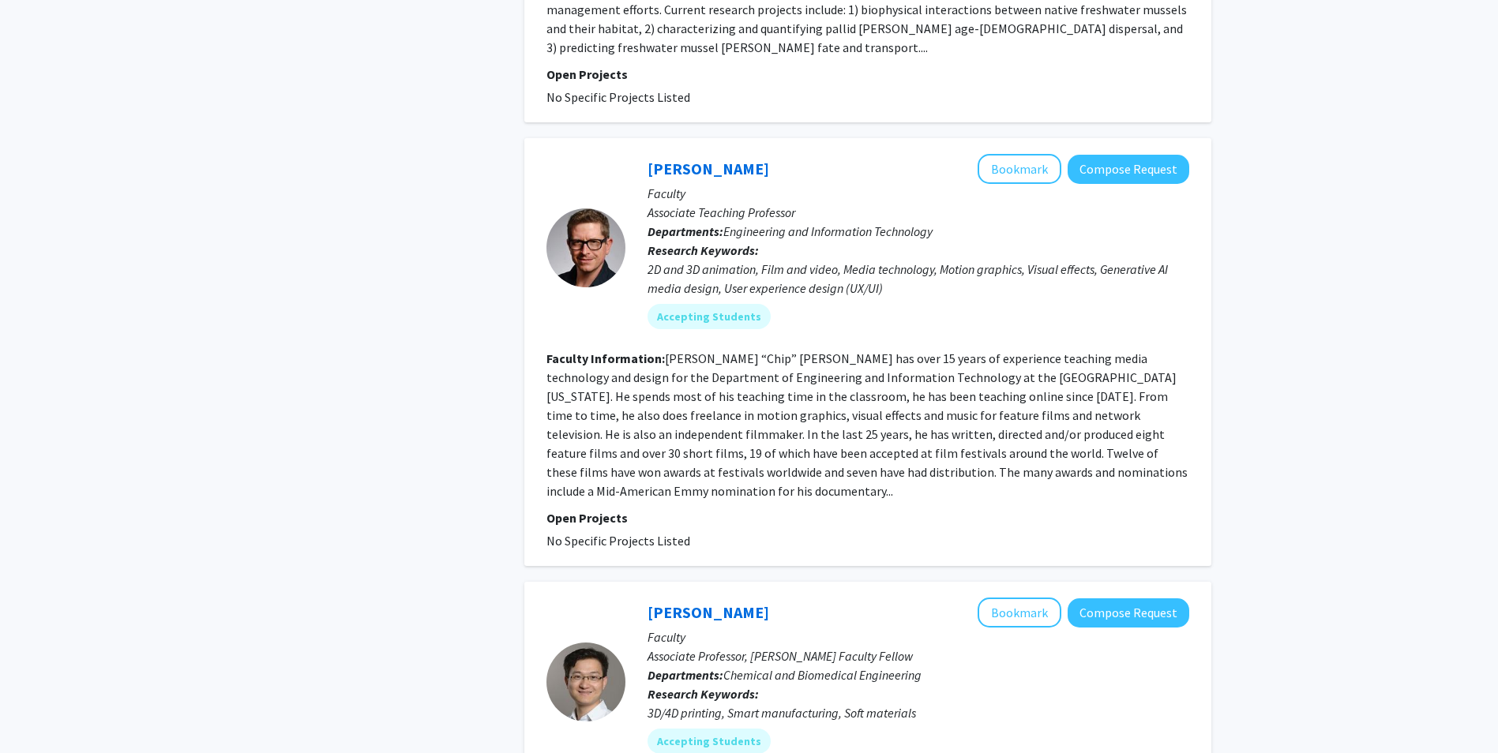
scroll to position [3659, 0]
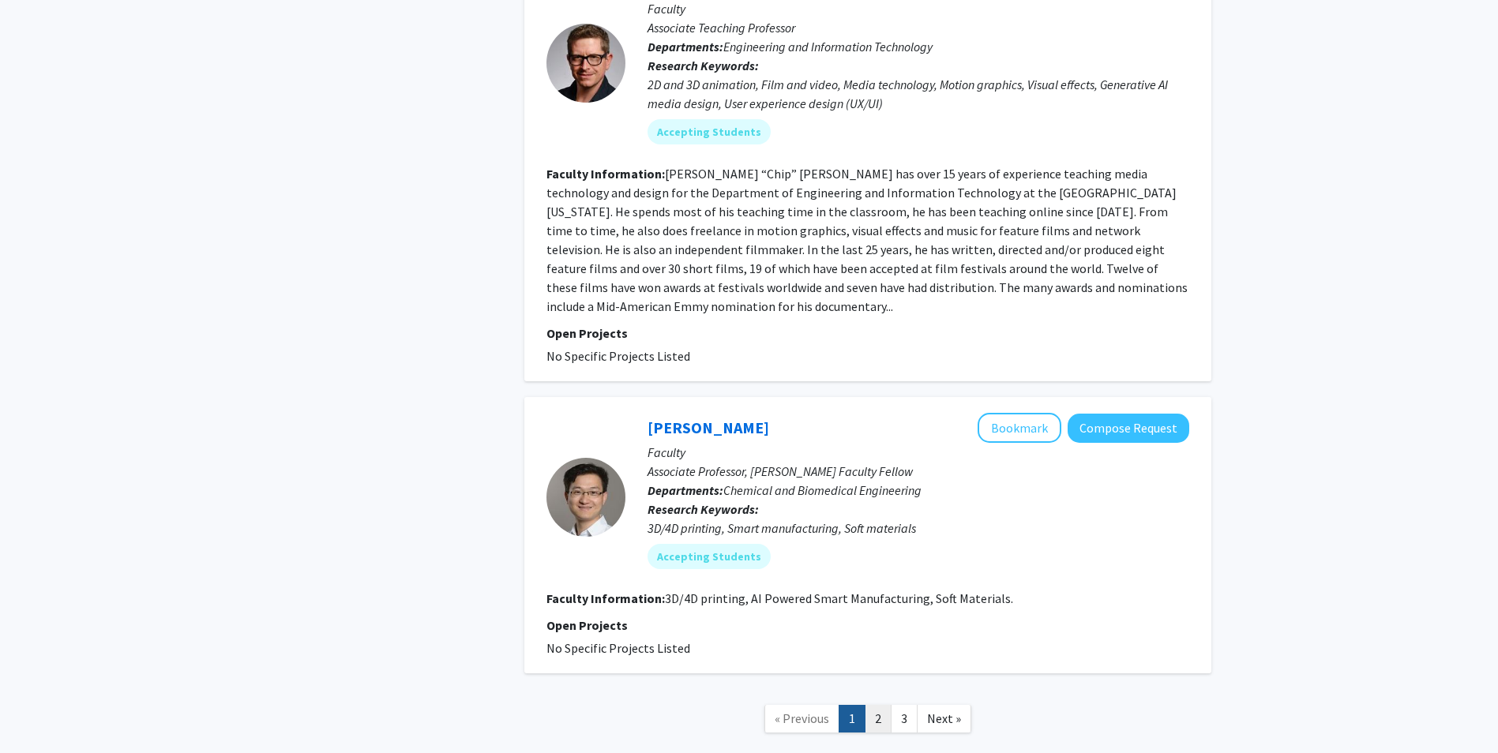
click at [884, 705] on link "2" at bounding box center [878, 719] width 27 height 28
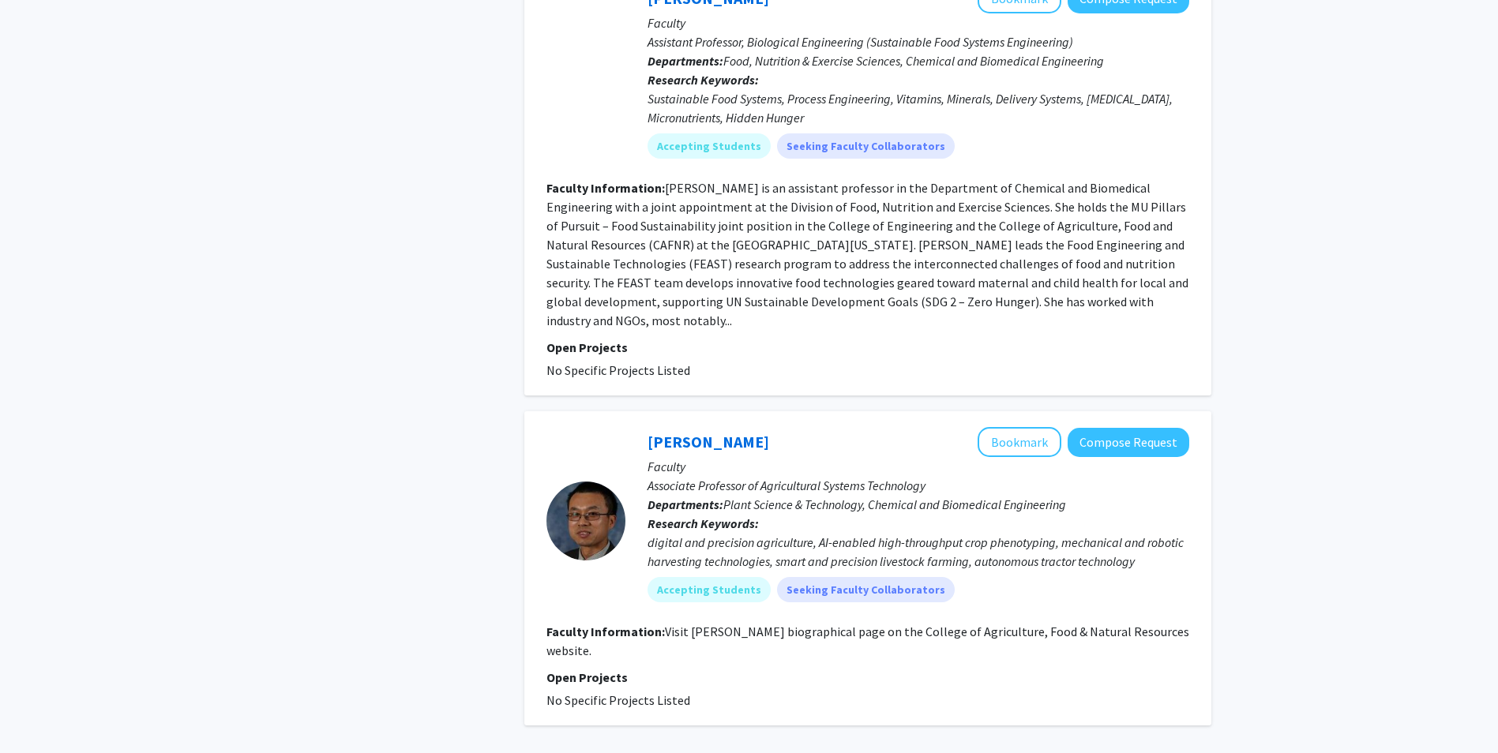
scroll to position [3553, 0]
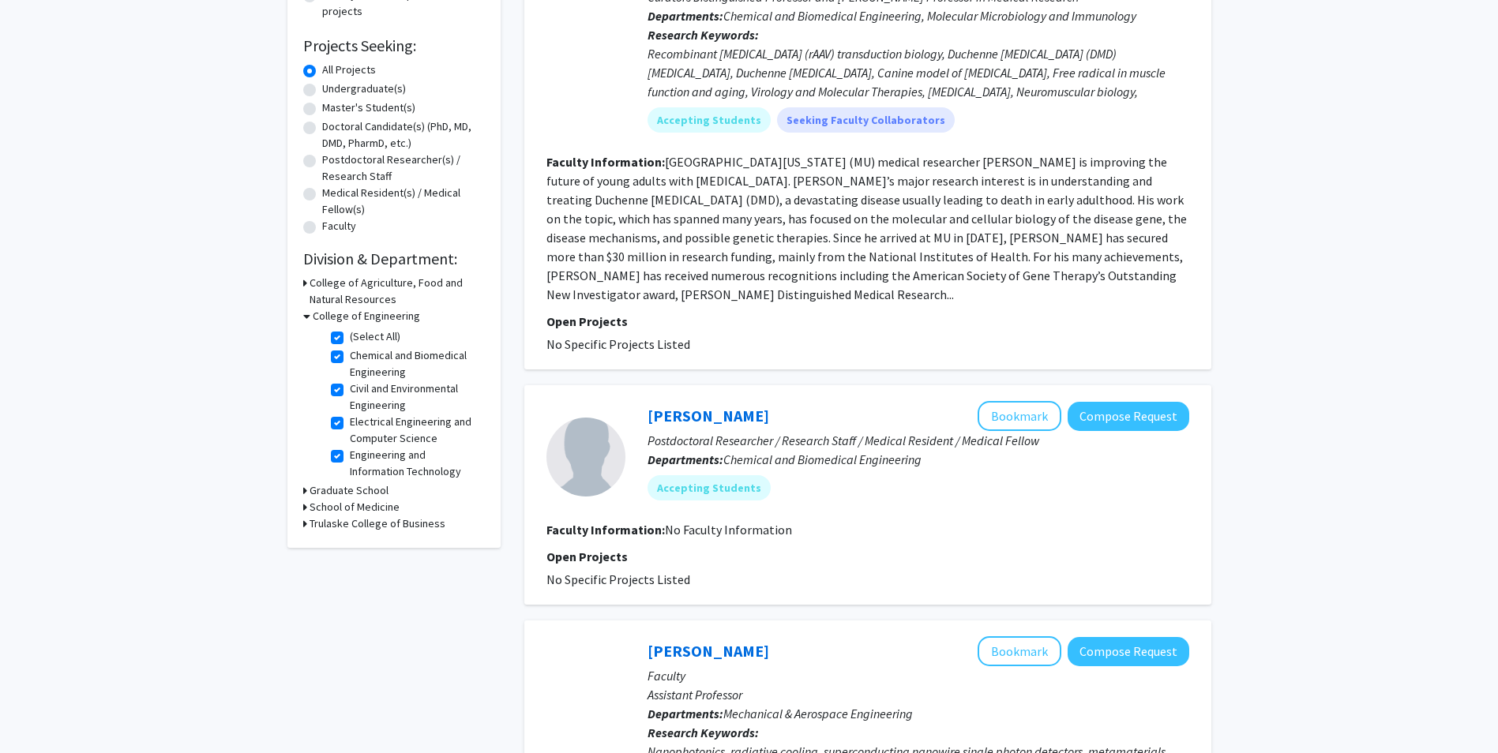
scroll to position [474, 0]
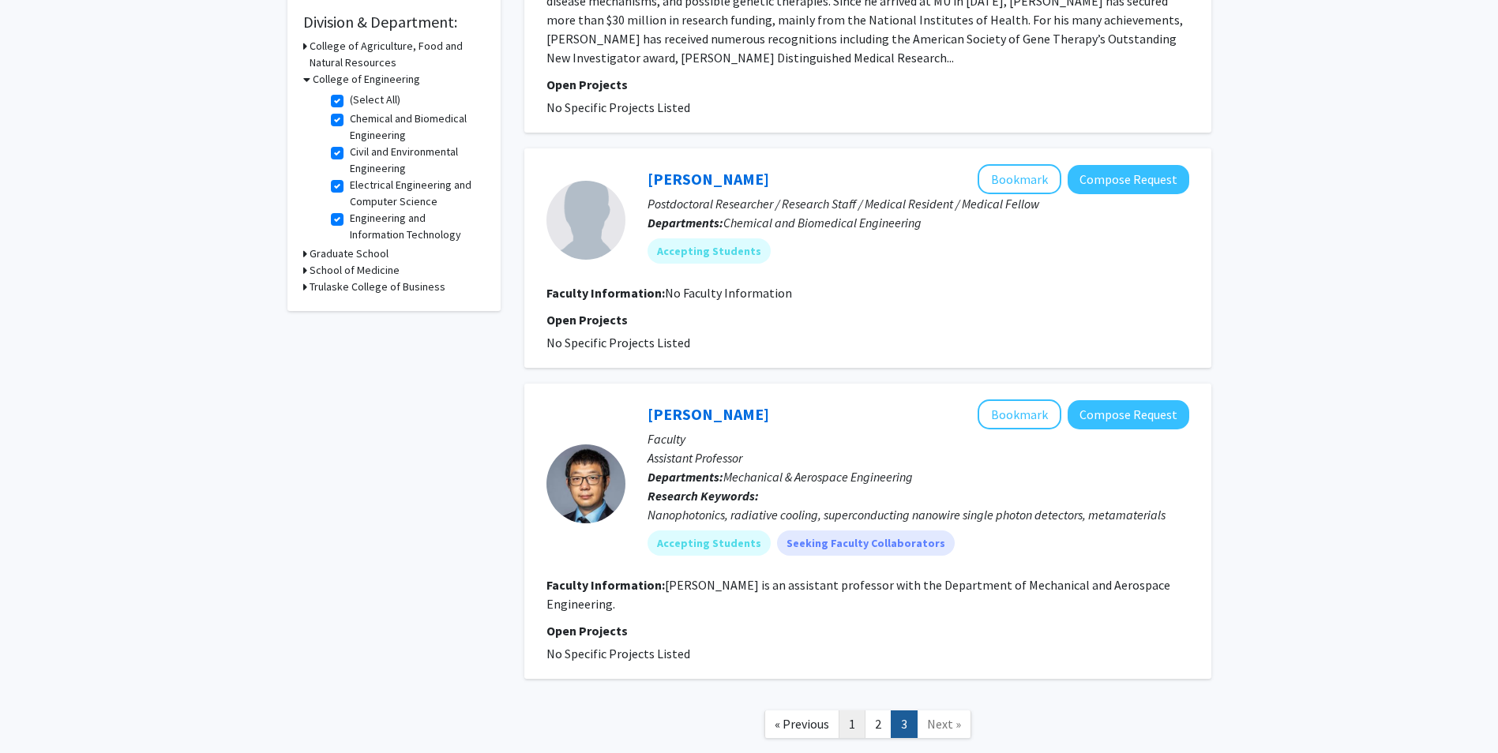
click at [850, 711] on link "1" at bounding box center [852, 725] width 27 height 28
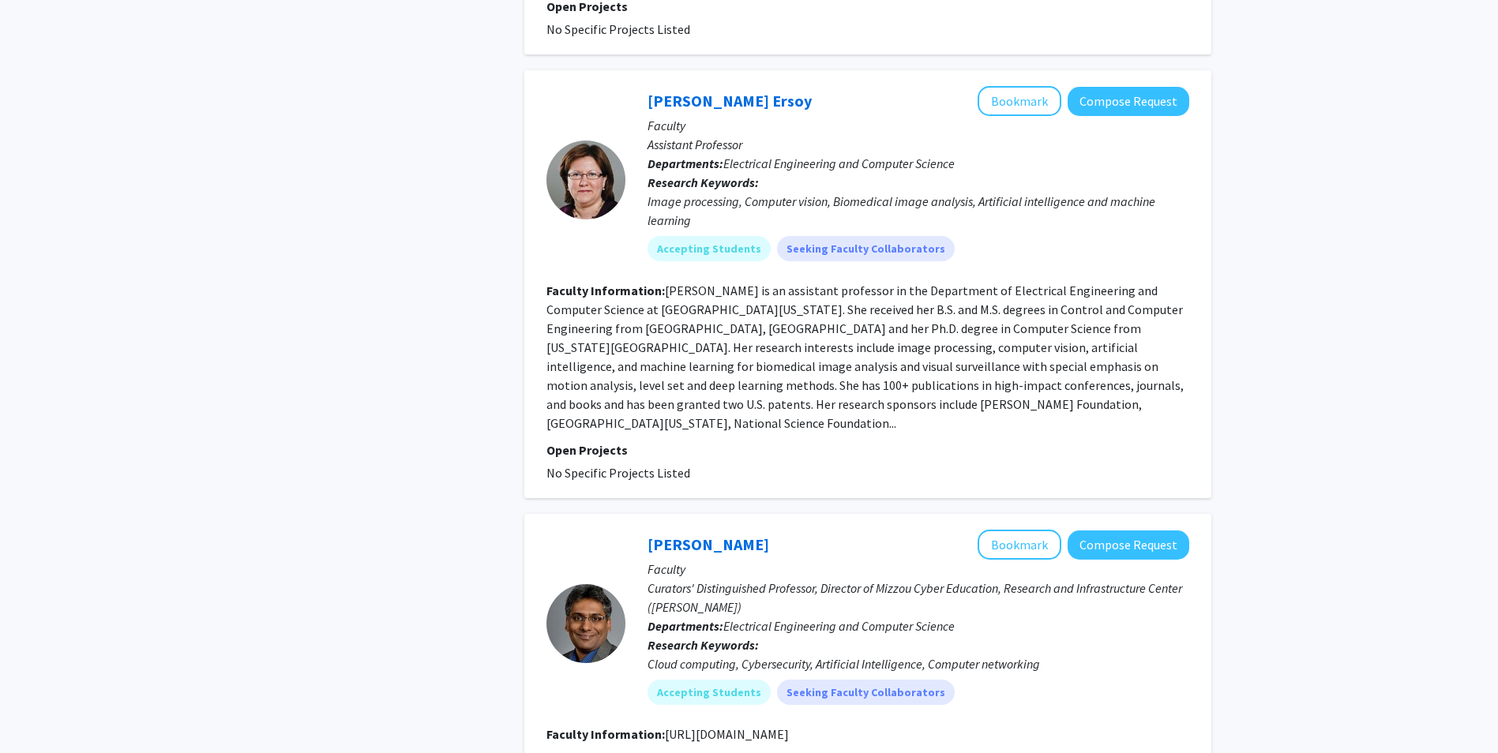
scroll to position [1026, 0]
click at [752, 89] on link "Filiz Bunyak Ersoy" at bounding box center [729, 99] width 164 height 20
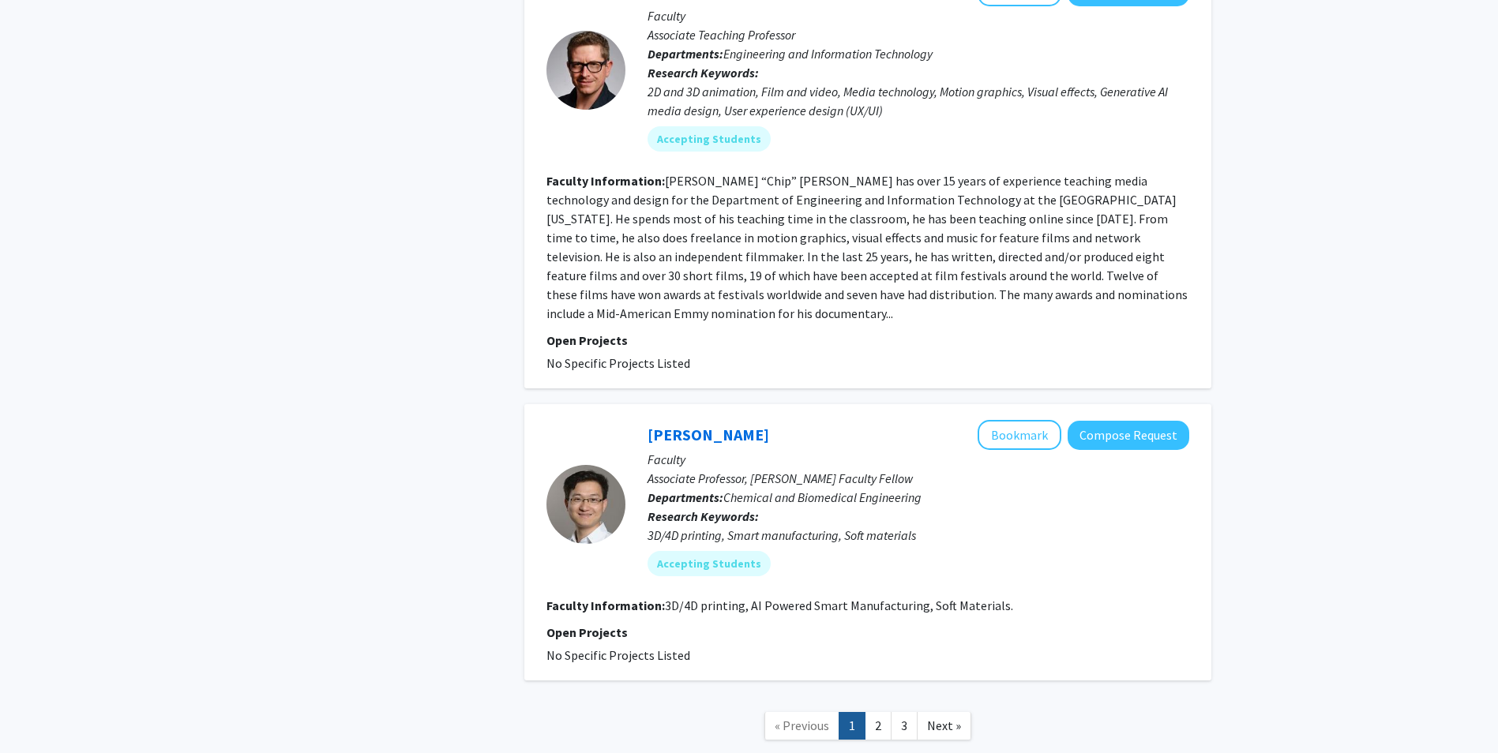
scroll to position [3659, 0]
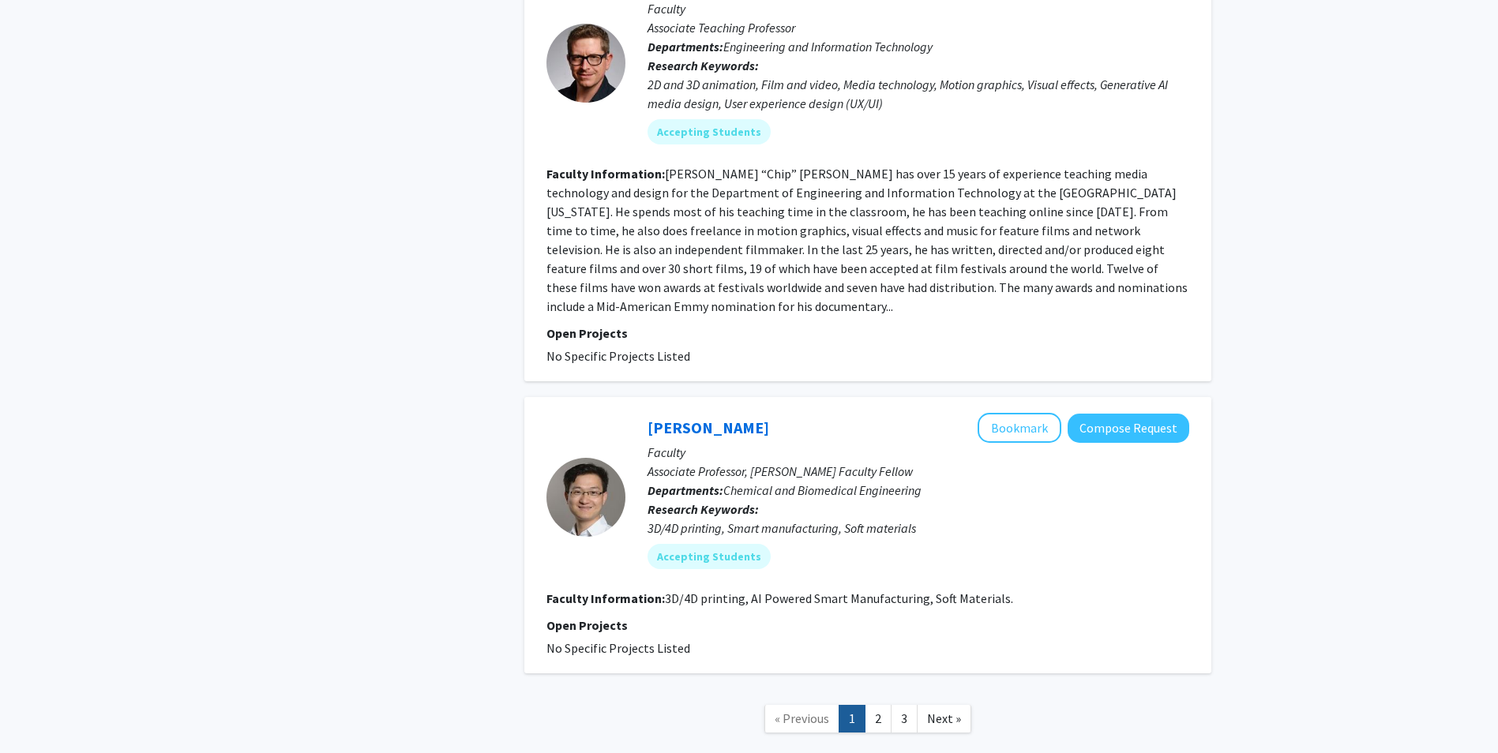
click at [880, 689] on nav "« Previous 1 2 3 Next »" at bounding box center [867, 721] width 687 height 64
drag, startPoint x: 880, startPoint y: 610, endPoint x: 870, endPoint y: 625, distance: 18.8
click at [870, 705] on link "2" at bounding box center [878, 719] width 27 height 28
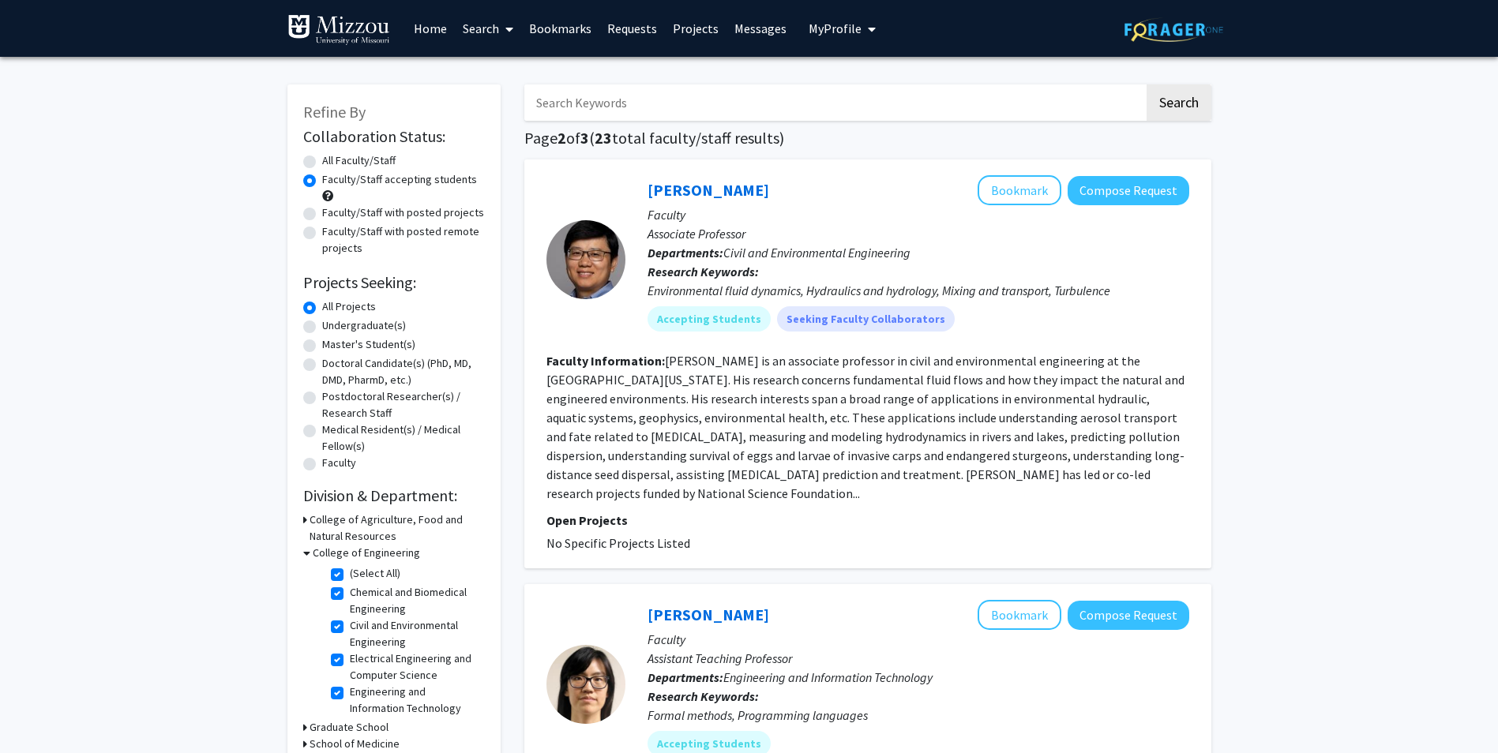
click at [475, 20] on link "Search" at bounding box center [488, 28] width 66 height 55
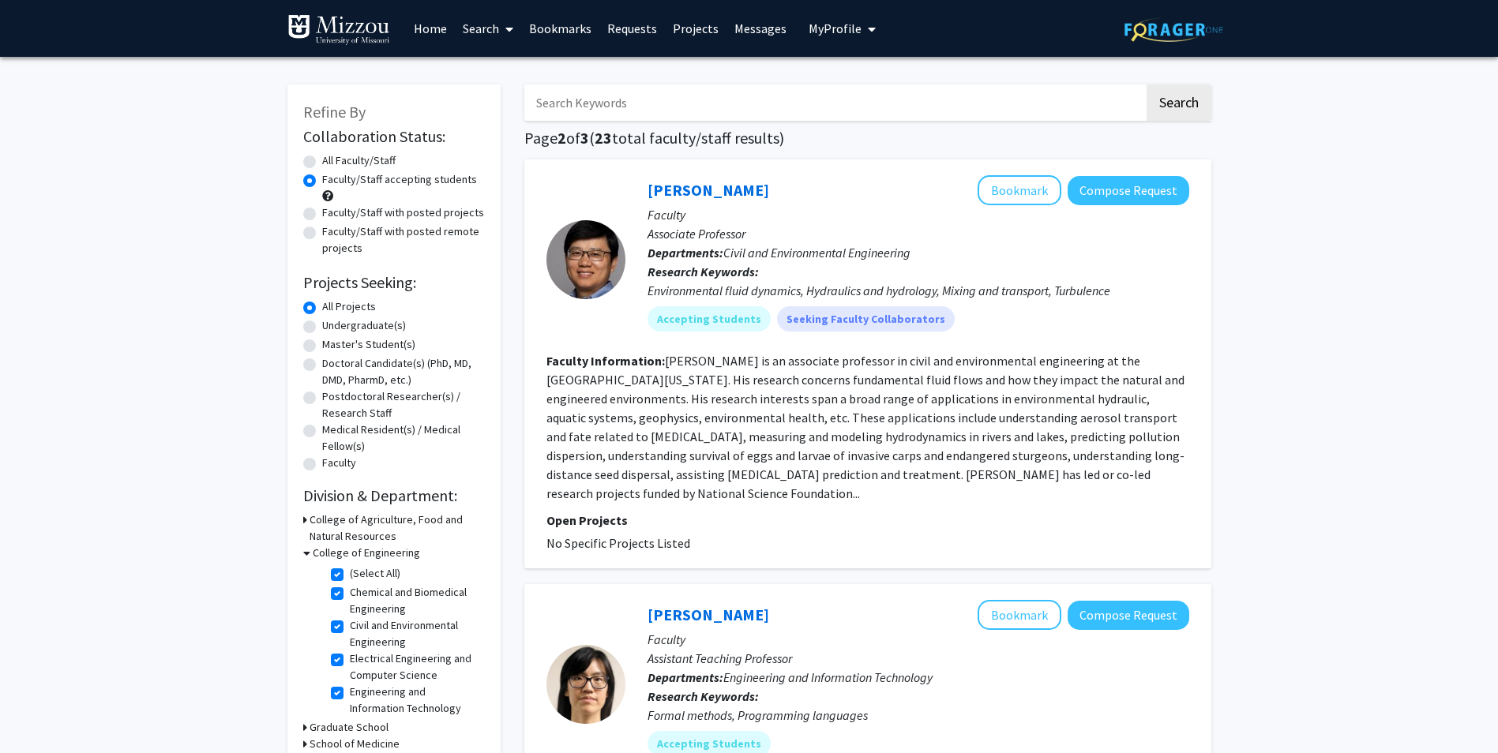
click at [484, 24] on link "Search" at bounding box center [488, 28] width 66 height 55
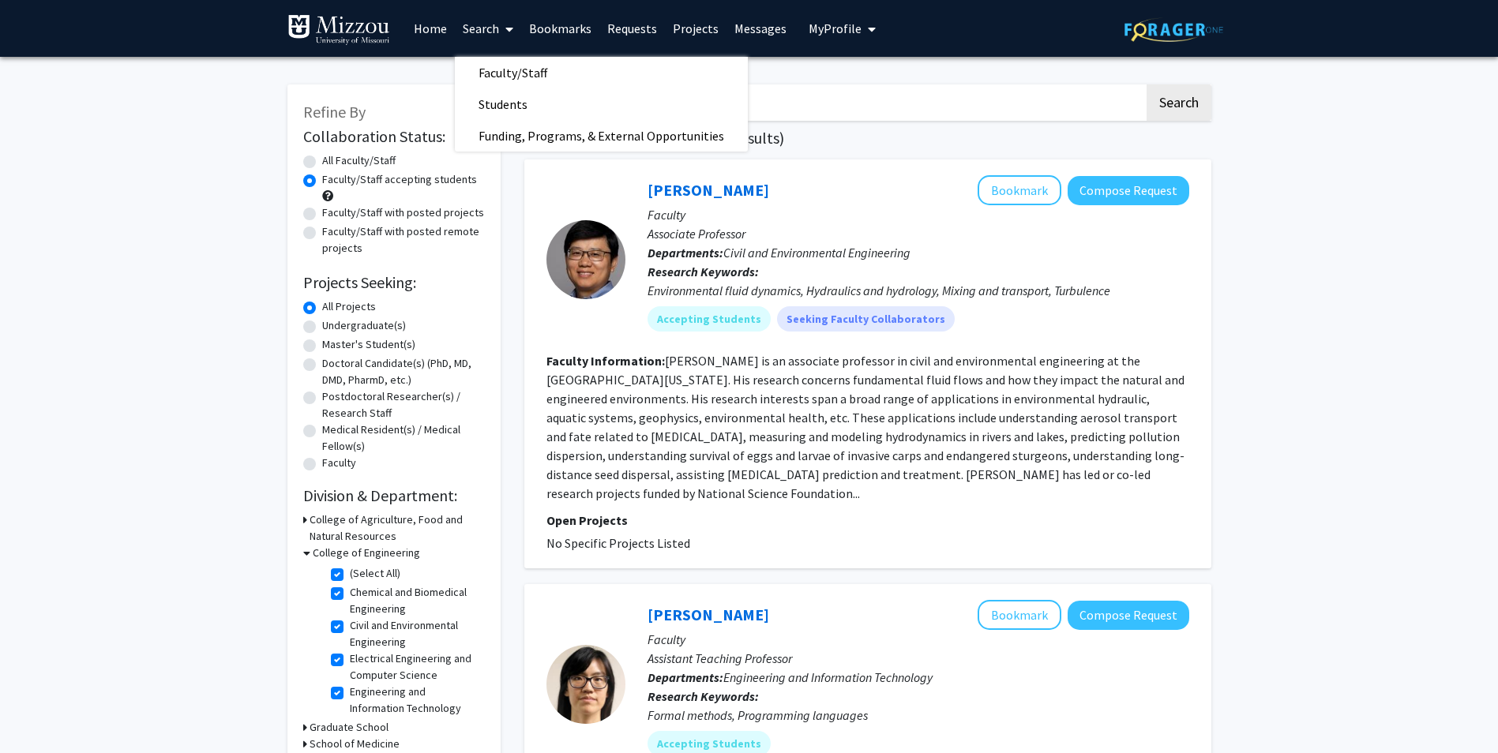
click at [683, 23] on link "Projects" at bounding box center [696, 28] width 62 height 55
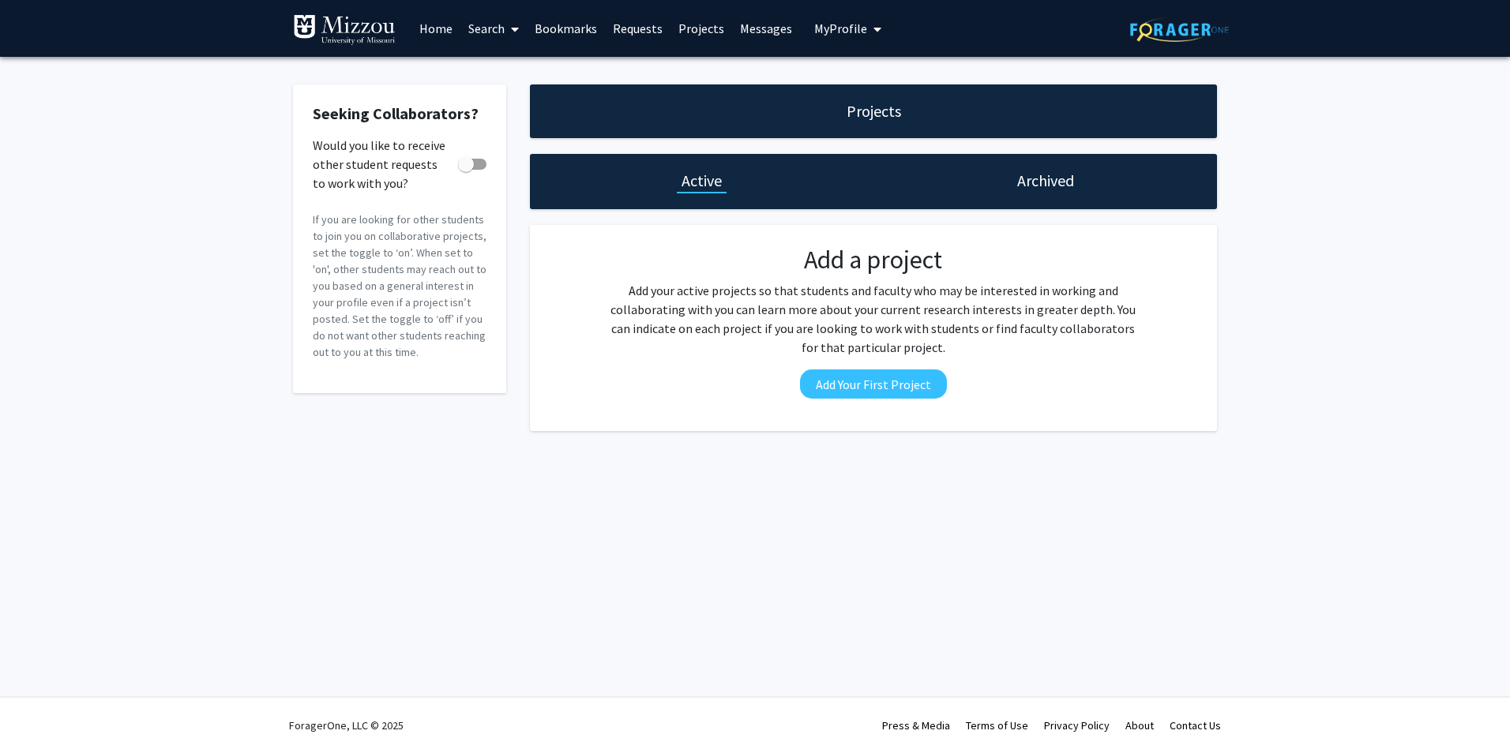
click at [1004, 194] on div "Archived" at bounding box center [1044, 181] width 343 height 55
click at [1026, 175] on h1 "Archived" at bounding box center [1045, 181] width 57 height 22
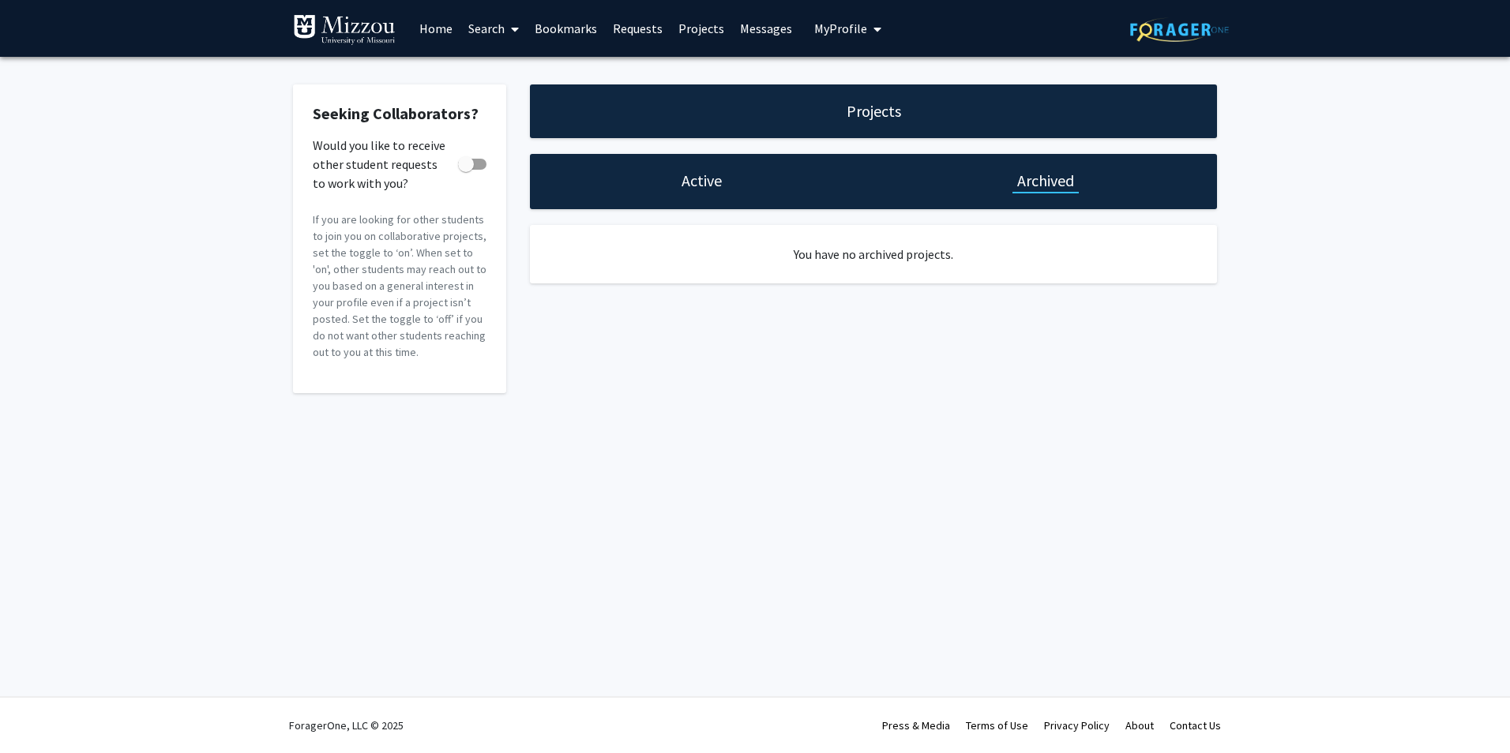
click at [701, 171] on h1 "Active" at bounding box center [701, 181] width 40 height 22
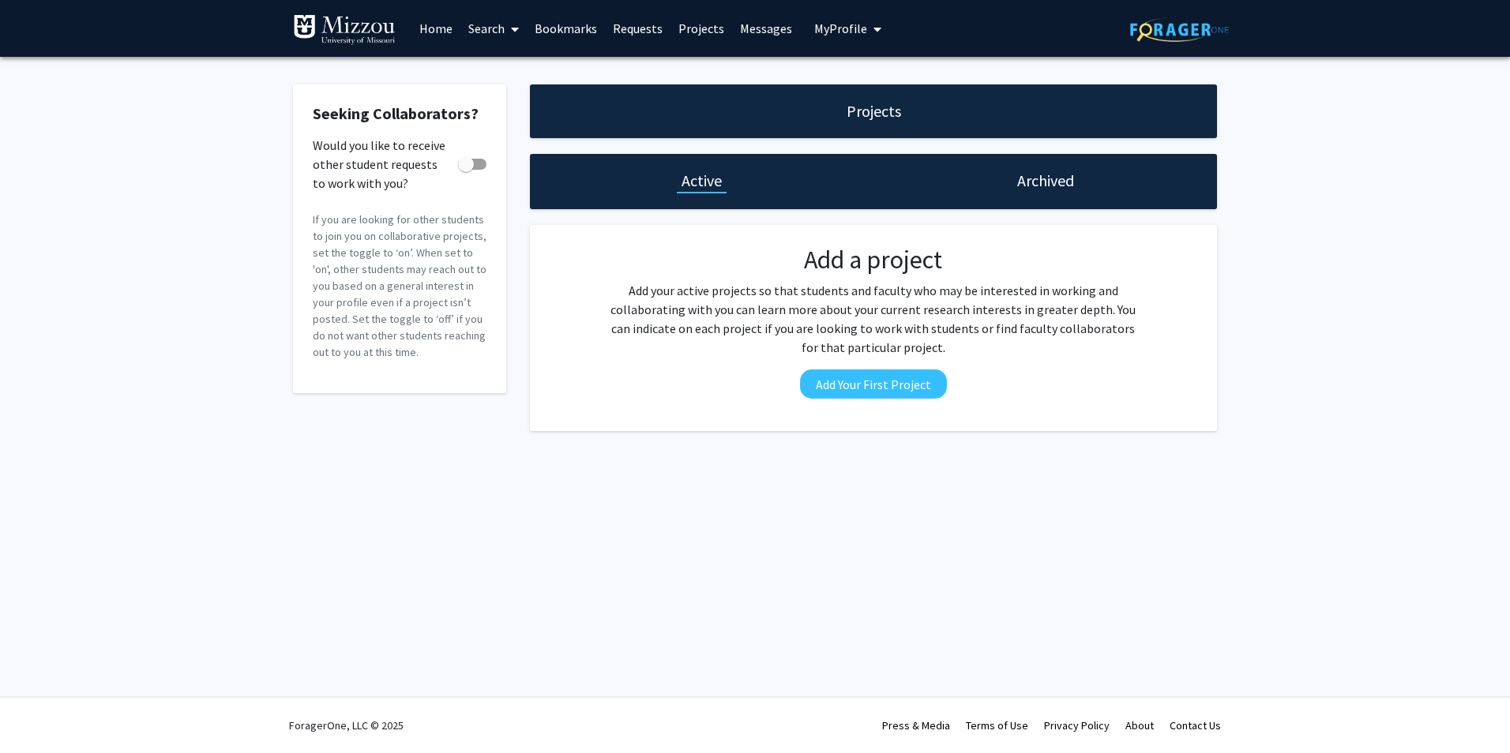
click at [510, 10] on span at bounding box center [512, 29] width 14 height 55
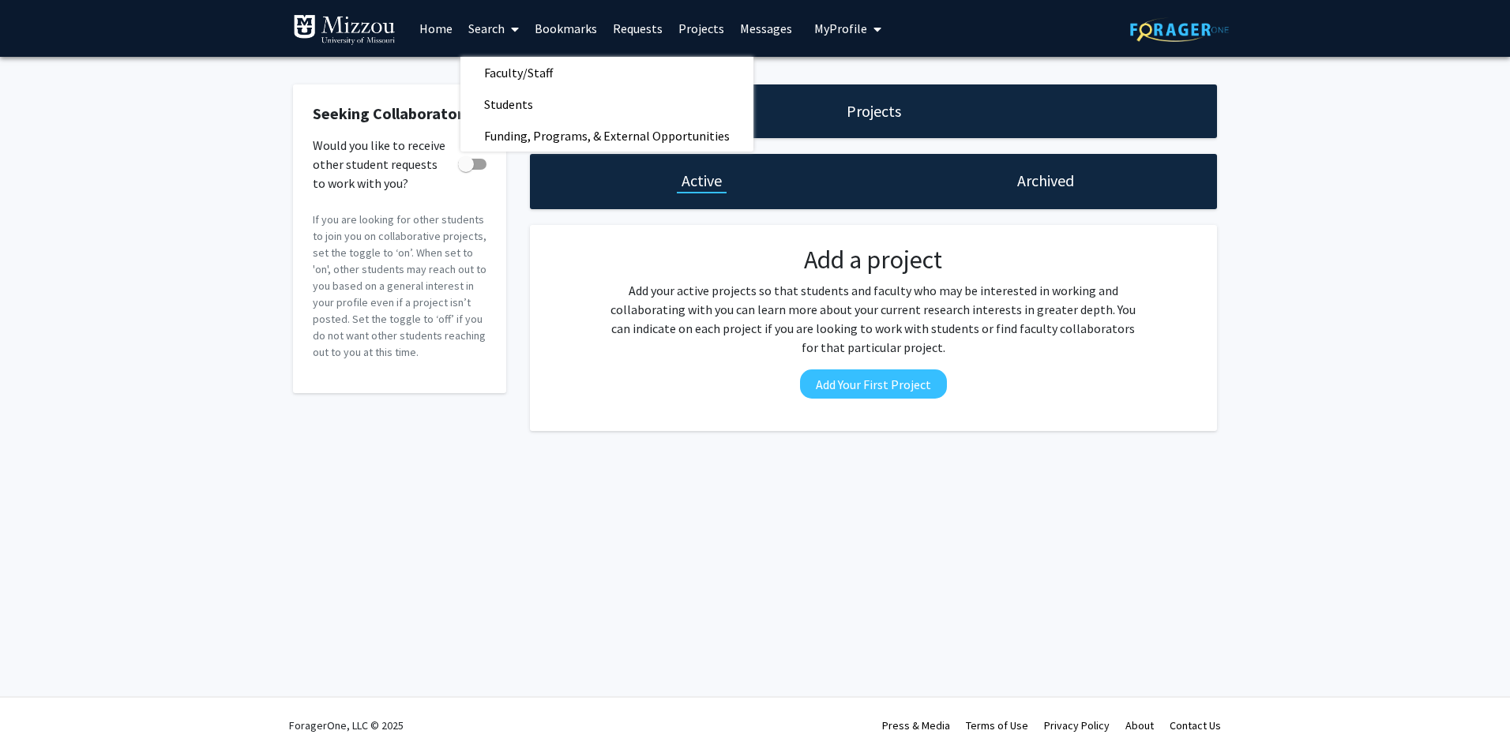
click at [367, 332] on p "If you are looking for other students to join you on collaborative projects, se…" at bounding box center [400, 286] width 174 height 149
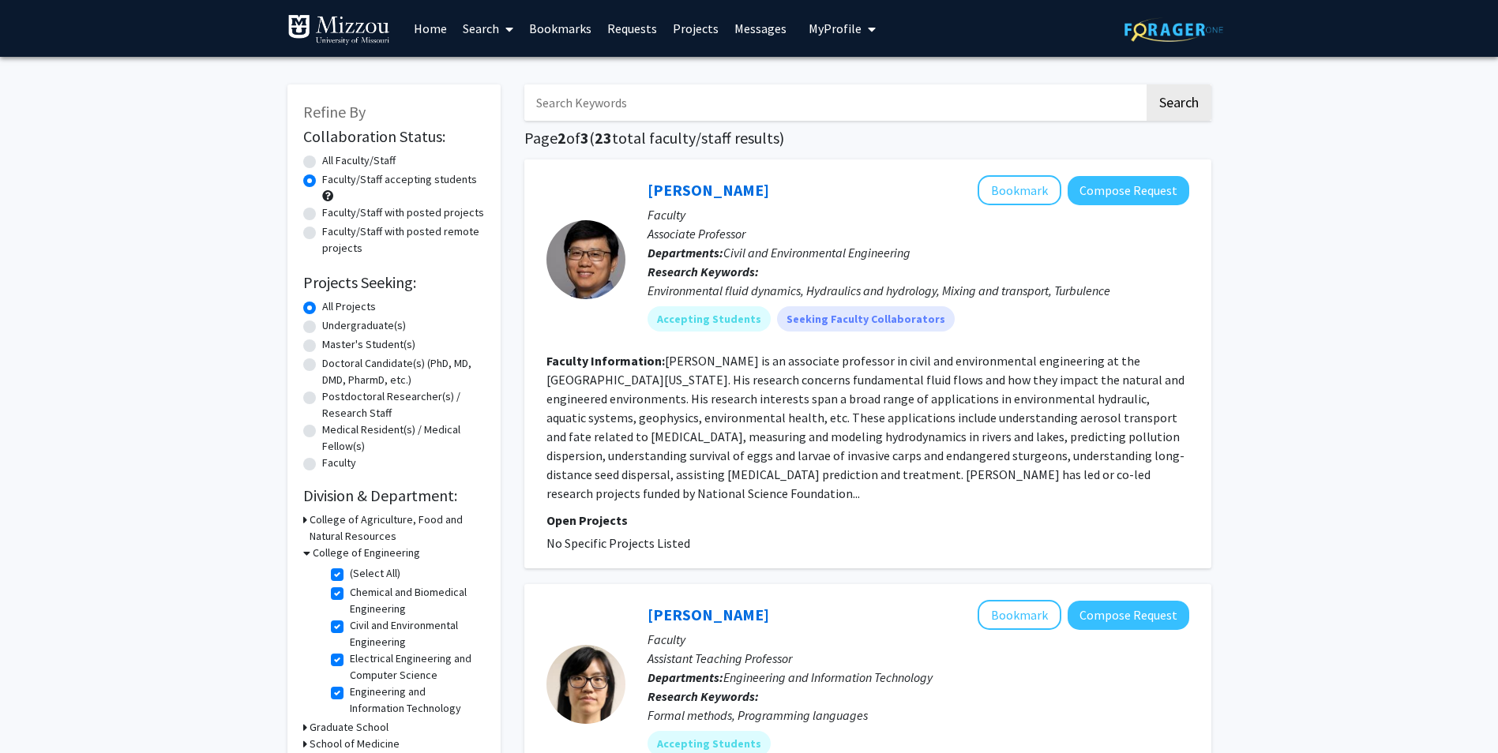
click at [322, 328] on label "Undergraduate(s)" at bounding box center [364, 325] width 84 height 17
click at [322, 328] on input "Undergraduate(s)" at bounding box center [327, 322] width 10 height 10
radio input "true"
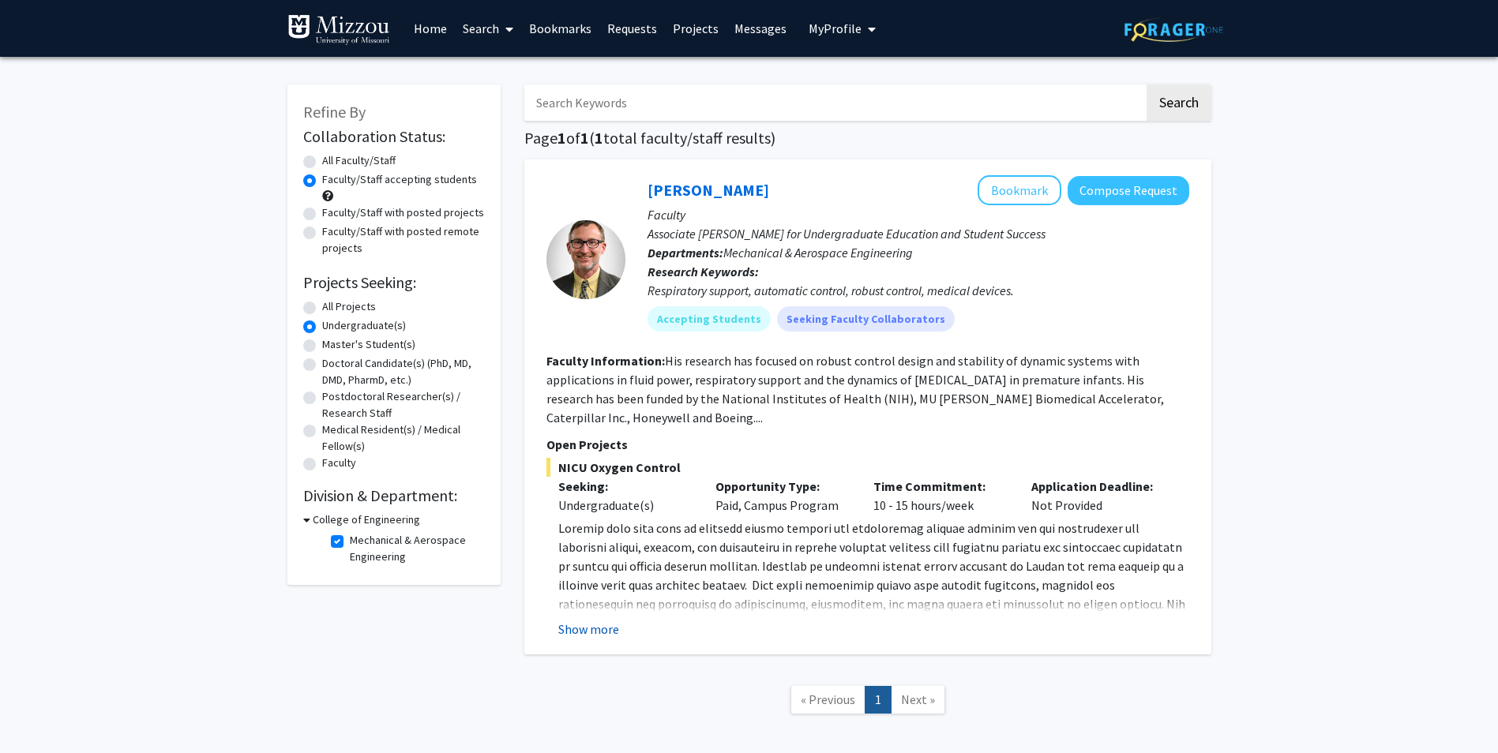
click at [604, 626] on button "Show more" at bounding box center [588, 629] width 61 height 19
